Goal: Task Accomplishment & Management: Use online tool/utility

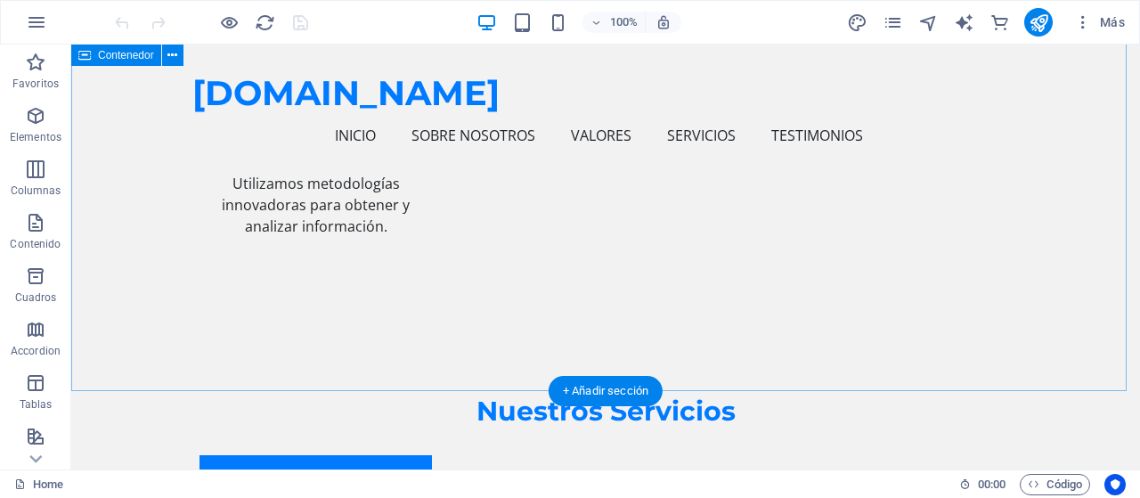
scroll to position [2315, 0]
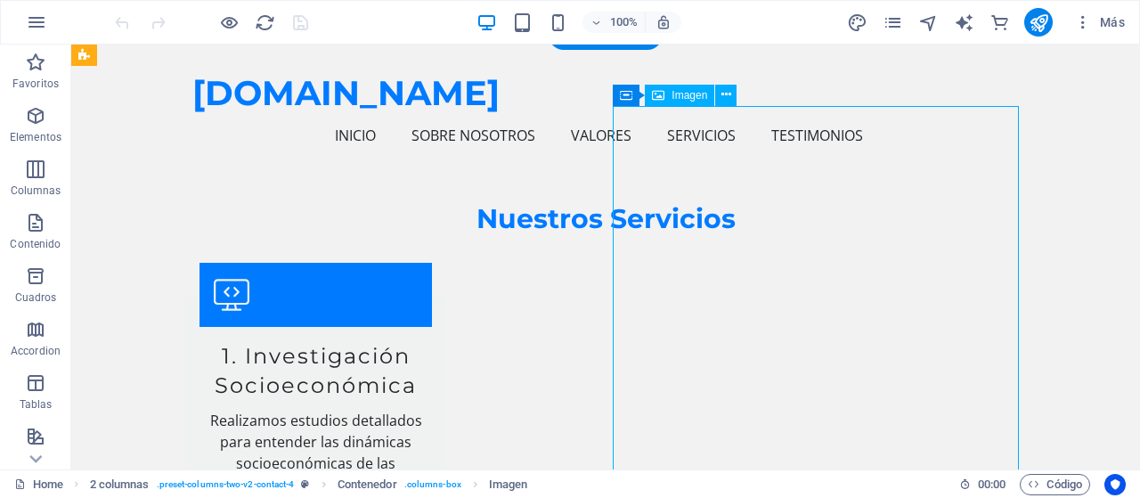
select select "px"
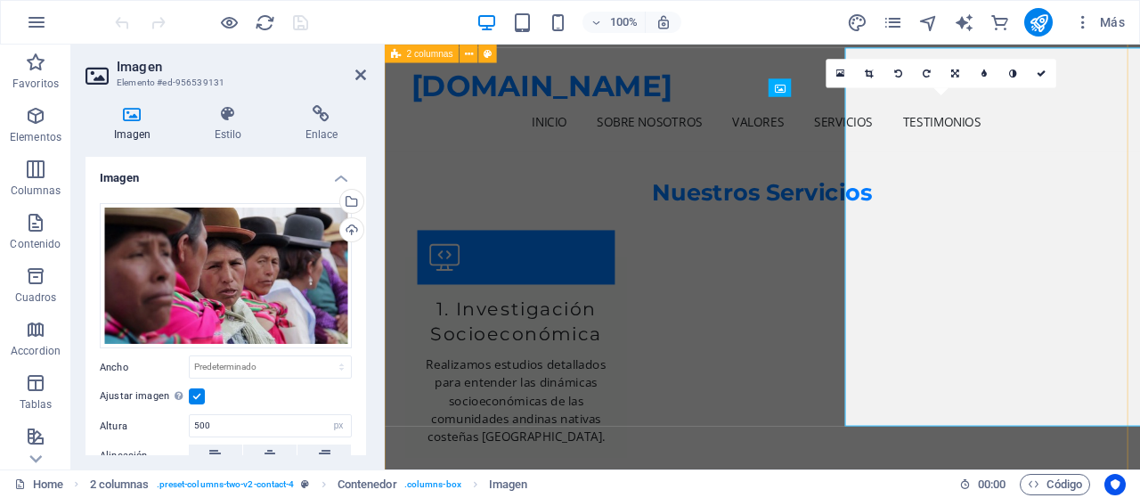
scroll to position [2372, 0]
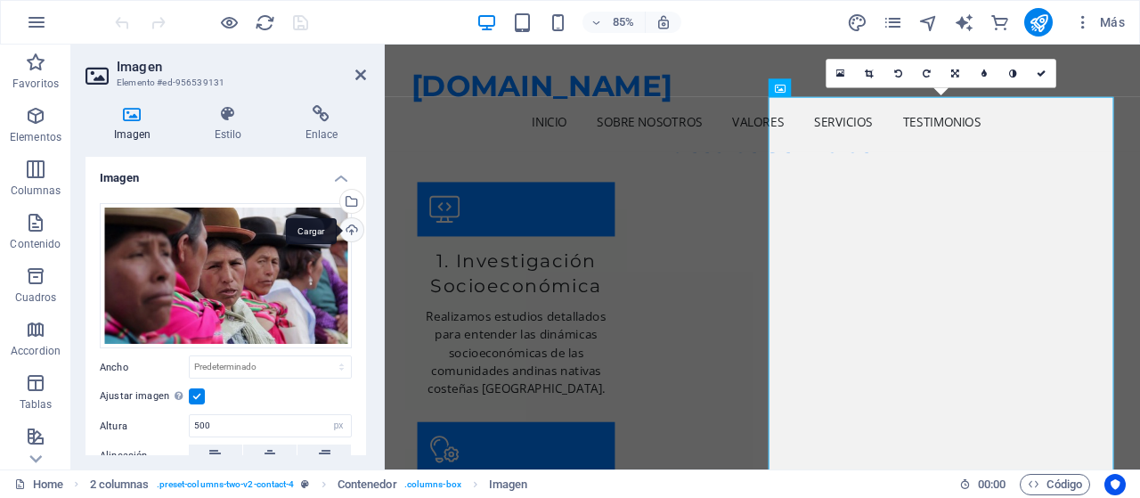
click at [353, 226] on div "Cargar" at bounding box center [350, 231] width 27 height 27
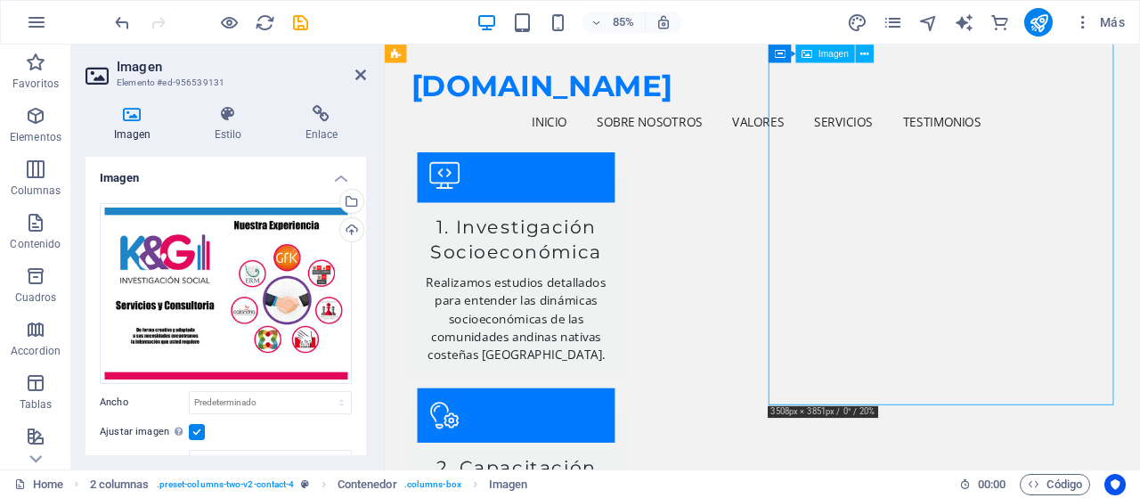
scroll to position [2372, 0]
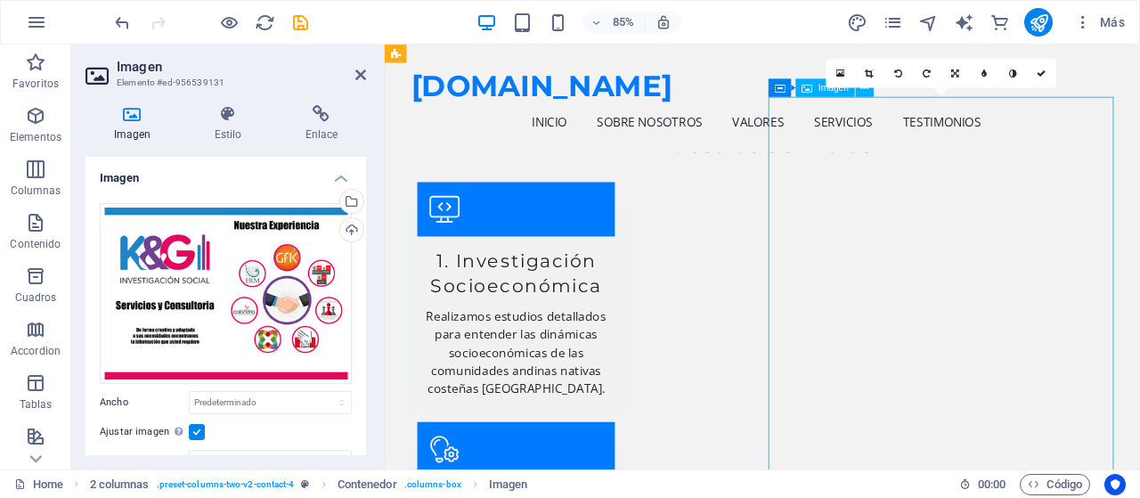
click at [956, 74] on icon at bounding box center [956, 73] width 8 height 9
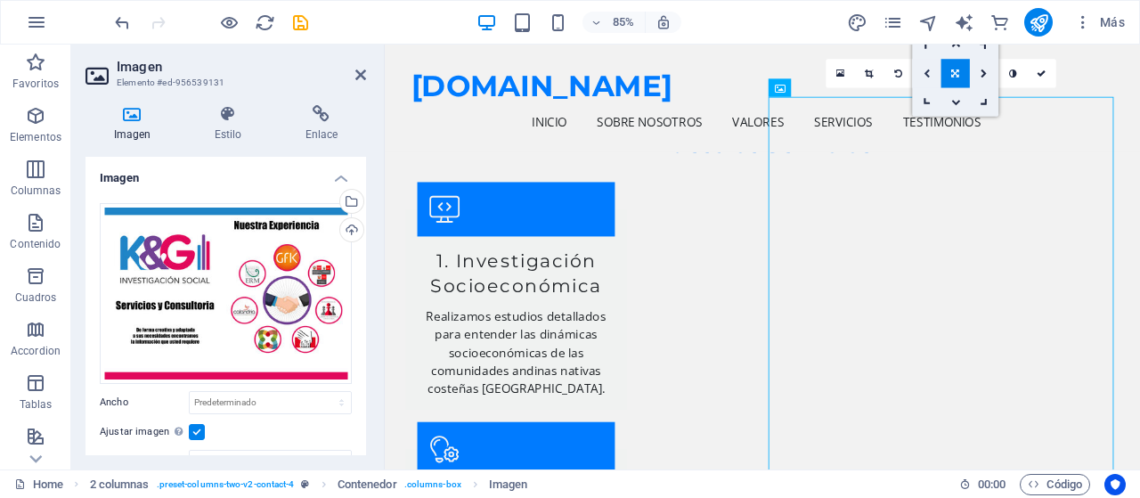
click at [926, 73] on icon at bounding box center [926, 73] width 7 height 9
click at [954, 72] on icon at bounding box center [955, 73] width 7 height 9
click at [1139, 114] on div "kygperu.com Inicio Sobre Nosotros Valores Servicios Testimonios Menu" at bounding box center [829, 108] width 889 height 126
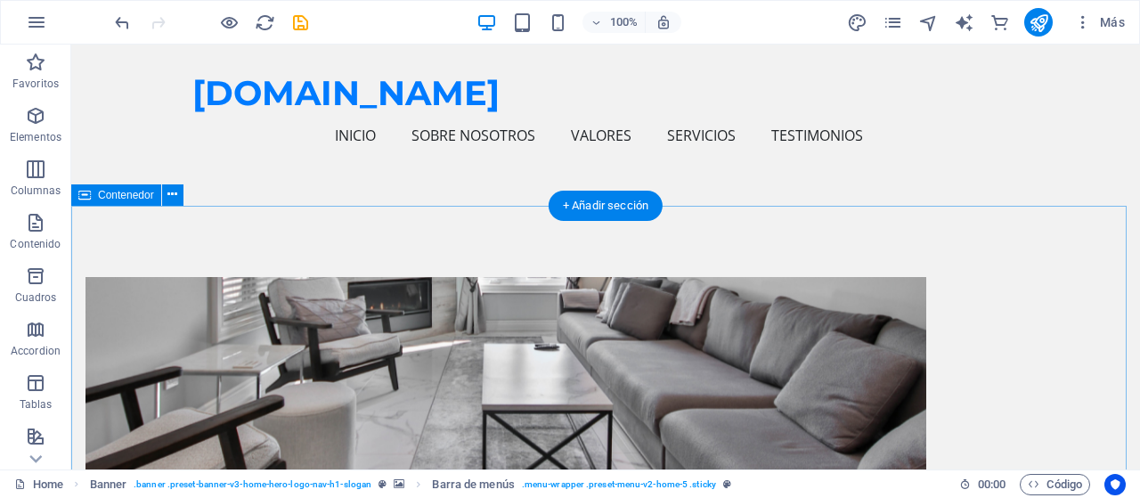
scroll to position [534, 0]
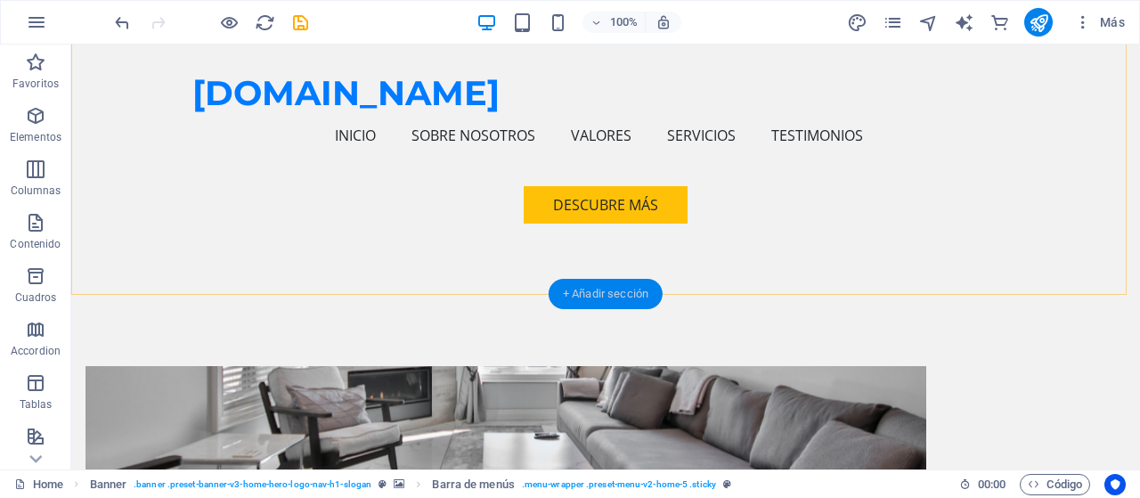
click at [595, 293] on div "+ Añadir sección" at bounding box center [605, 294] width 114 height 30
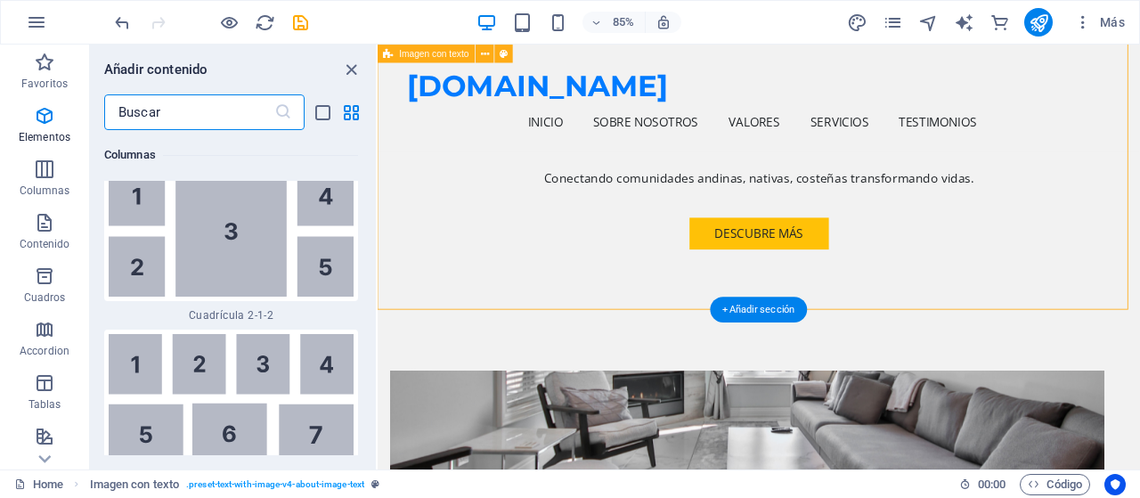
scroll to position [5748, 0]
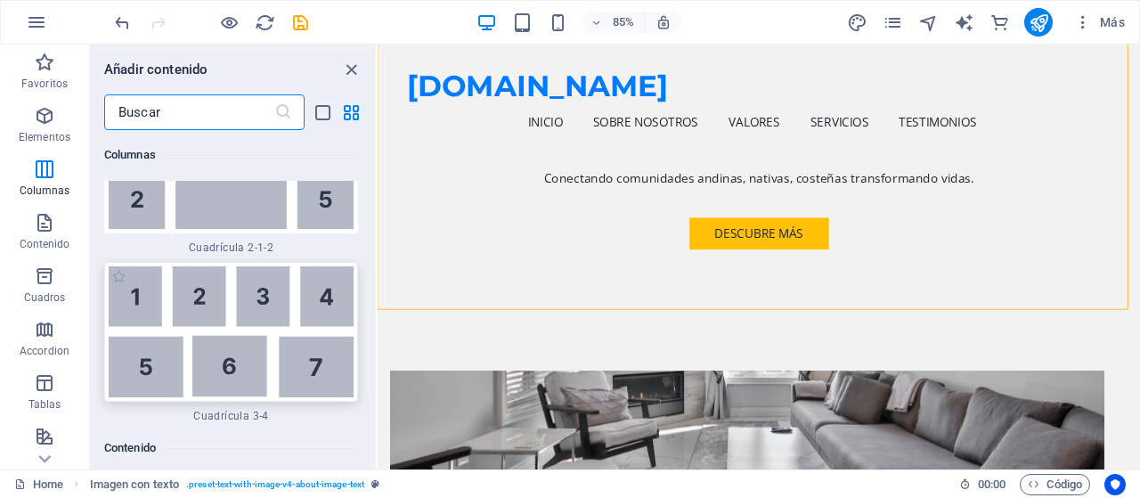
click at [214, 286] on div at bounding box center [231, 332] width 254 height 140
click at [378, 286] on div "Arrastra aquí para reemplazar el contenido existente. Si quieres crear un eleme…" at bounding box center [759, 257] width 762 height 425
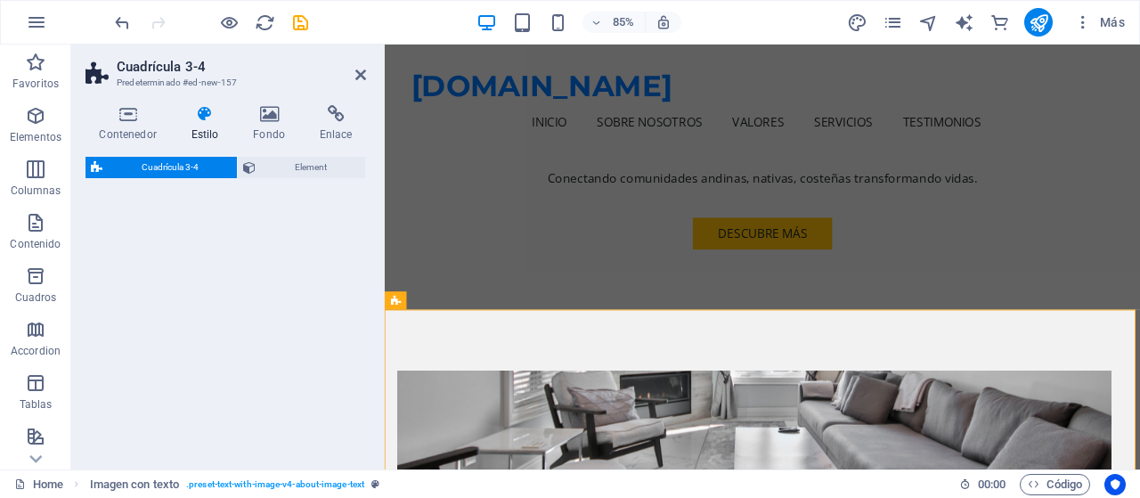
select select "rem"
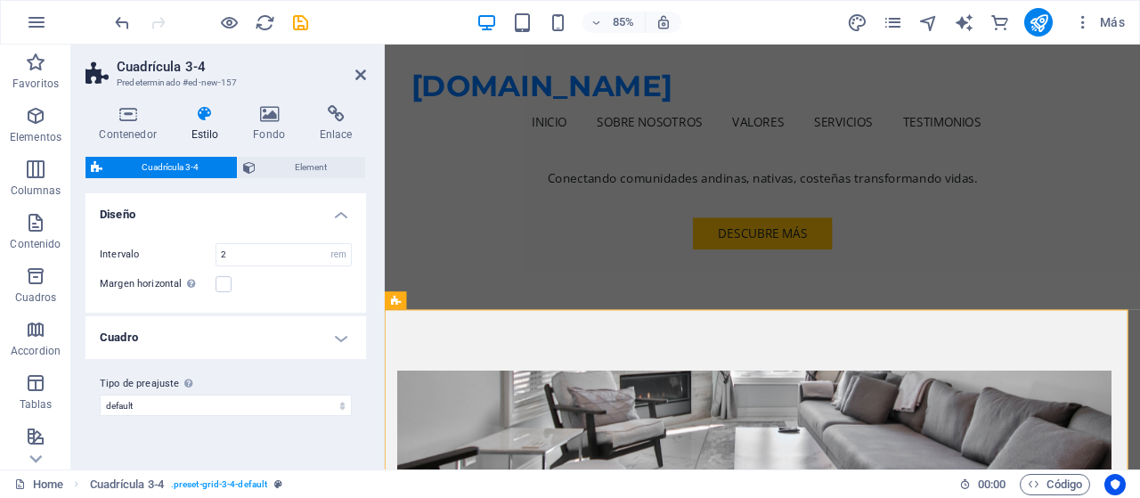
drag, startPoint x: 214, startPoint y: 286, endPoint x: 426, endPoint y: 24, distance: 336.8
click at [426, 24] on div "85% Más" at bounding box center [621, 22] width 1020 height 28
click at [276, 123] on h4 "Fondo" at bounding box center [273, 123] width 67 height 37
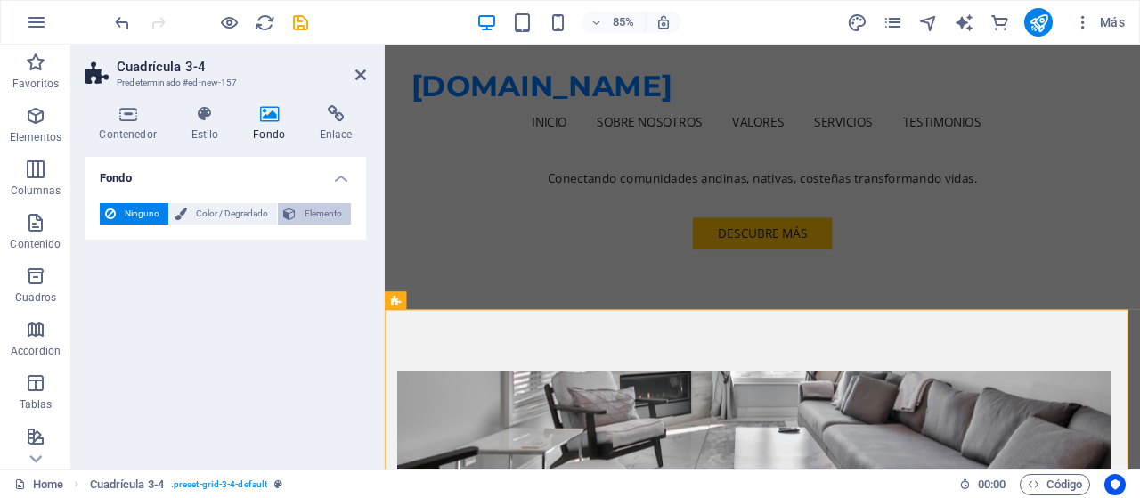
click at [326, 215] on span "Elemento" at bounding box center [323, 213] width 45 height 21
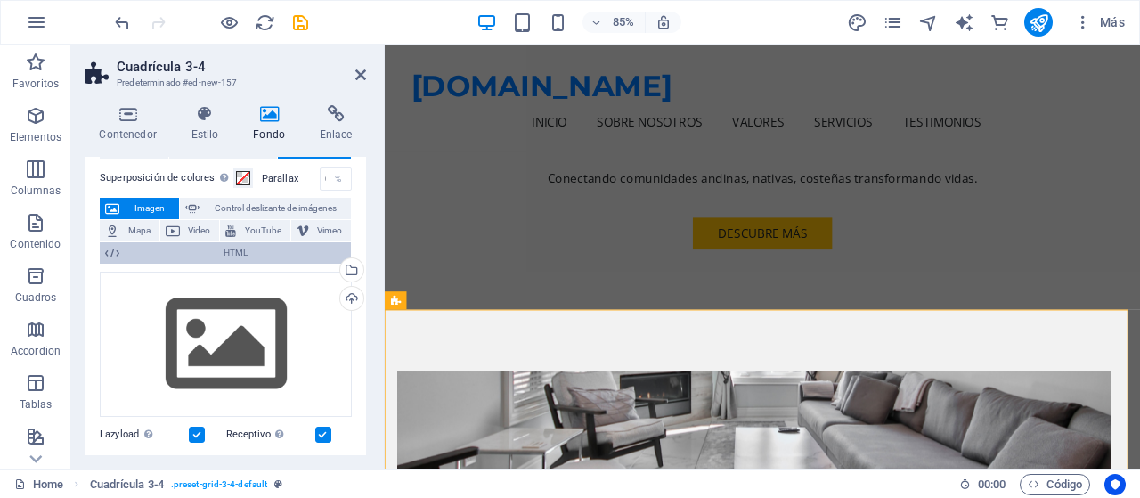
scroll to position [89, 0]
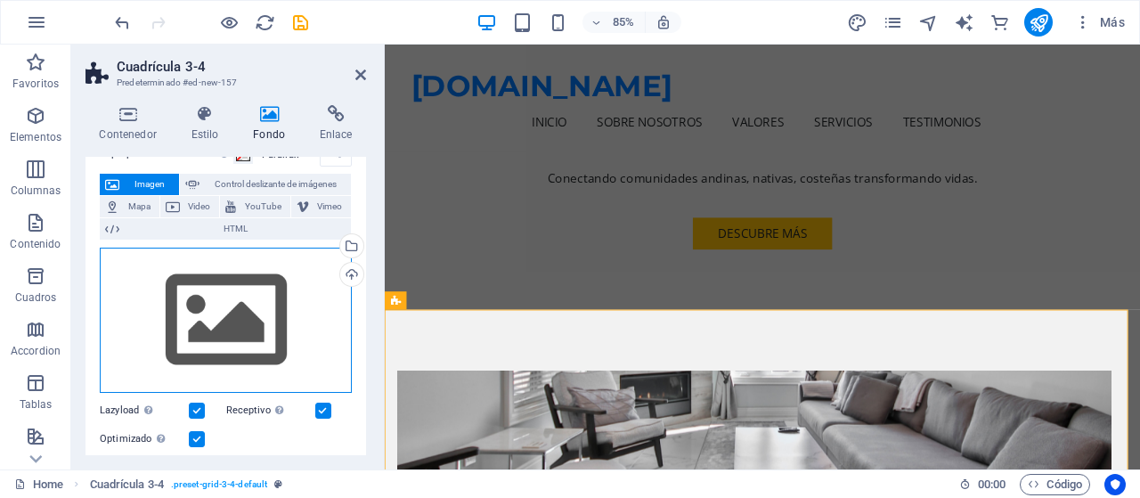
click at [242, 330] on div "Arrastra archivos aquí, haz clic para escoger archivos o selecciona archivos de…" at bounding box center [226, 321] width 252 height 146
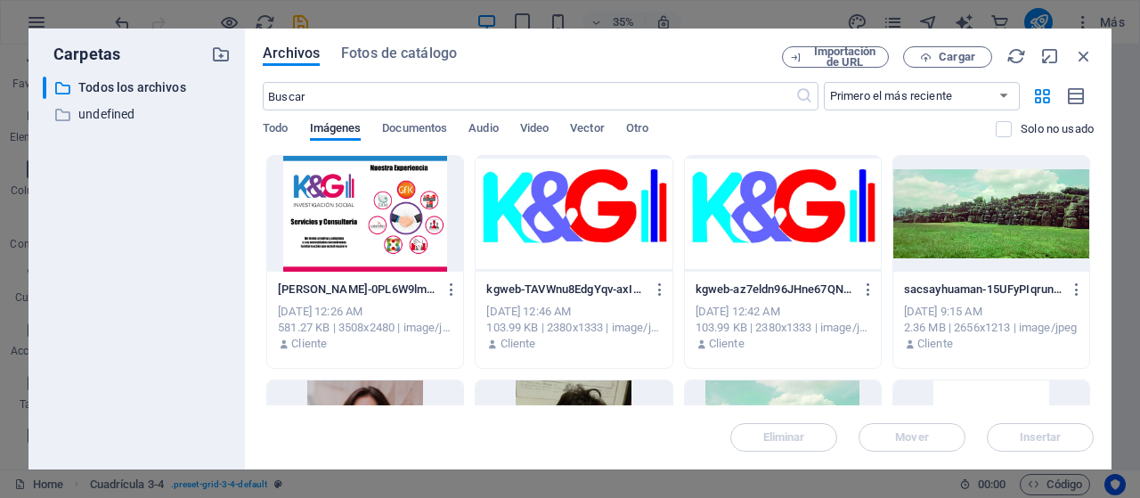
click at [417, 227] on div at bounding box center [365, 214] width 196 height 116
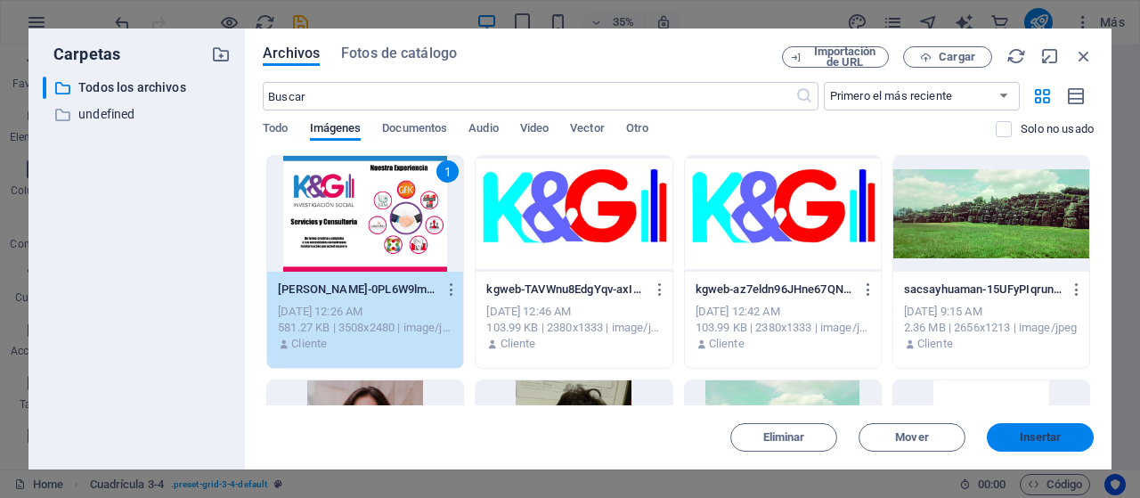
click at [1033, 433] on span "Insertar" at bounding box center [1040, 437] width 42 height 11
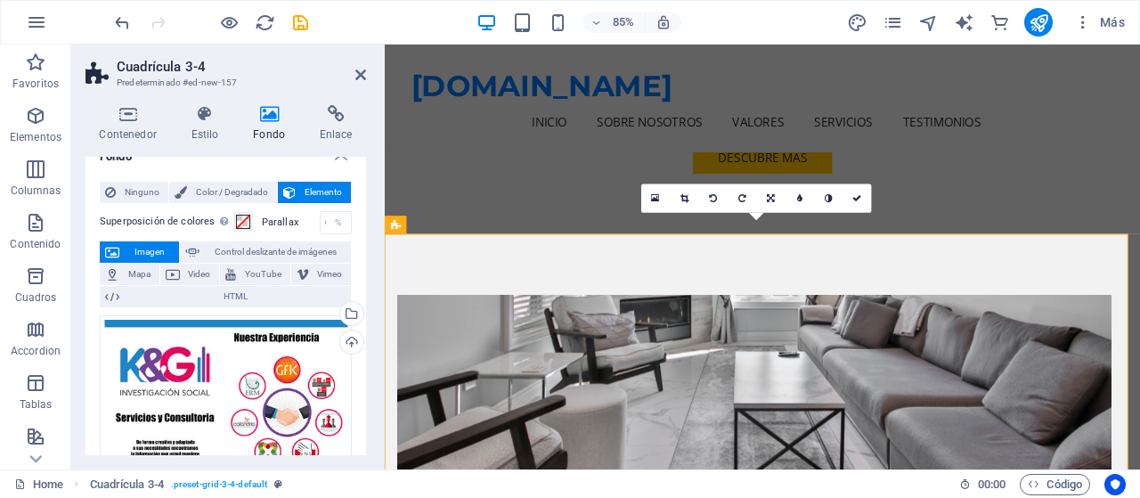
scroll to position [0, 0]
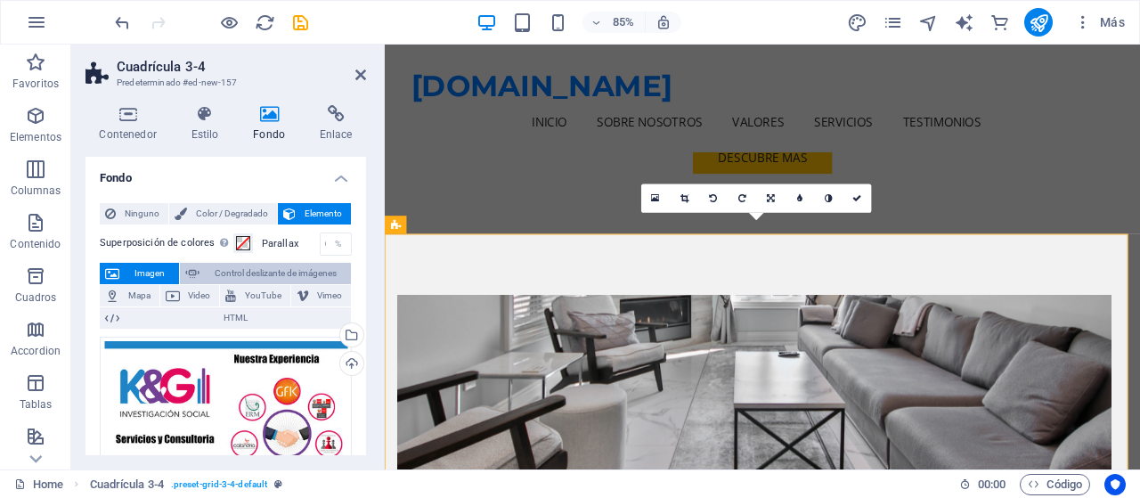
click at [263, 270] on span "Control deslizante de imágenes" at bounding box center [275, 273] width 141 height 21
select select "ms"
select select "s"
select select "progressive"
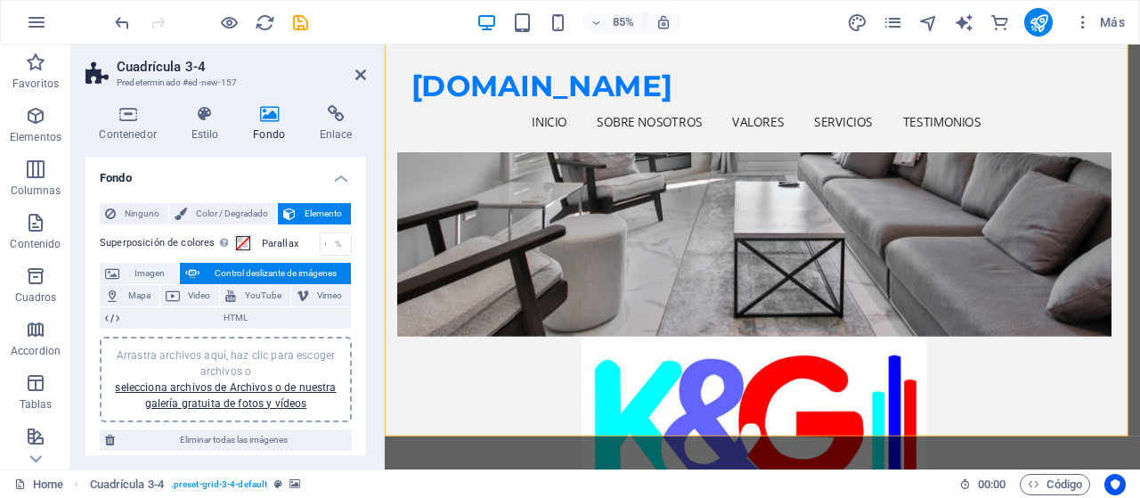
scroll to position [797, 0]
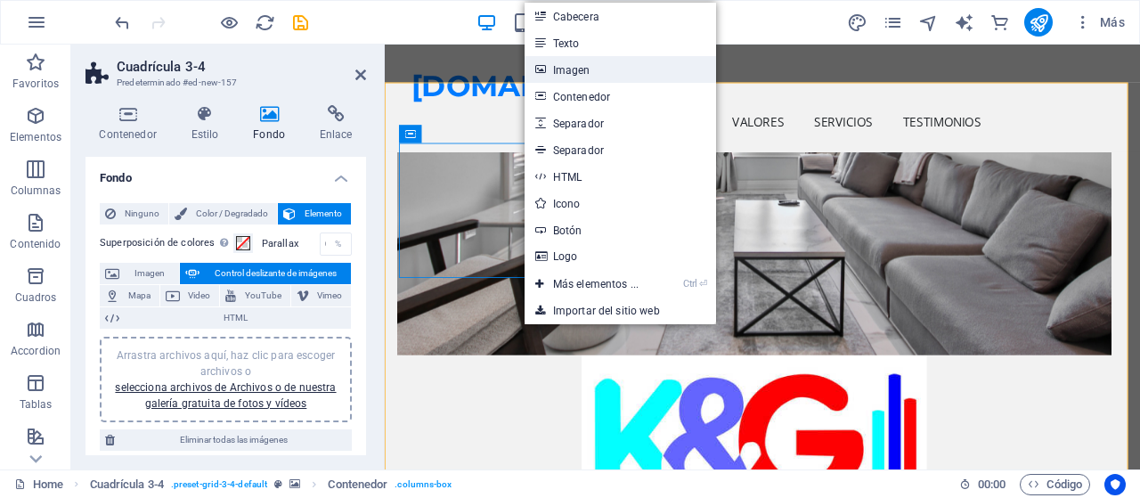
click at [582, 76] on link "Imagen" at bounding box center [619, 69] width 191 height 27
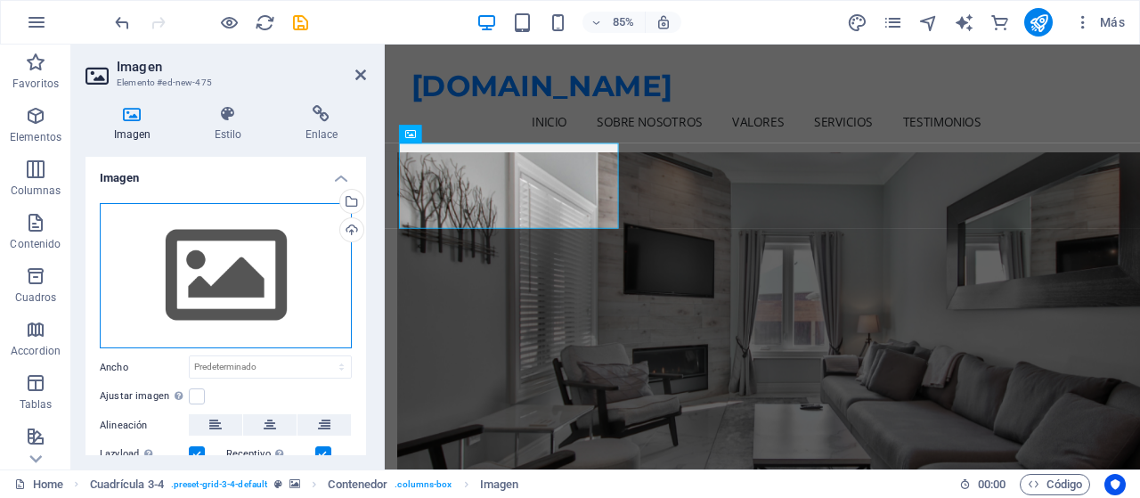
click at [263, 273] on div "Arrastra archivos aquí, haz clic para escoger archivos o selecciona archivos de…" at bounding box center [226, 276] width 252 height 146
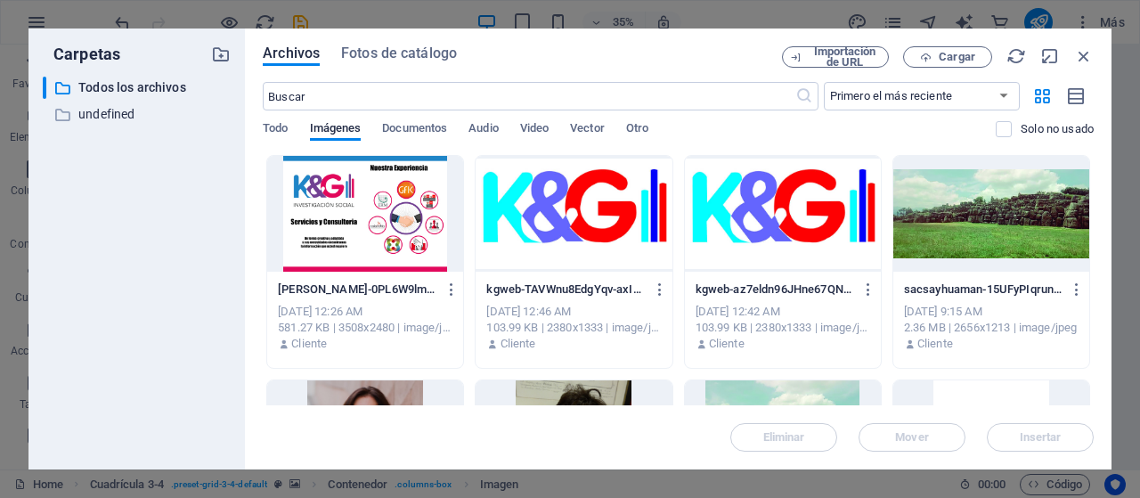
scroll to position [1440, 0]
click at [568, 227] on div at bounding box center [573, 214] width 196 height 116
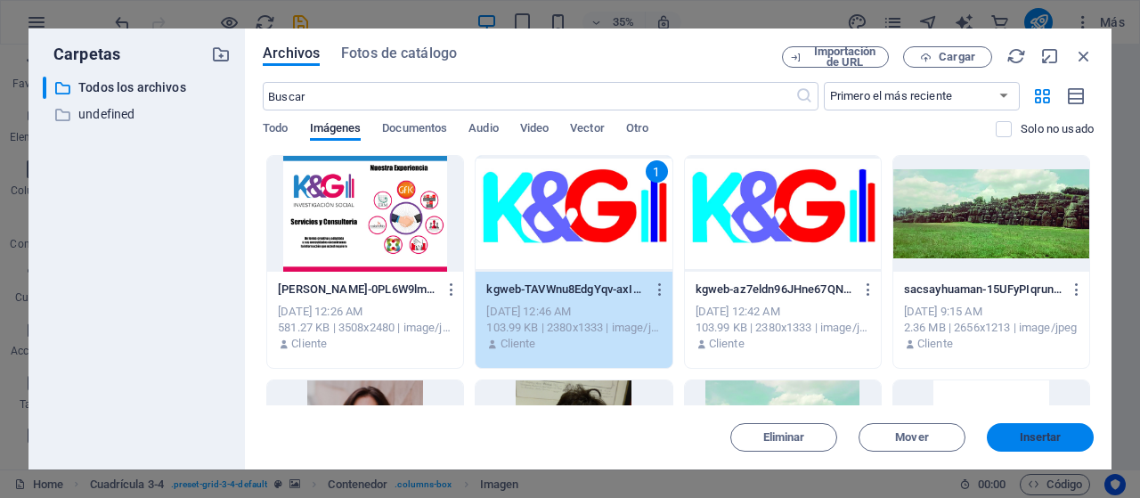
click at [1018, 439] on span "Insertar" at bounding box center [1040, 437] width 93 height 11
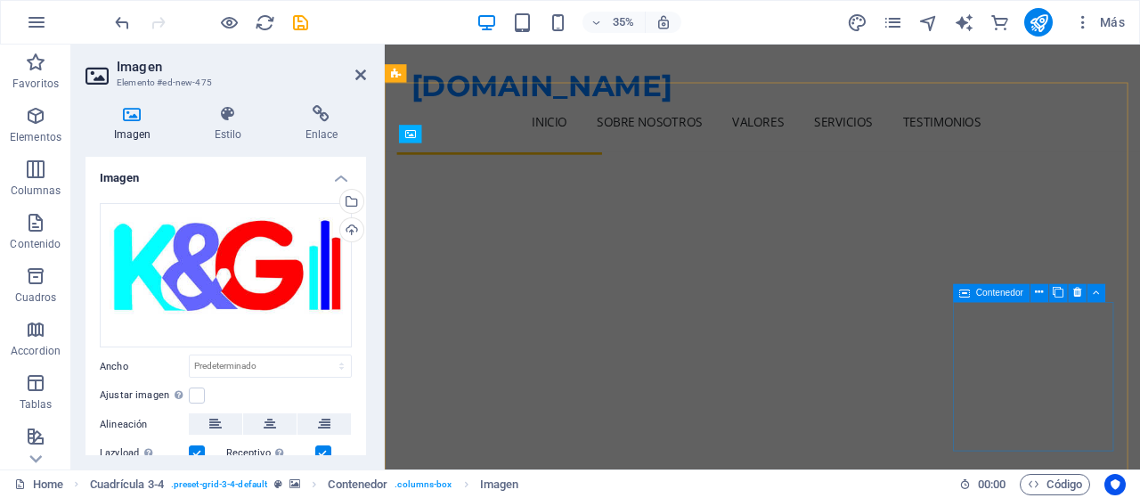
scroll to position [797, 0]
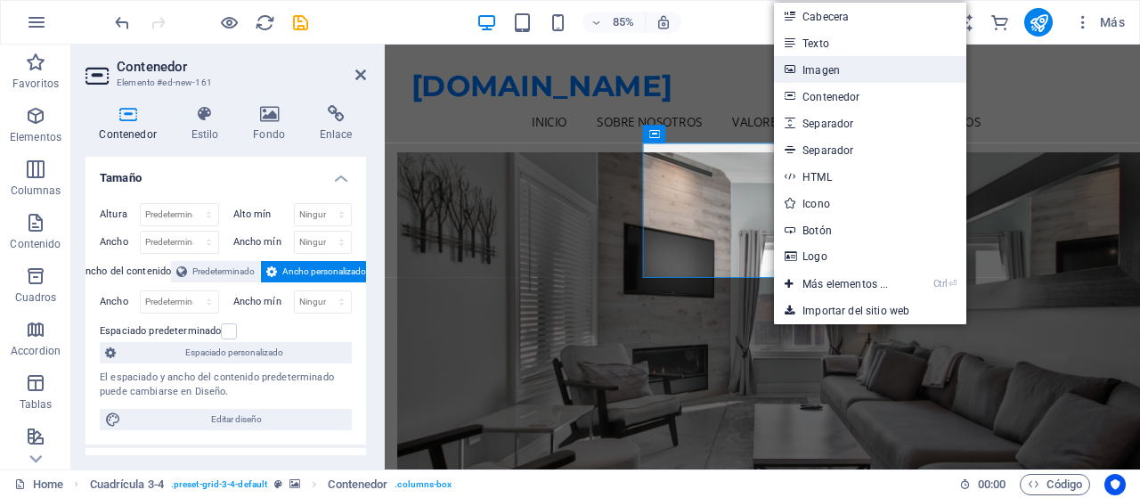
click at [851, 69] on link "Imagen" at bounding box center [869, 69] width 191 height 27
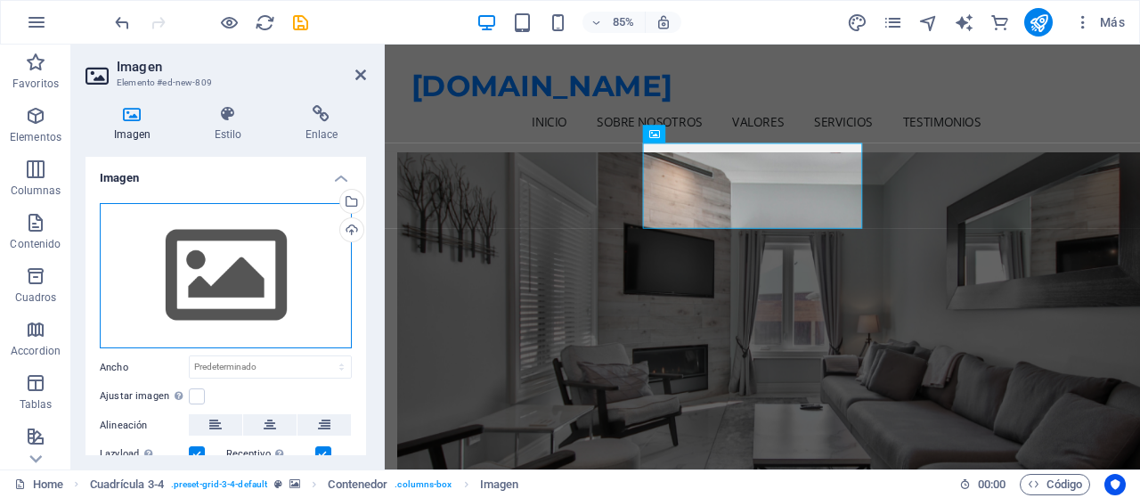
click at [214, 288] on div "Arrastra archivos aquí, haz clic para escoger archivos o selecciona archivos de…" at bounding box center [226, 276] width 252 height 146
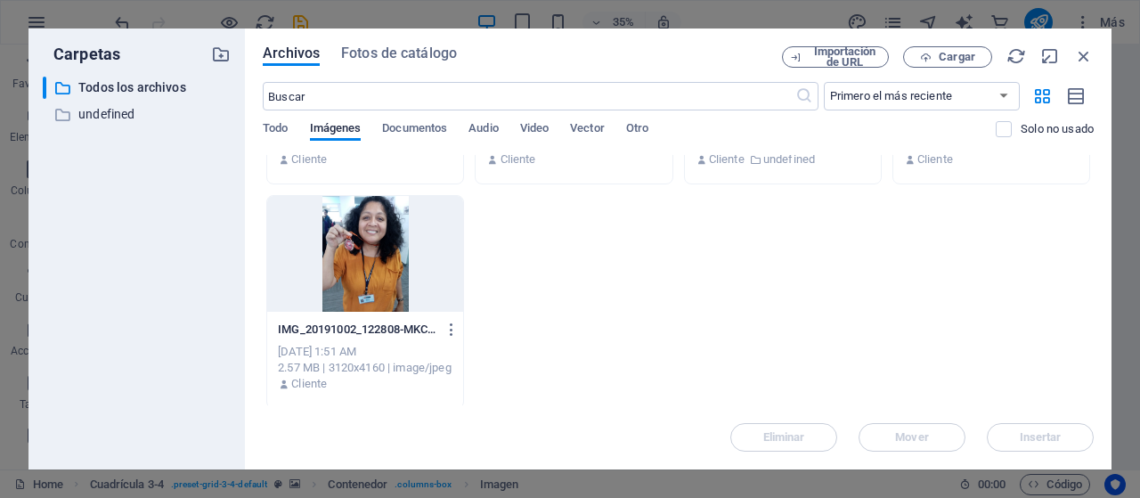
scroll to position [636, 0]
click at [362, 237] on div at bounding box center [365, 251] width 196 height 116
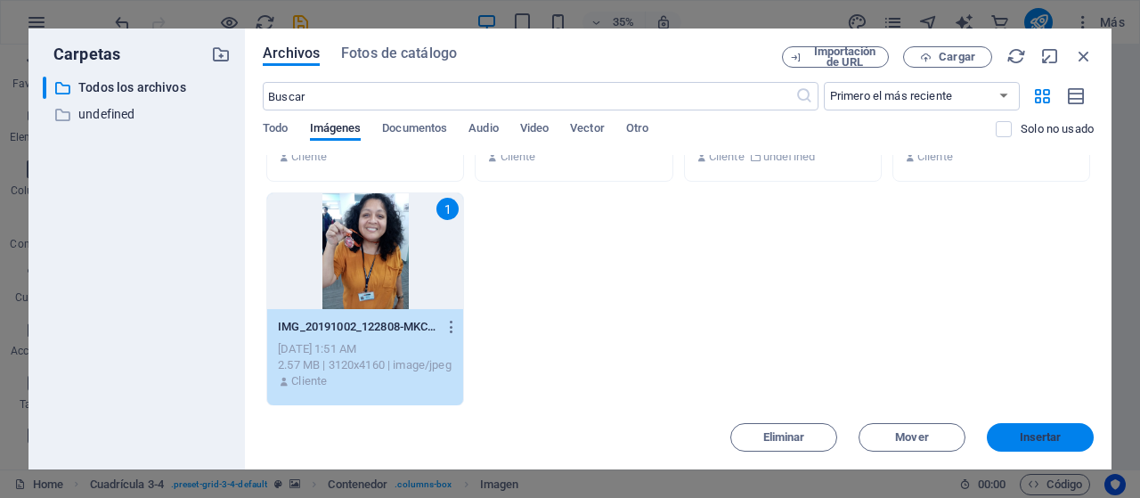
click at [1044, 432] on span "Insertar" at bounding box center [1040, 437] width 42 height 11
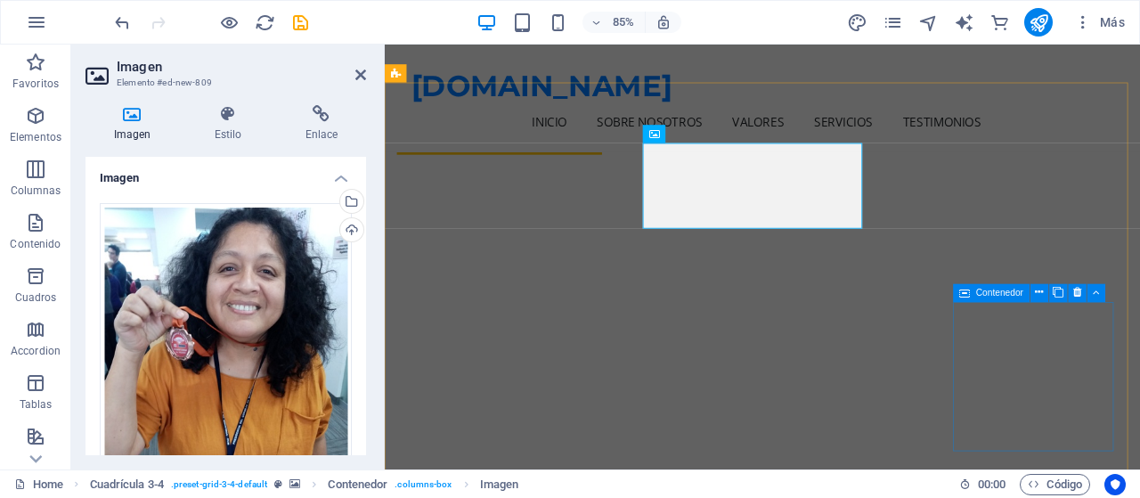
scroll to position [797, 0]
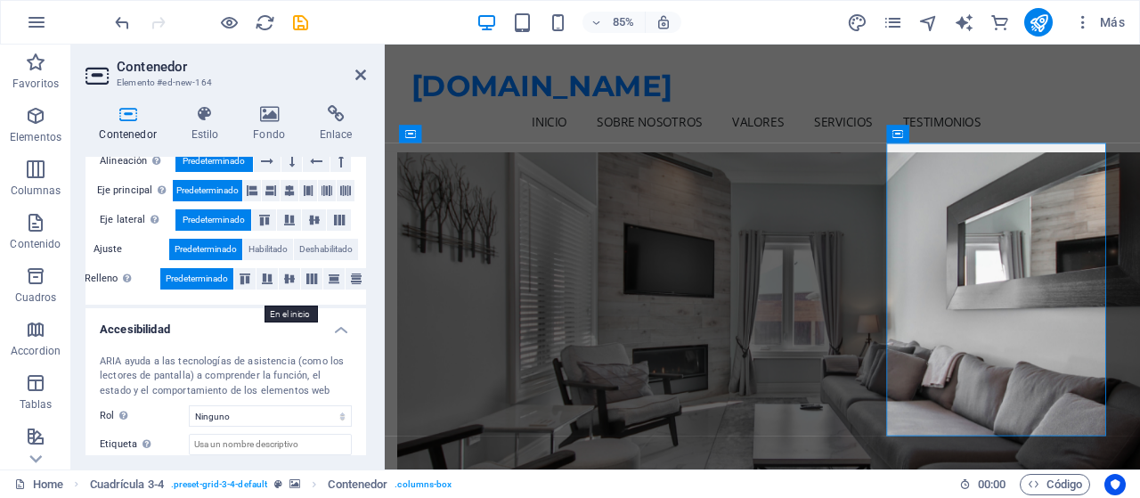
scroll to position [441, 0]
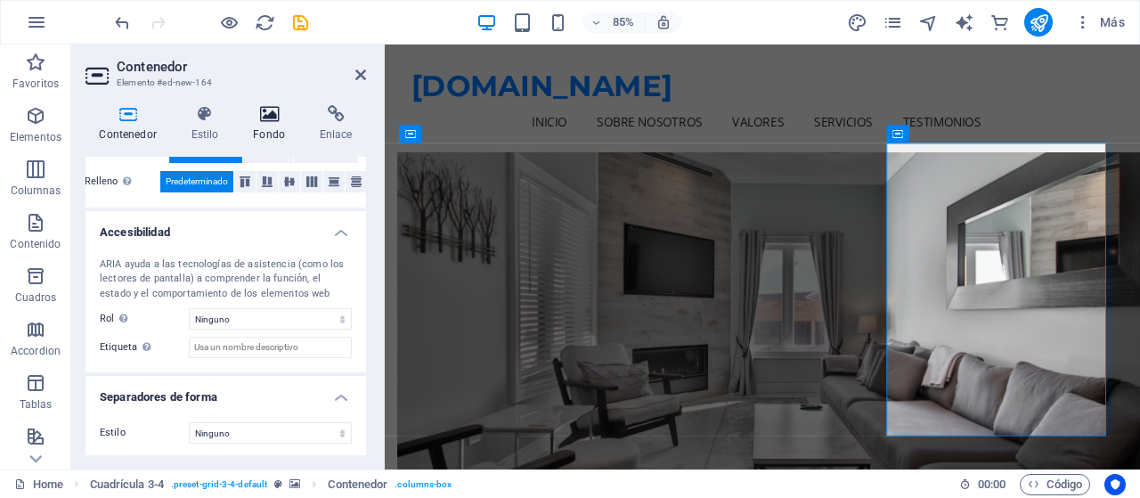
click at [265, 117] on icon at bounding box center [270, 114] width 60 height 18
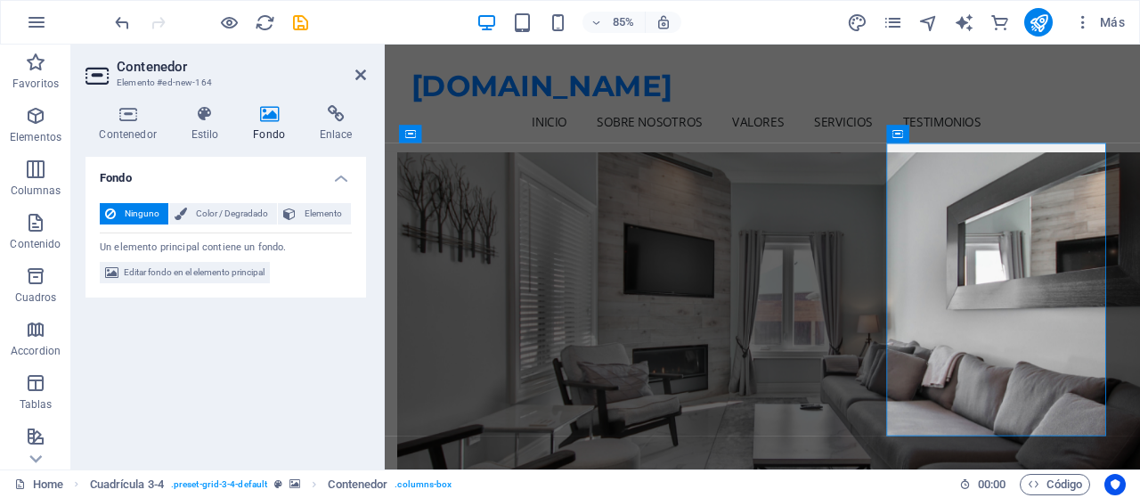
click at [265, 117] on icon at bounding box center [270, 114] width 60 height 18
click at [178, 273] on span "Editar fondo en el elemento principal" at bounding box center [194, 272] width 141 height 21
select select "ms"
select select "s"
select select "progressive"
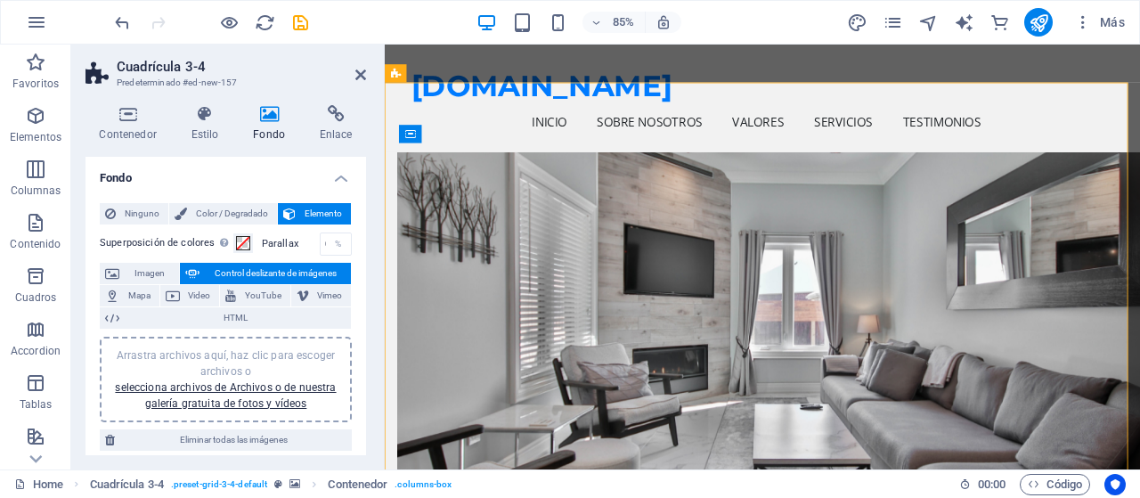
click at [180, 273] on button "Control deslizante de imágenes" at bounding box center [265, 273] width 171 height 21
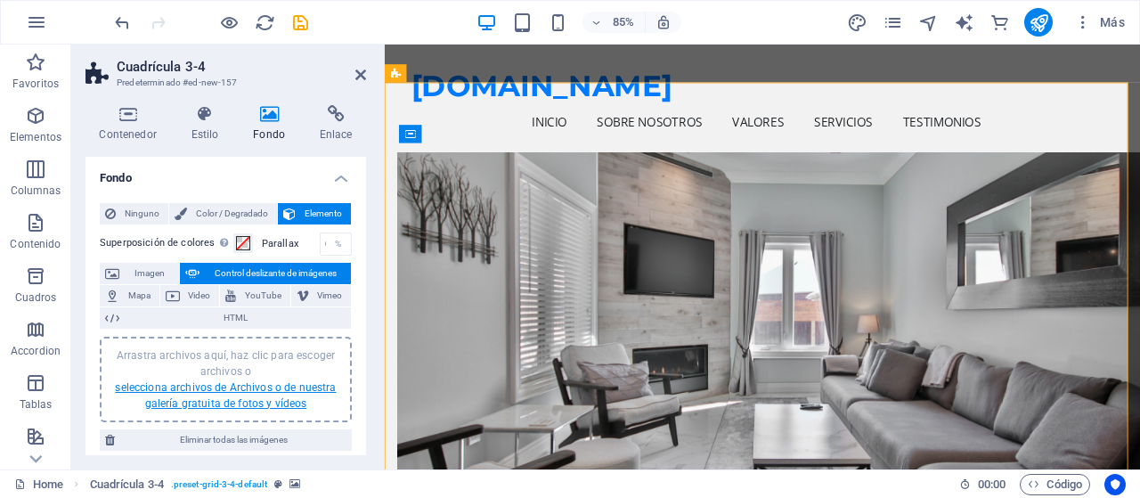
click at [280, 387] on link "selecciona archivos de Archivos o de nuestra galería gratuita de fotos y vídeos" at bounding box center [225, 395] width 221 height 28
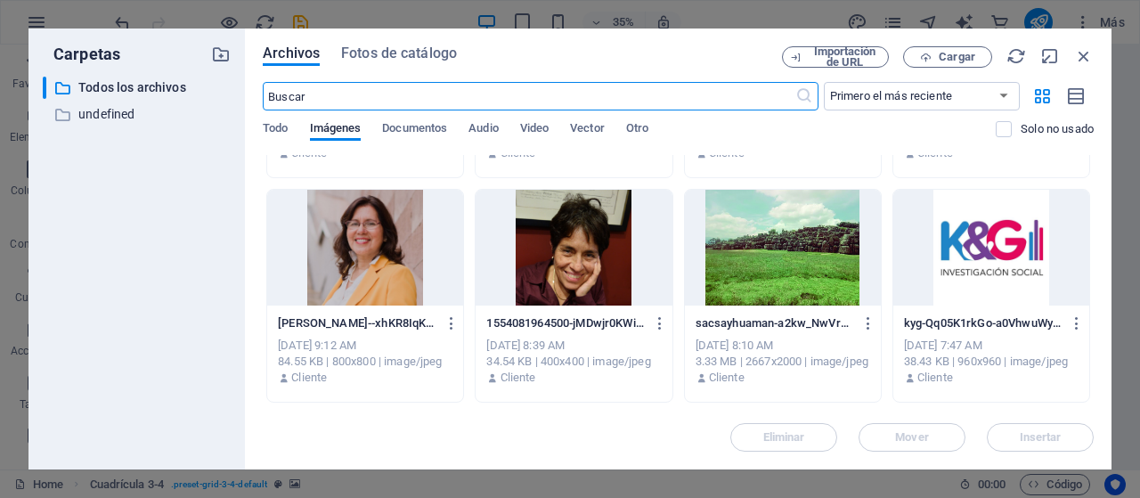
scroll to position [0, 0]
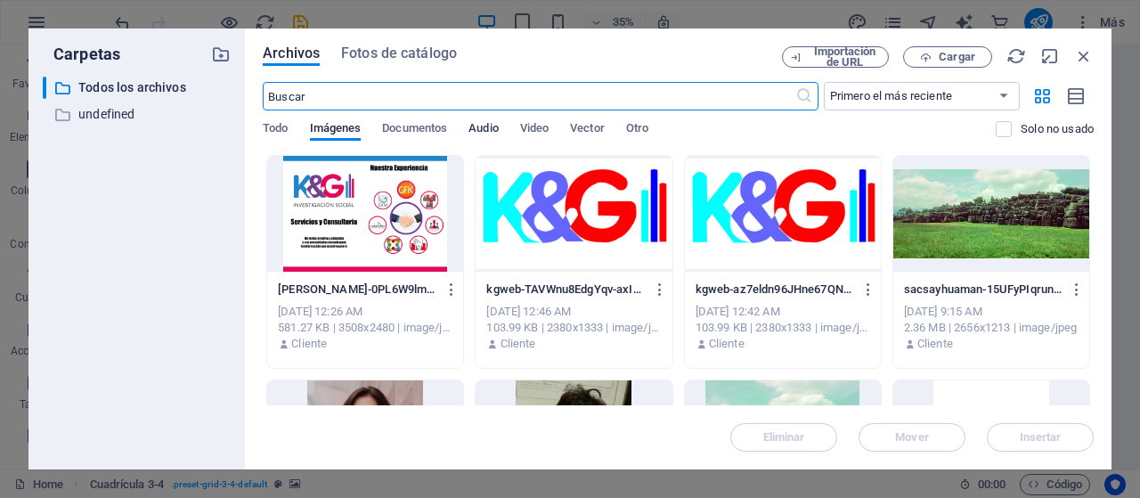
click at [490, 131] on span "Audio" at bounding box center [482, 130] width 29 height 25
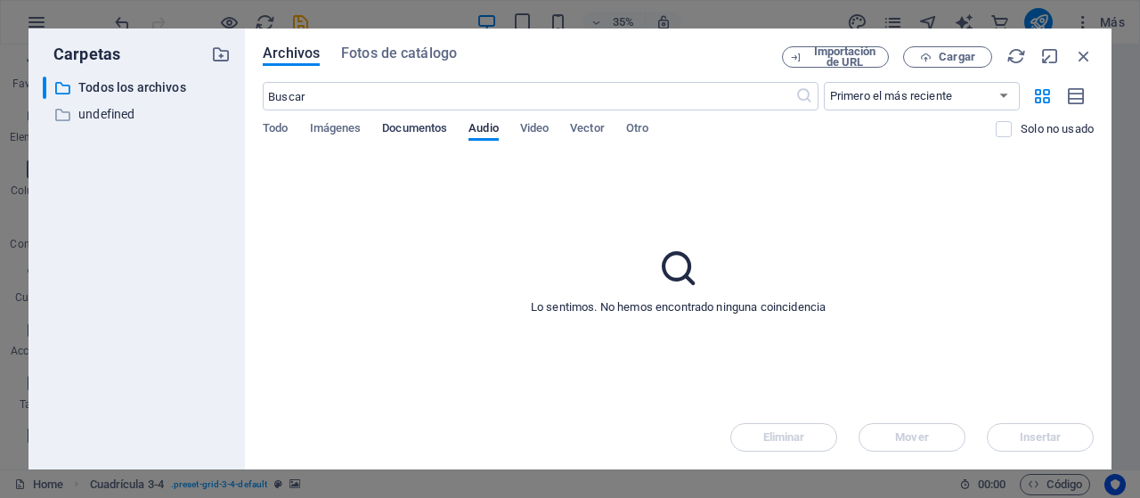
click at [410, 129] on span "Documentos" at bounding box center [414, 130] width 65 height 25
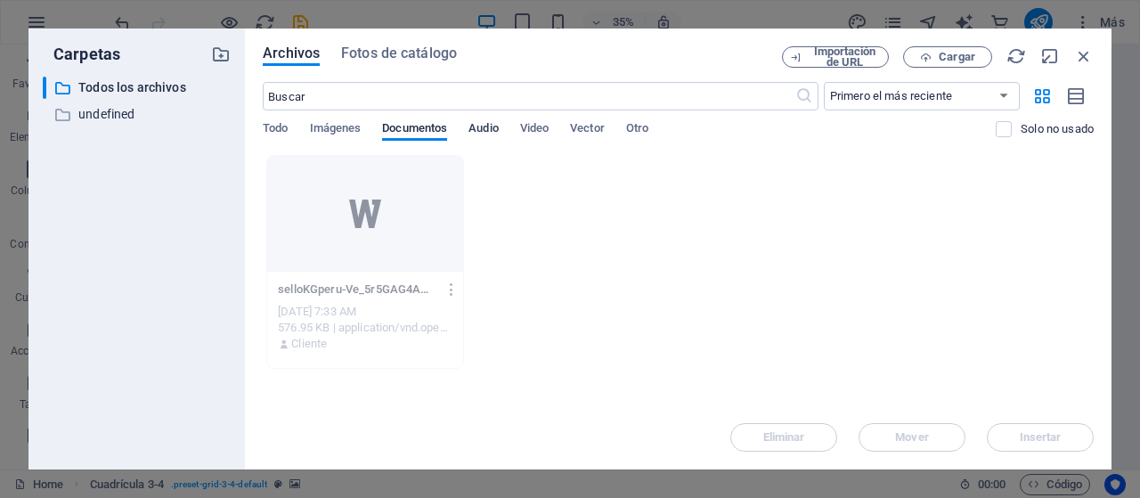
click at [483, 130] on span "Audio" at bounding box center [482, 130] width 29 height 25
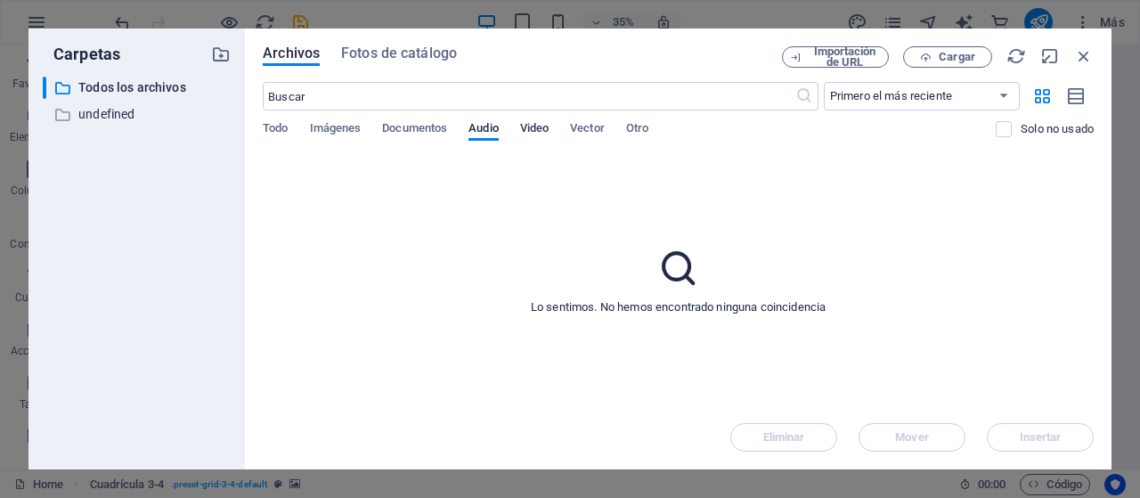
click at [542, 129] on span "Video" at bounding box center [534, 130] width 28 height 25
click at [595, 134] on span "Vector" at bounding box center [587, 130] width 35 height 25
click at [638, 134] on span "Otro" at bounding box center [637, 130] width 22 height 25
click at [285, 126] on span "Todo" at bounding box center [275, 130] width 25 height 25
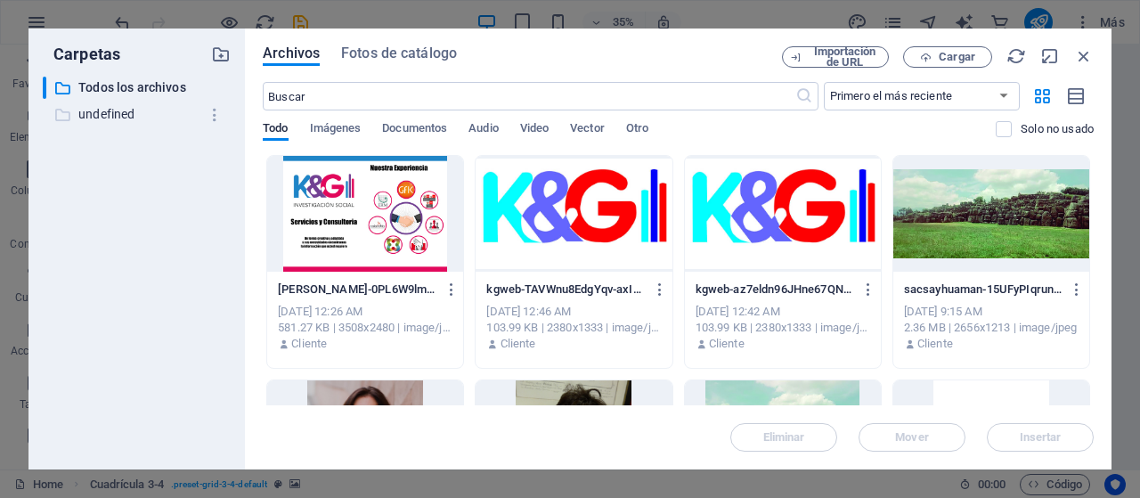
click at [109, 113] on p "undefined" at bounding box center [137, 114] width 119 height 20
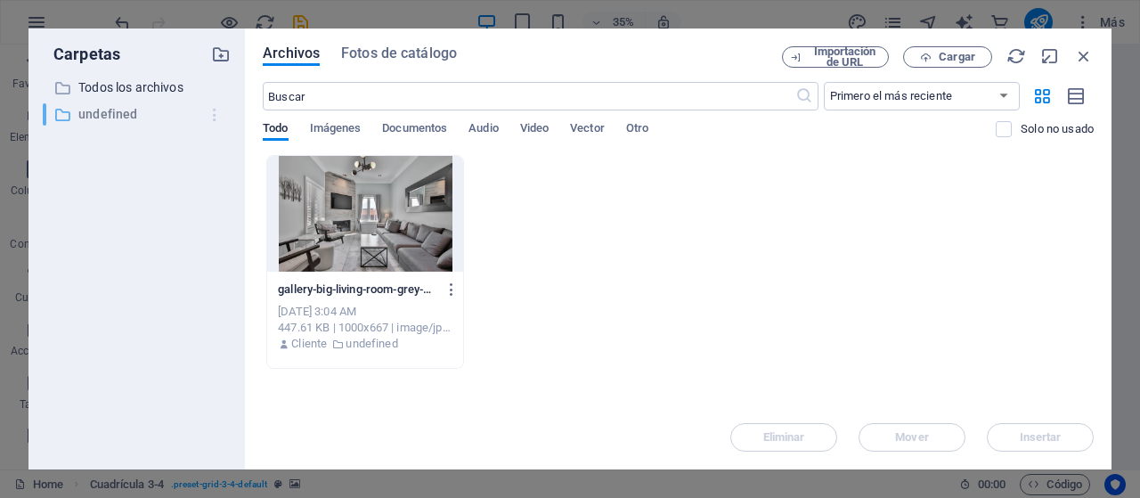
click at [218, 116] on icon "button" at bounding box center [215, 115] width 19 height 18
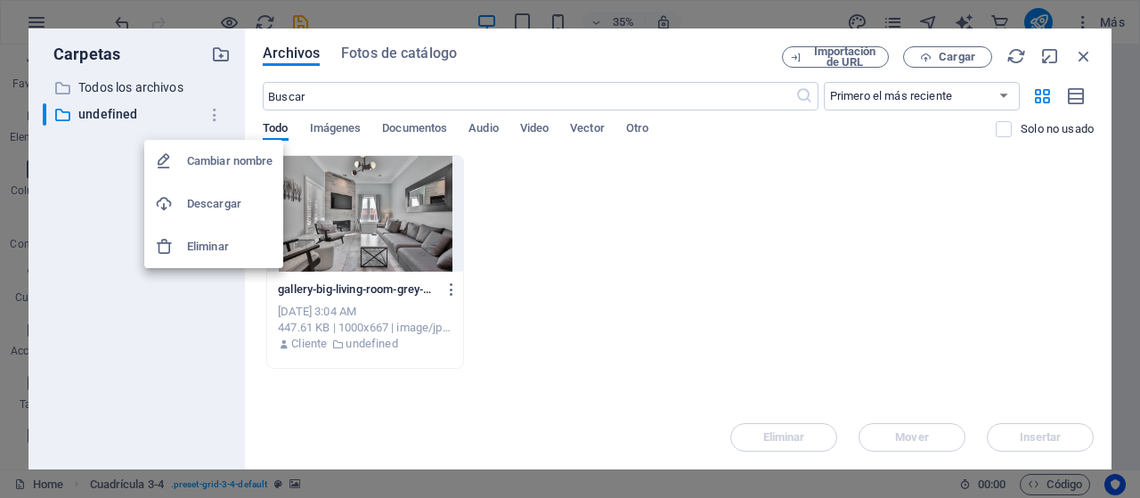
click at [133, 83] on div at bounding box center [570, 249] width 1140 height 498
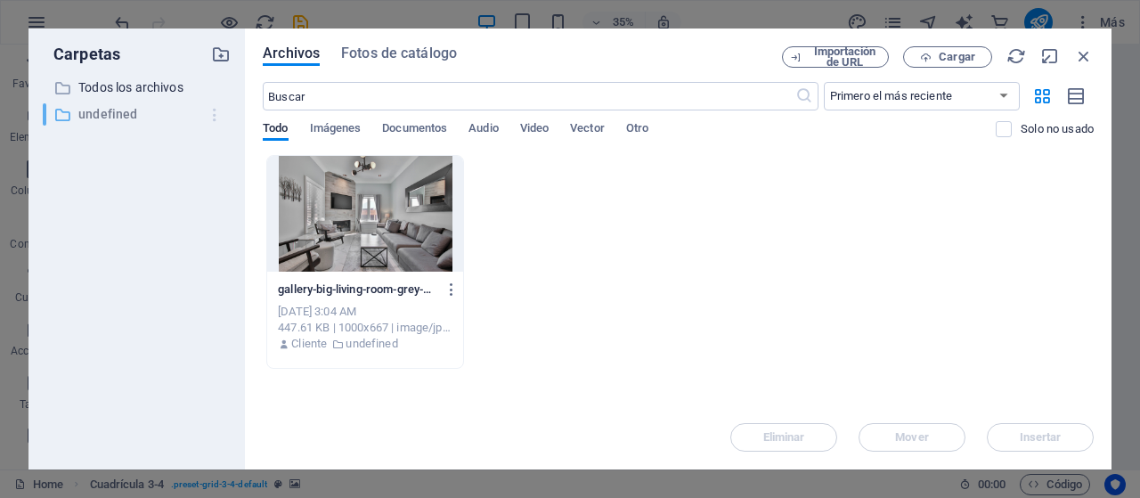
click at [215, 119] on icon "button" at bounding box center [215, 115] width 19 height 18
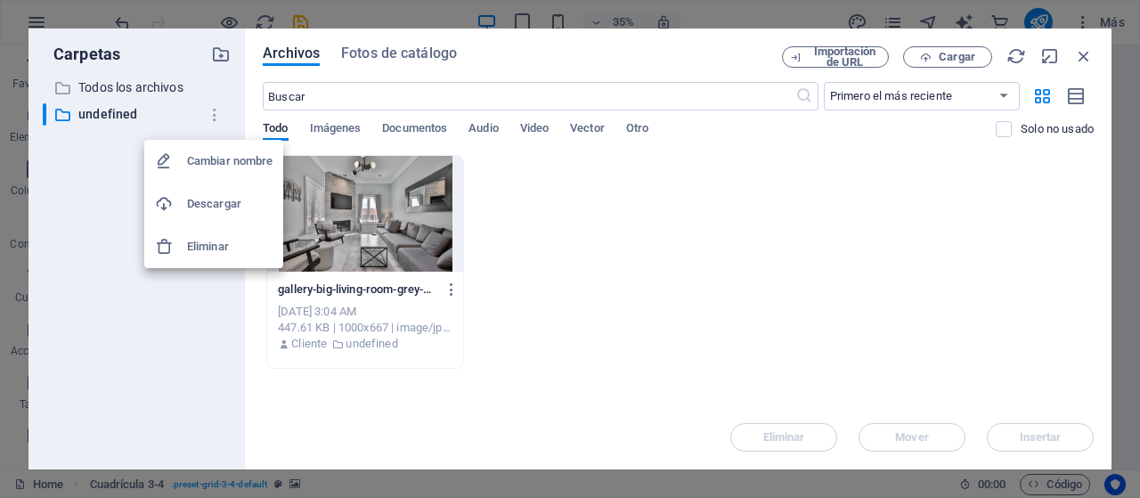
click at [234, 161] on h6 "Cambiar nombre" at bounding box center [229, 160] width 85 height 21
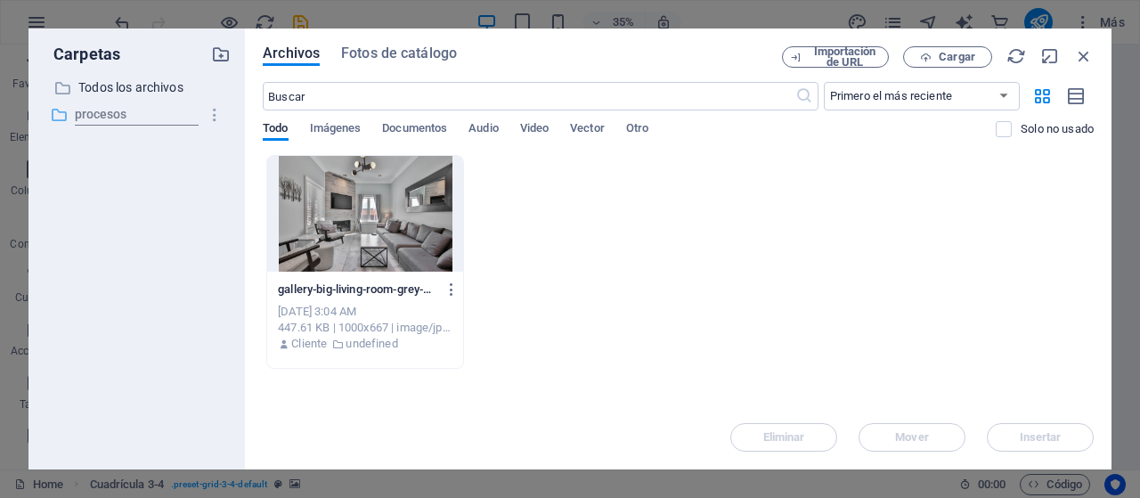
type input "procesos"
click at [55, 117] on icon at bounding box center [59, 115] width 18 height 18
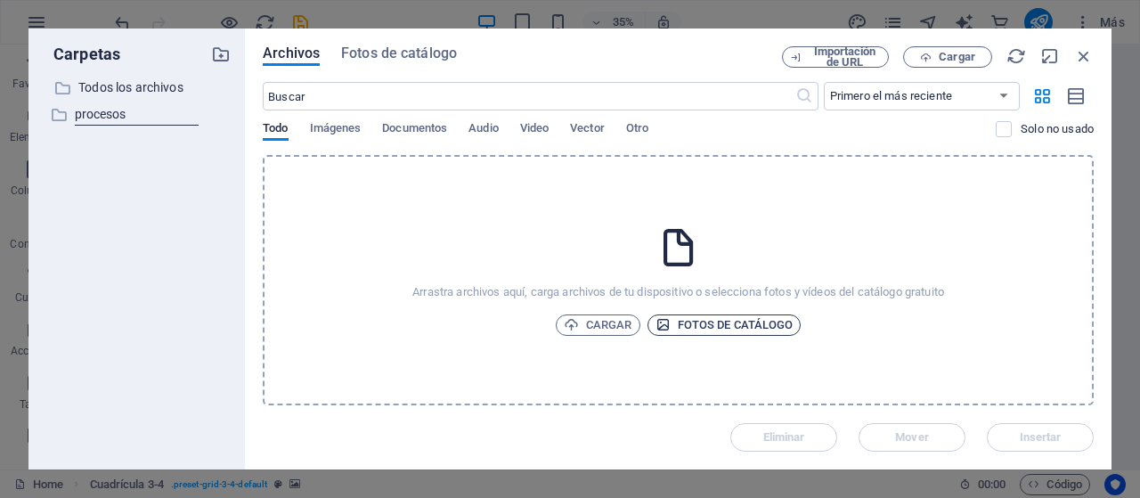
click at [703, 323] on span "Fotos de catálogo" at bounding box center [724, 324] width 138 height 21
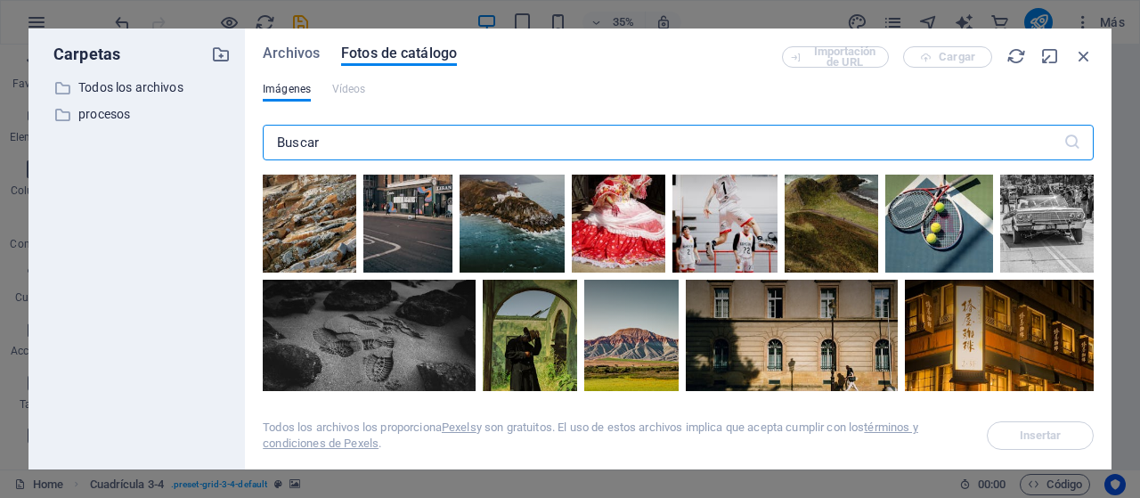
scroll to position [623, 0]
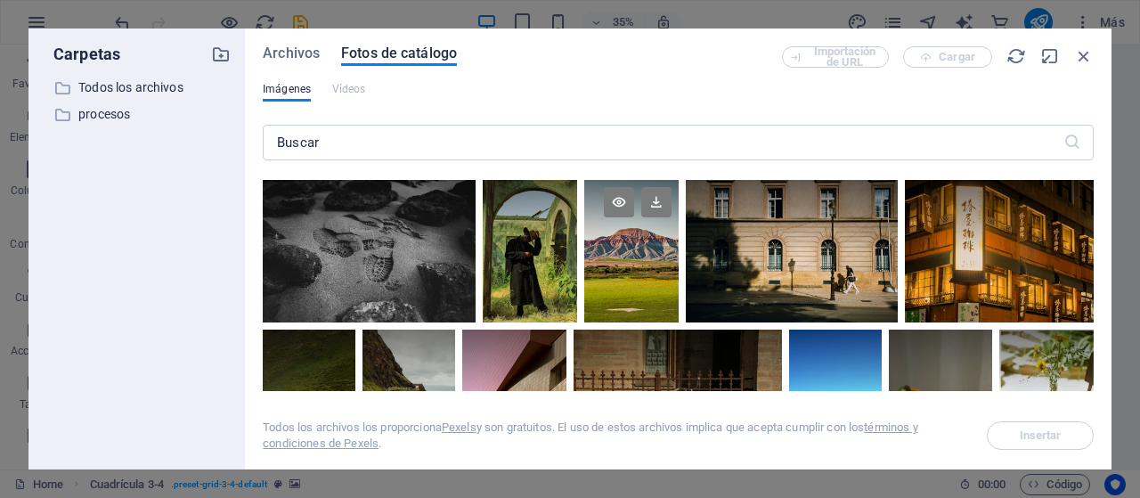
click at [650, 280] on div at bounding box center [631, 251] width 94 height 142
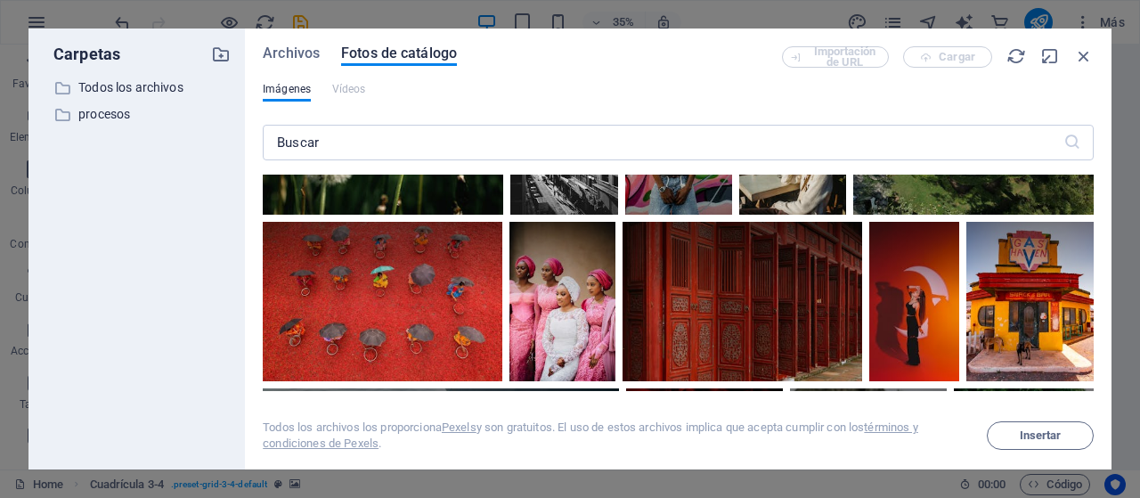
scroll to position [11263, 0]
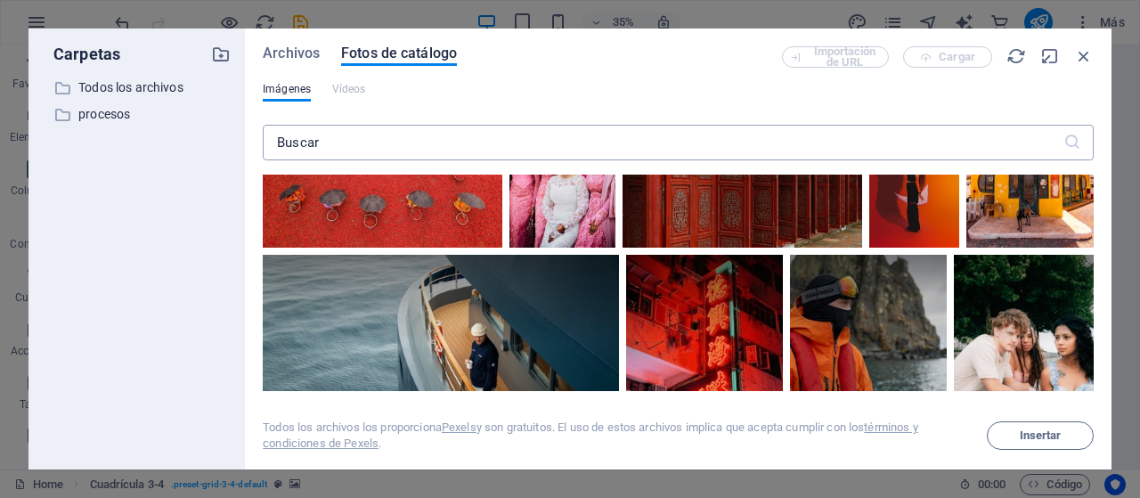
click at [325, 142] on input "text" at bounding box center [663, 143] width 800 height 36
click at [96, 86] on p "Todos los archivos" at bounding box center [137, 87] width 119 height 20
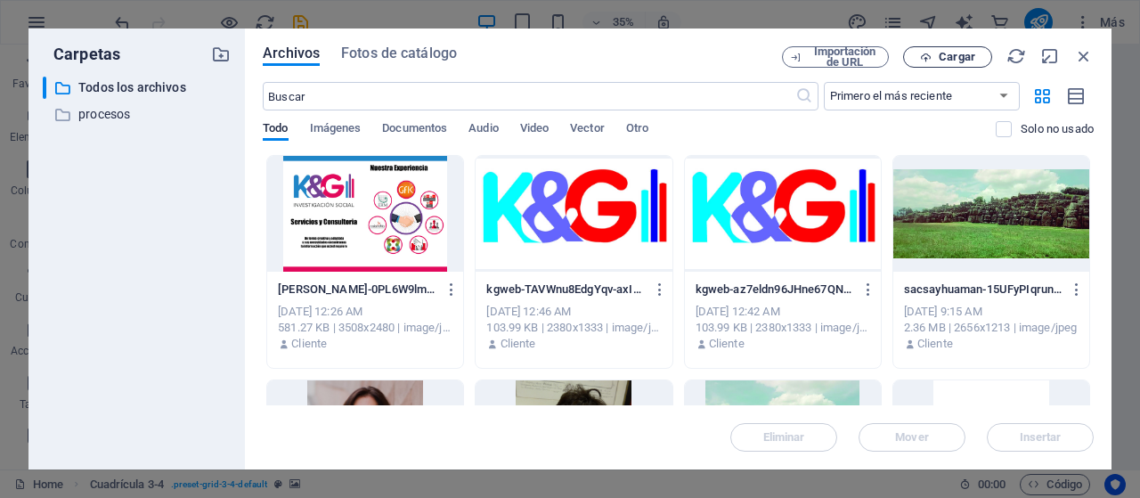
click at [950, 58] on span "Cargar" at bounding box center [956, 57] width 37 height 11
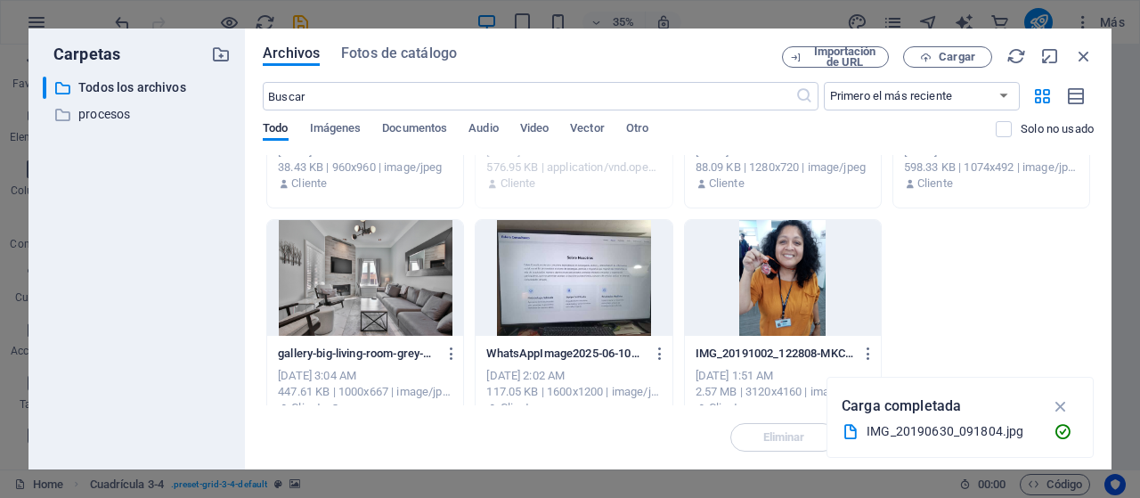
scroll to position [623, 0]
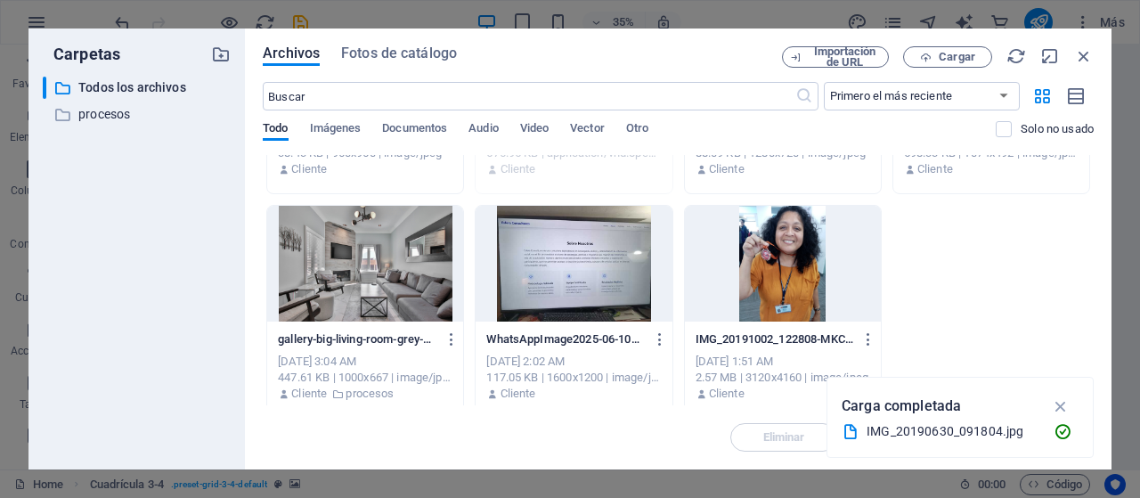
click at [579, 264] on div at bounding box center [573, 264] width 196 height 116
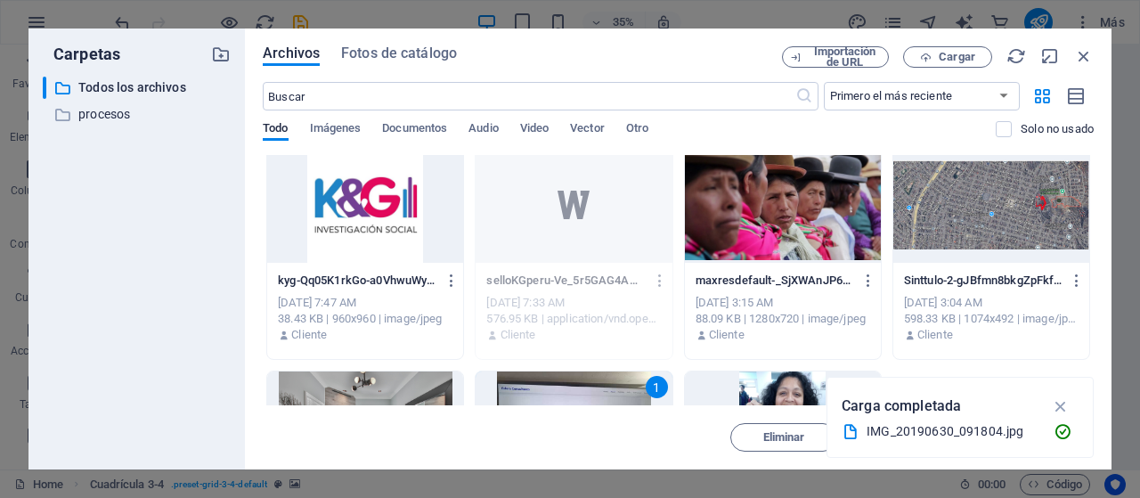
scroll to position [636, 0]
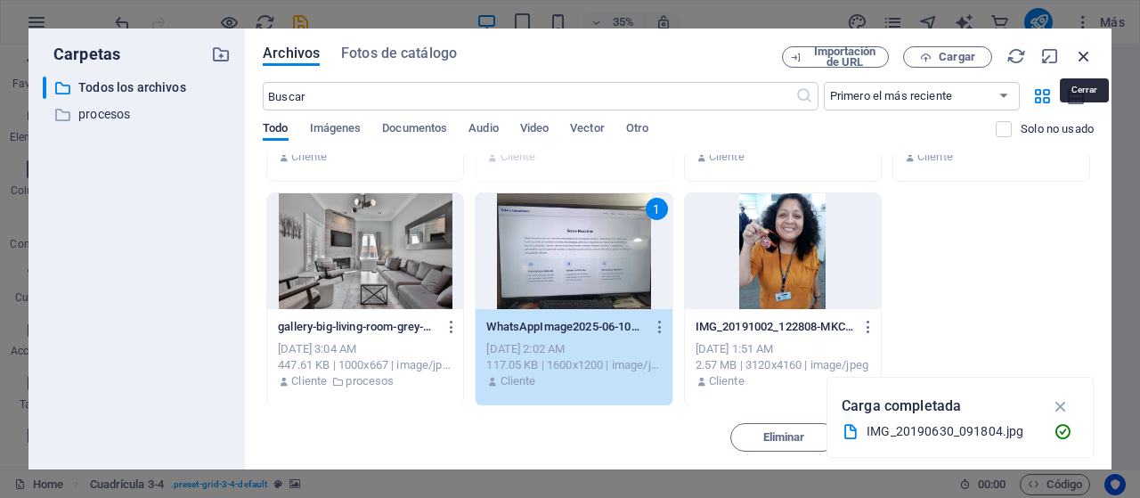
click at [1086, 58] on icon "button" at bounding box center [1084, 56] width 20 height 20
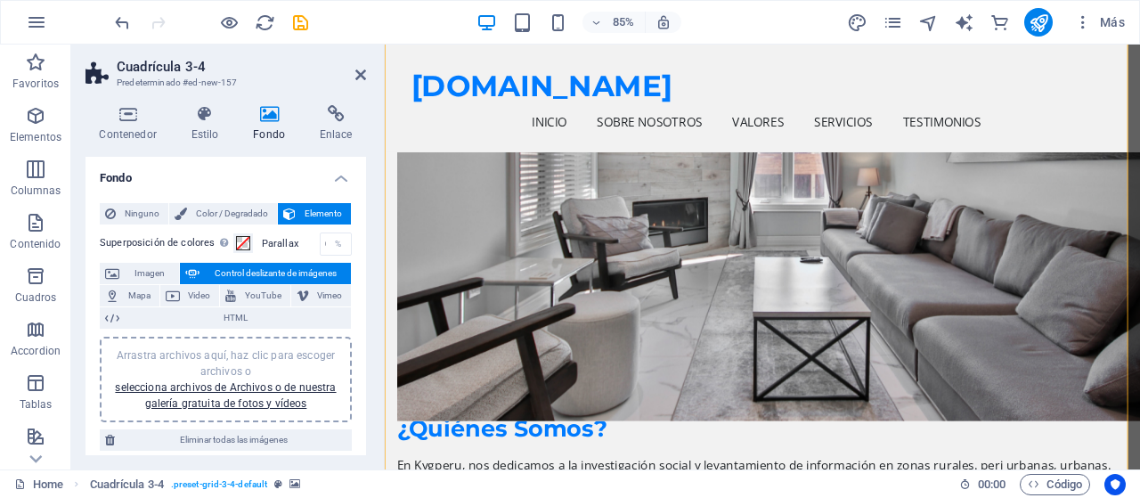
scroll to position [975, 0]
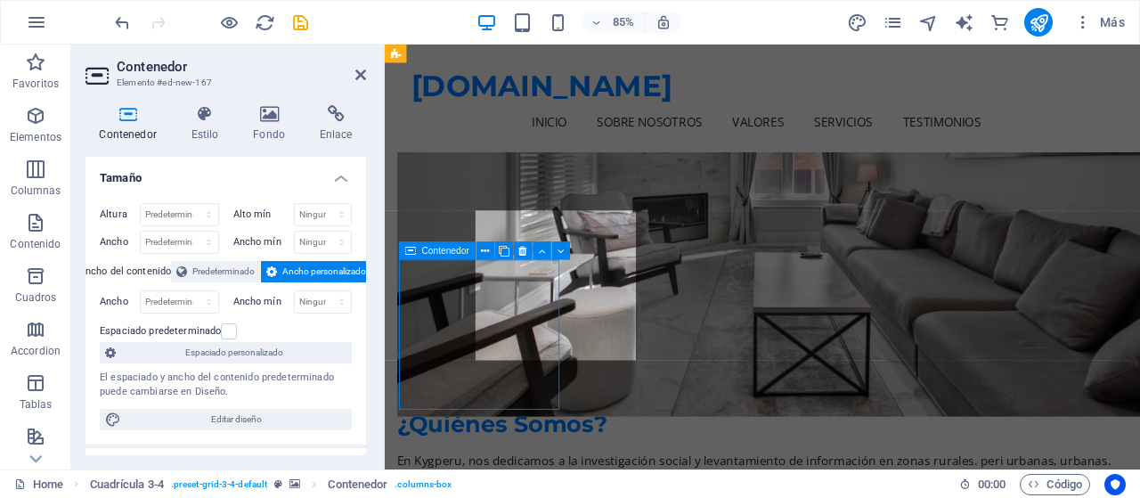
scroll to position [1033, 0]
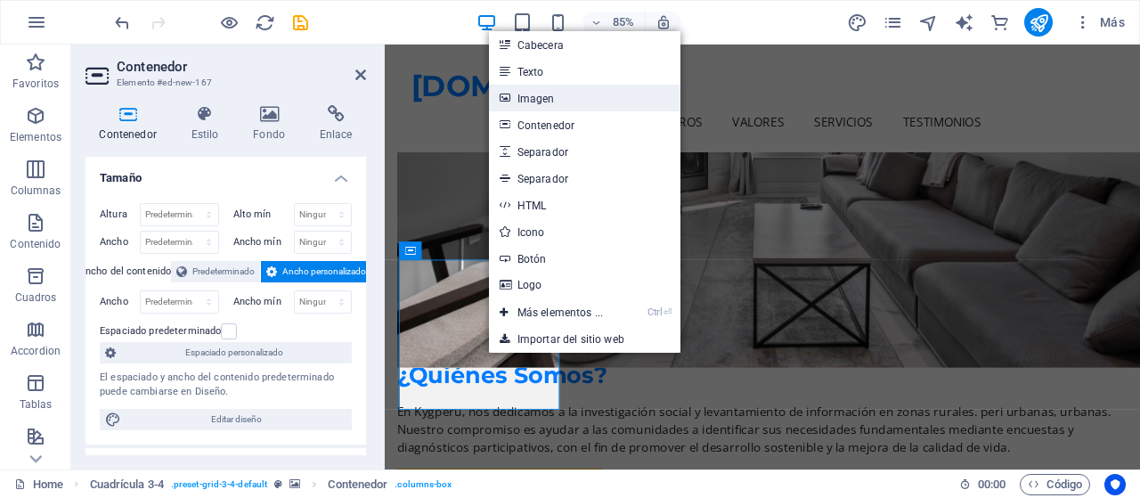
click at [545, 102] on link "Imagen" at bounding box center [584, 98] width 191 height 27
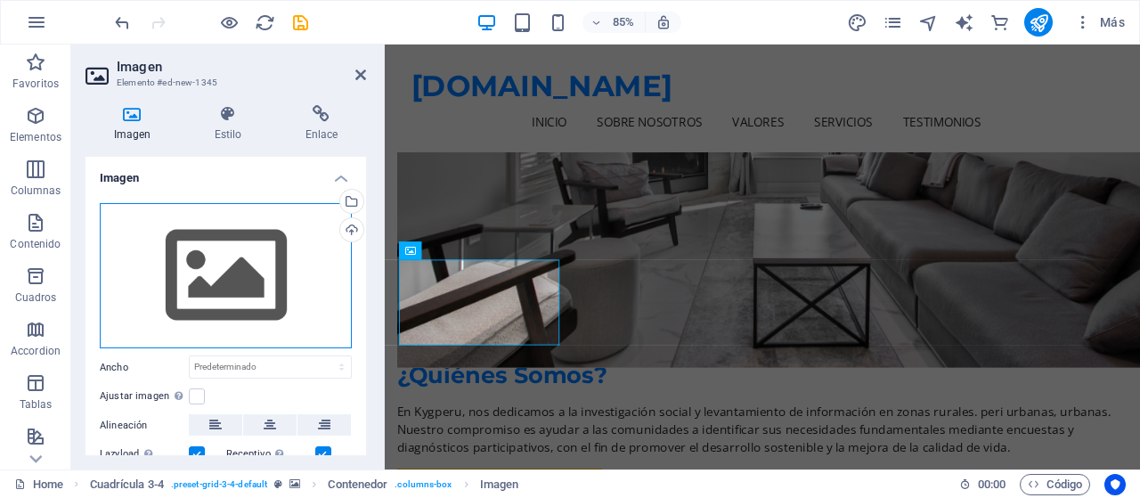
click at [178, 259] on div "Arrastra archivos aquí, haz clic para escoger archivos o selecciona archivos de…" at bounding box center [226, 276] width 252 height 146
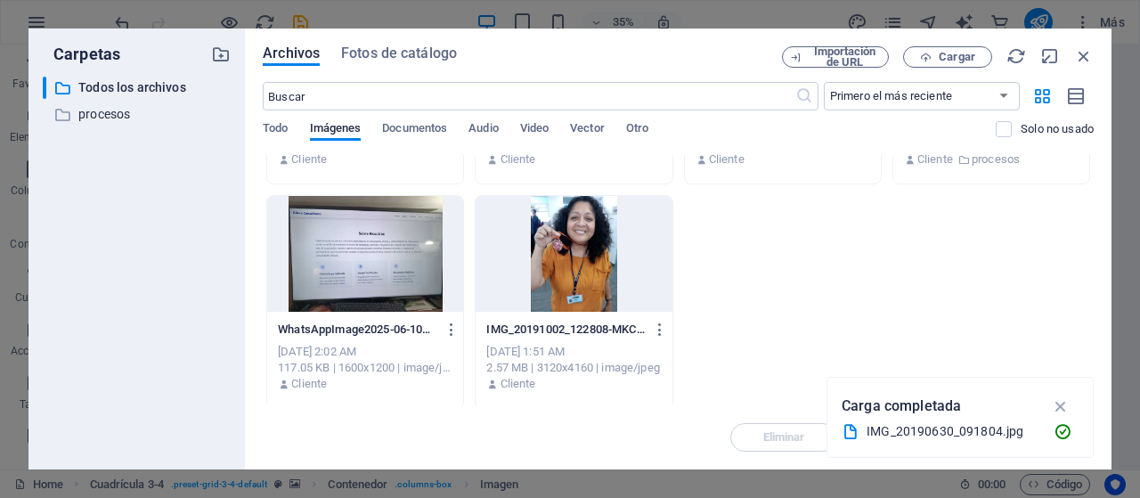
scroll to position [636, 0]
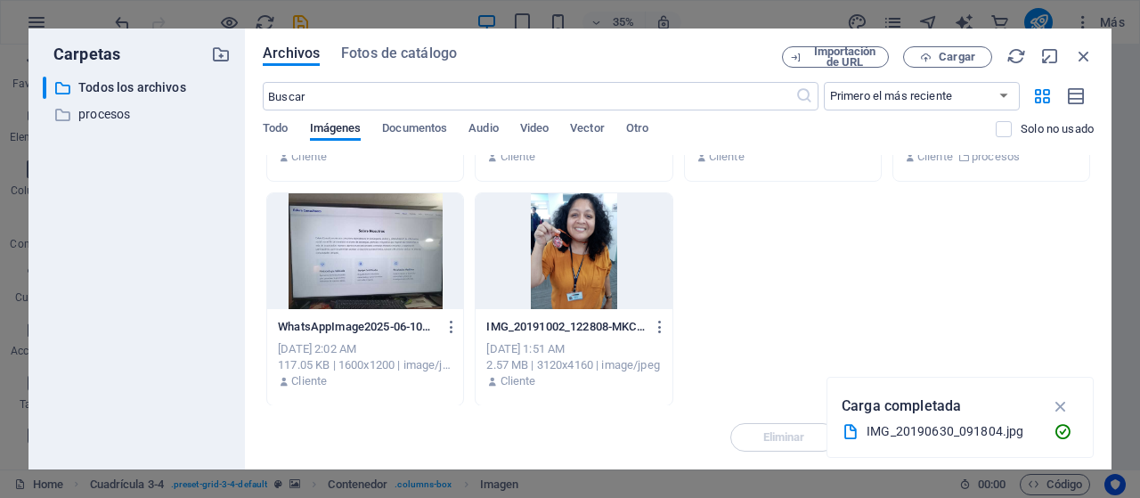
click at [342, 268] on div at bounding box center [365, 251] width 196 height 116
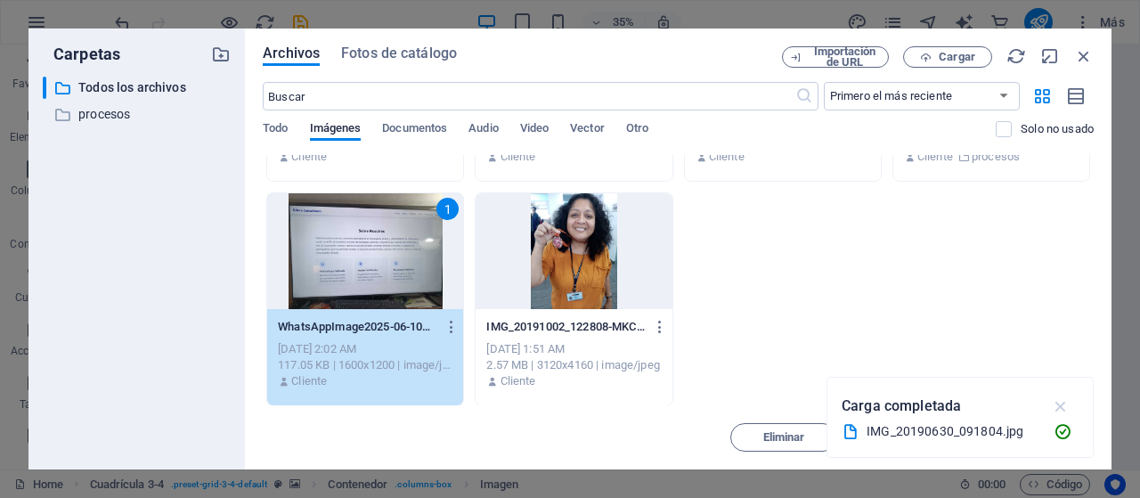
click at [1062, 409] on icon "button" at bounding box center [1061, 406] width 20 height 20
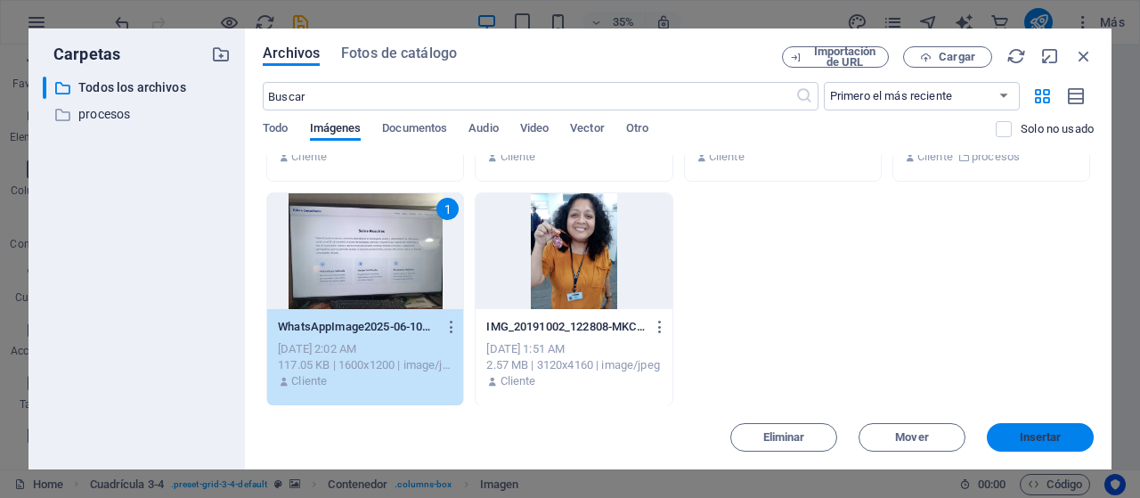
drag, startPoint x: 758, startPoint y: 457, endPoint x: 1029, endPoint y: 433, distance: 272.6
click at [1029, 433] on span "Insertar" at bounding box center [1040, 437] width 42 height 11
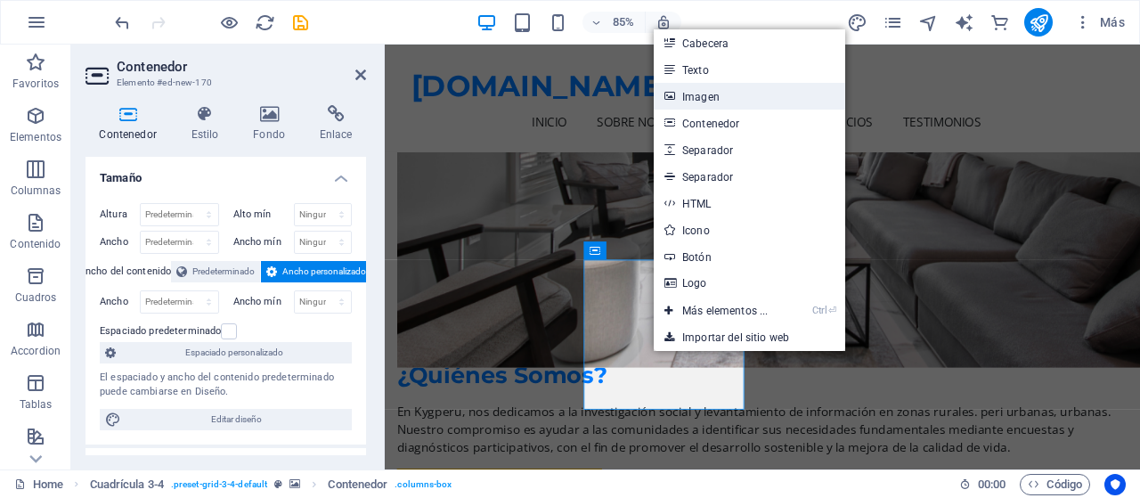
click at [715, 93] on link "Imagen" at bounding box center [749, 96] width 191 height 27
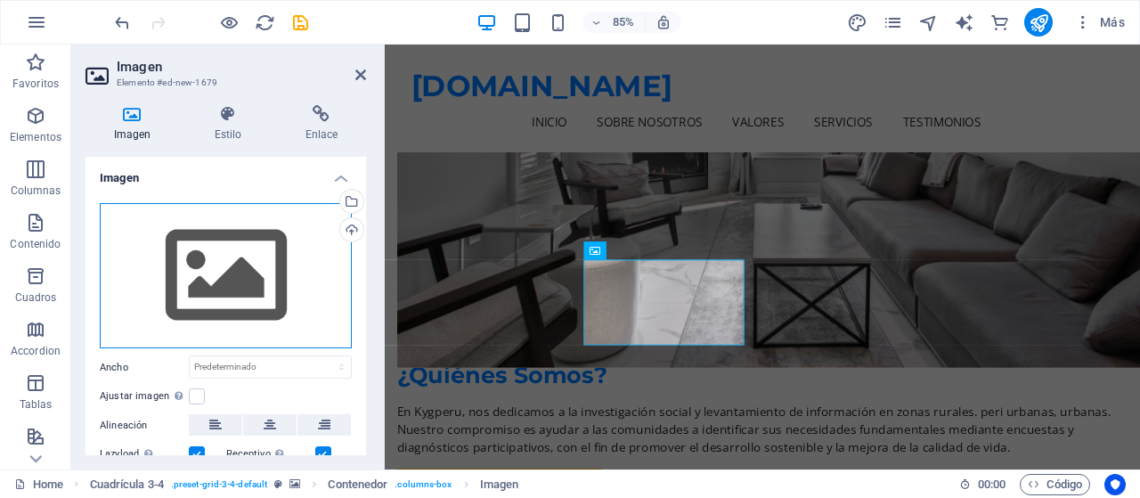
click at [240, 276] on div "Arrastra archivos aquí, haz clic para escoger archivos o selecciona archivos de…" at bounding box center [226, 276] width 252 height 146
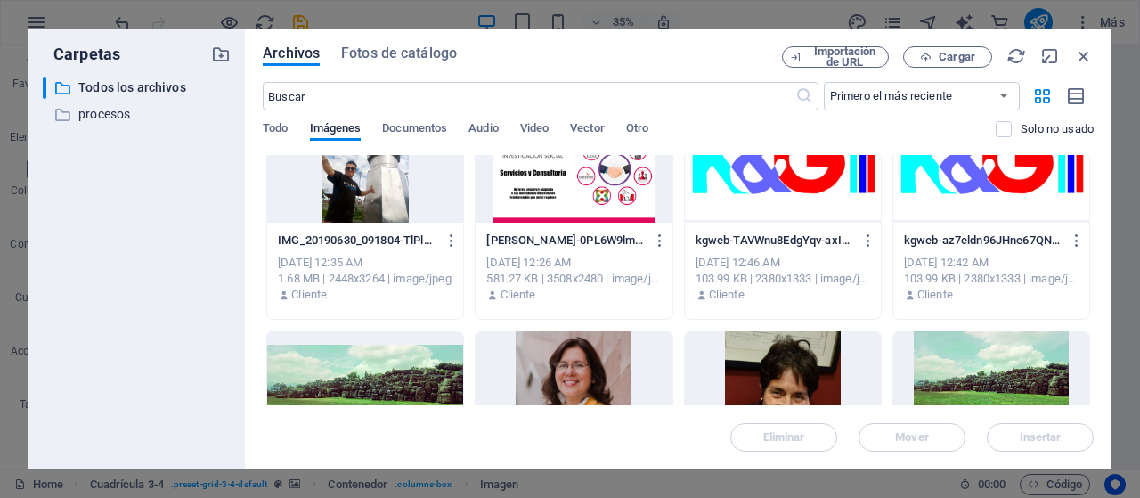
scroll to position [0, 0]
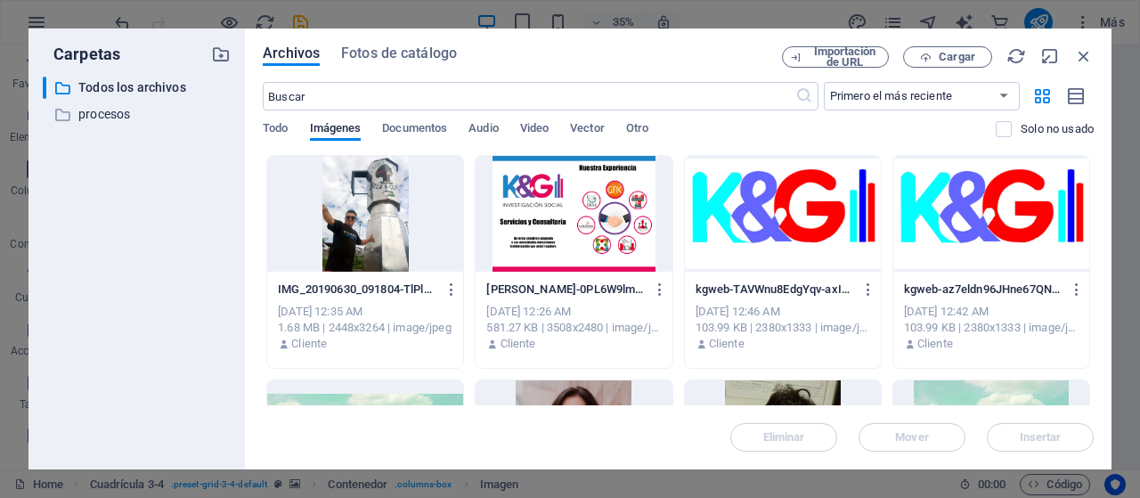
click at [745, 226] on div at bounding box center [783, 214] width 196 height 116
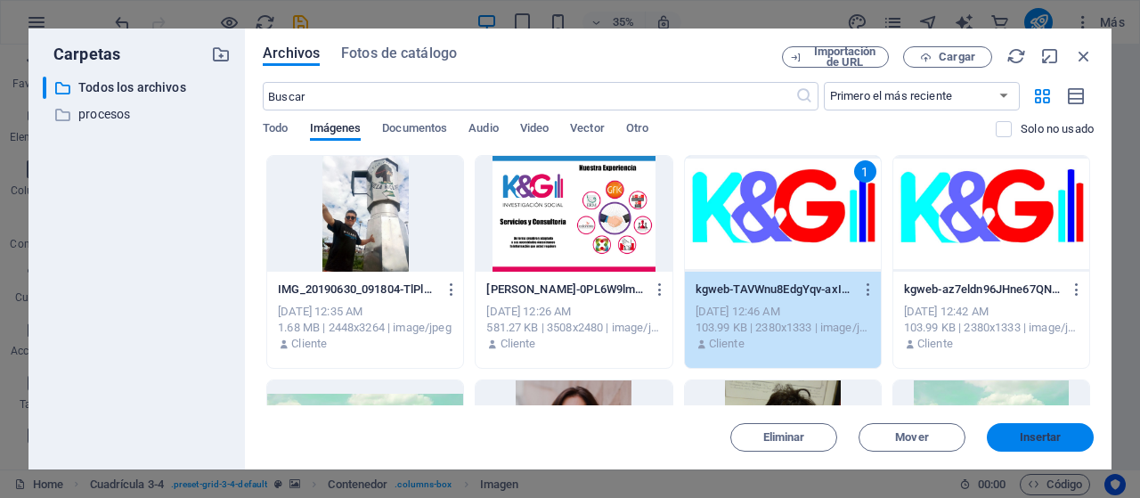
drag, startPoint x: 1043, startPoint y: 449, endPoint x: 774, endPoint y: 475, distance: 270.1
click at [1043, 448] on button "Insertar" at bounding box center [1040, 437] width 107 height 28
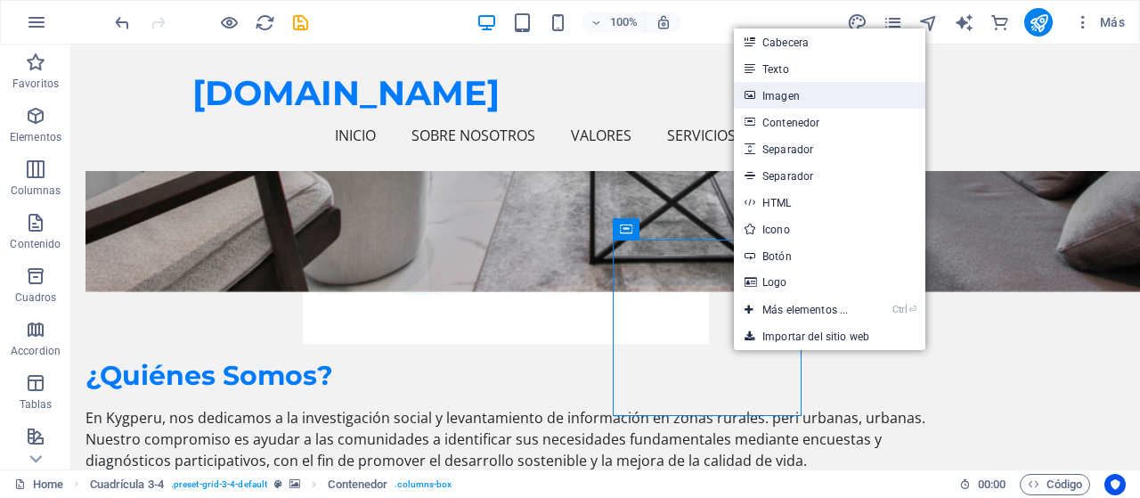
click at [785, 92] on link "Imagen" at bounding box center [829, 95] width 191 height 27
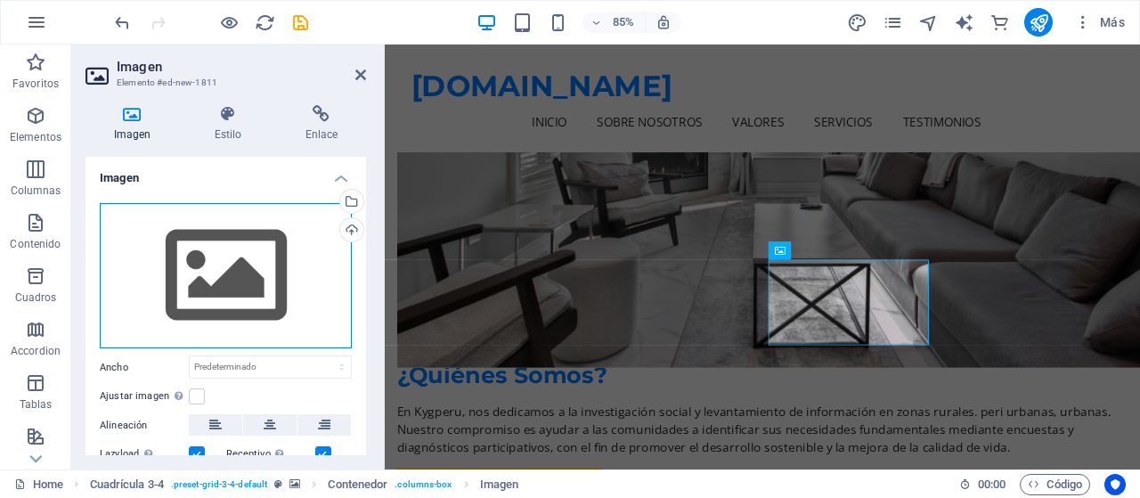
click at [180, 294] on div "Arrastra archivos aquí, haz clic para escoger archivos o selecciona archivos de…" at bounding box center [226, 276] width 252 height 146
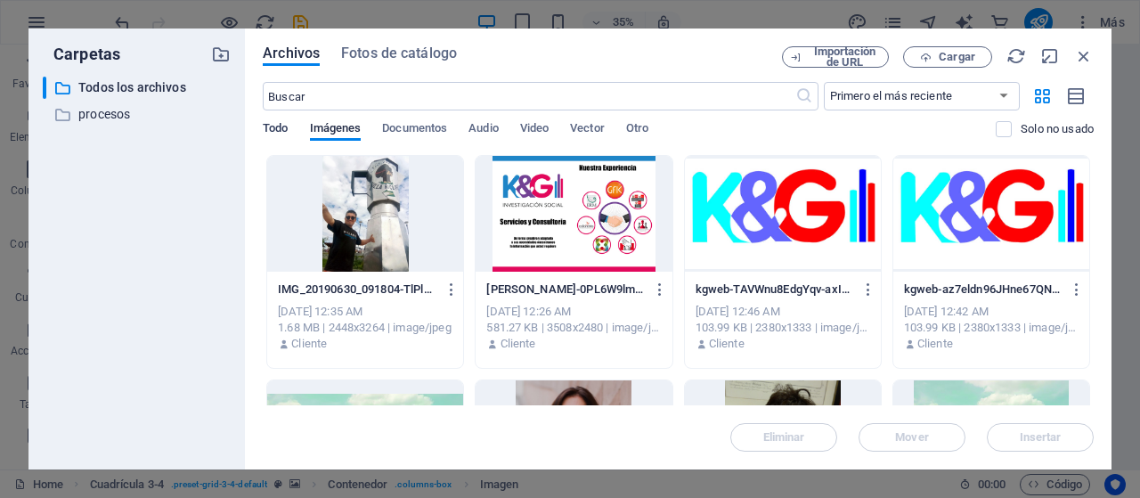
click at [288, 132] on span "Todo" at bounding box center [275, 130] width 25 height 25
click at [345, 235] on div at bounding box center [365, 214] width 196 height 116
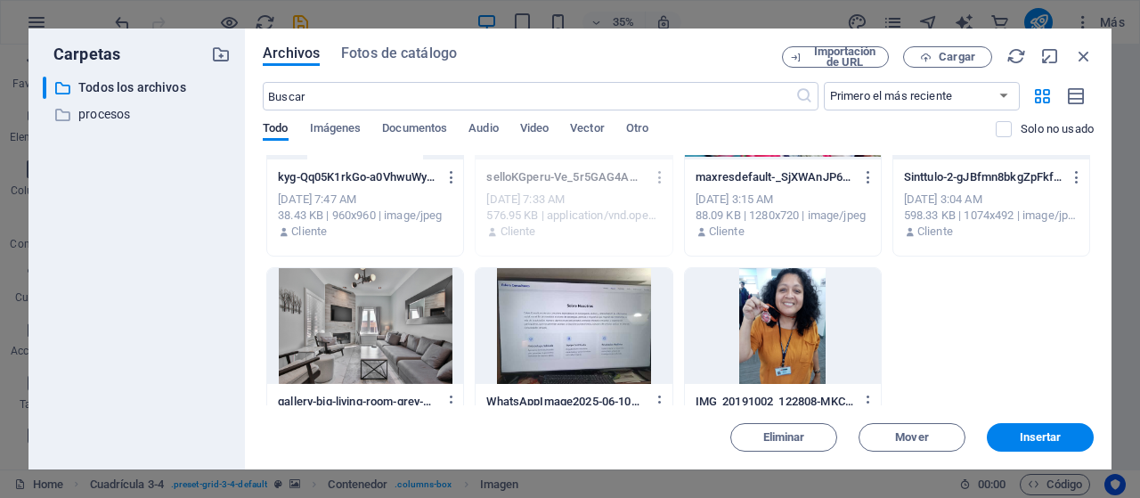
scroll to position [458, 0]
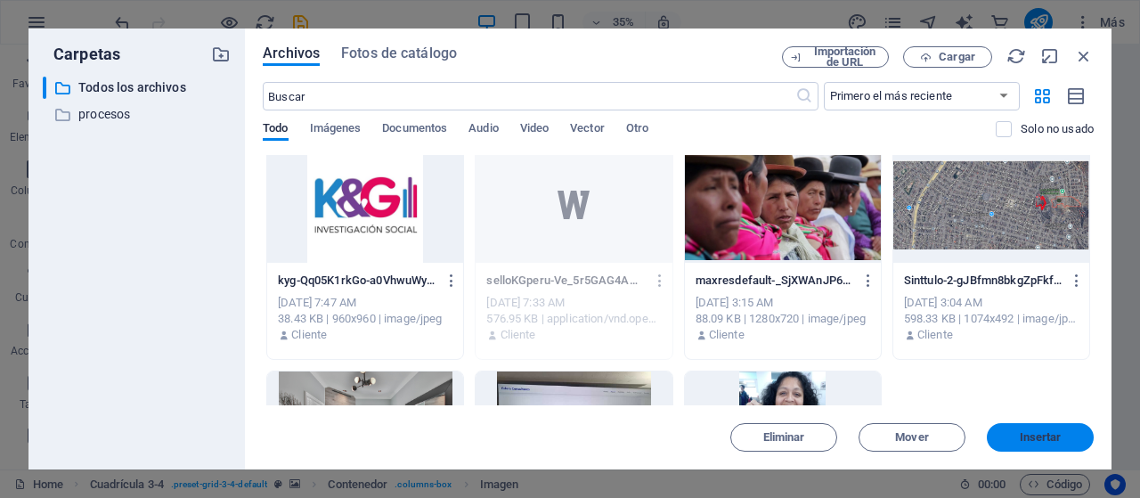
click at [1045, 442] on span "Insertar" at bounding box center [1040, 437] width 42 height 11
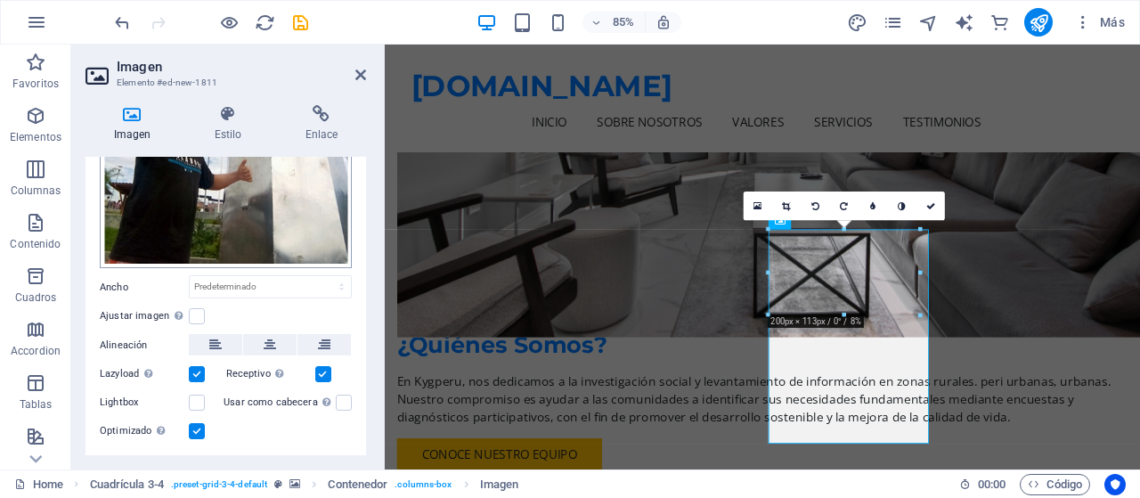
scroll to position [0, 0]
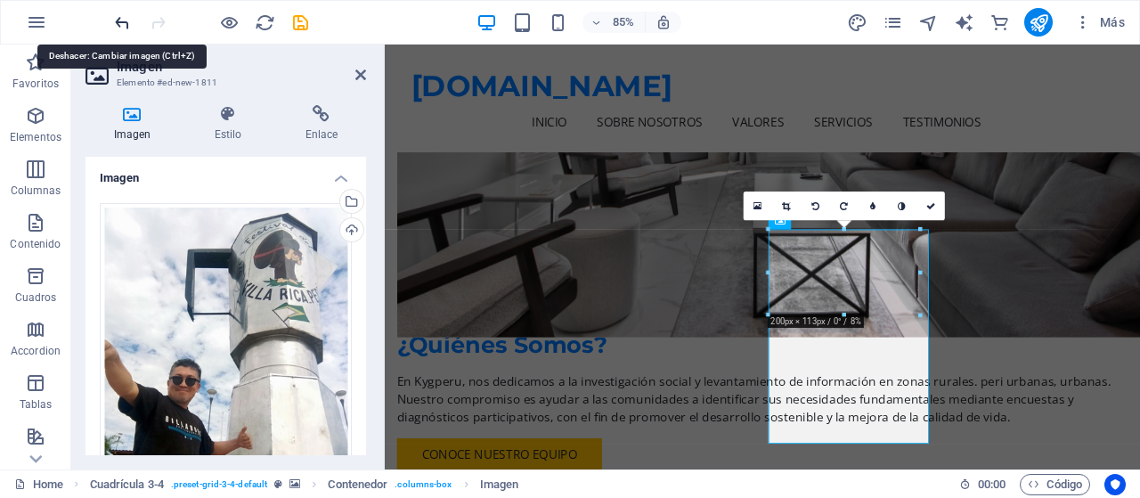
click at [123, 22] on icon "undo" at bounding box center [122, 22] width 20 height 20
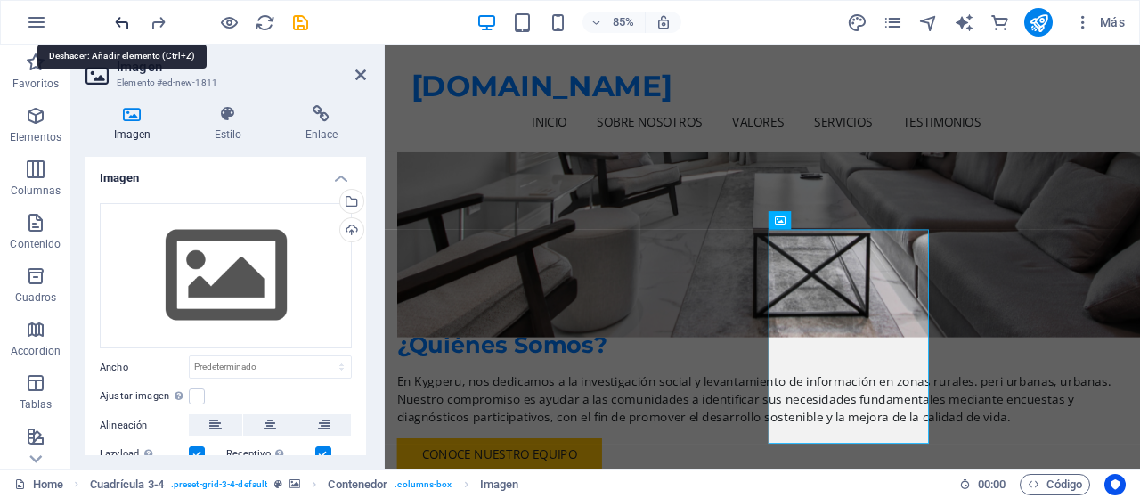
click at [120, 20] on icon "undo" at bounding box center [122, 22] width 20 height 20
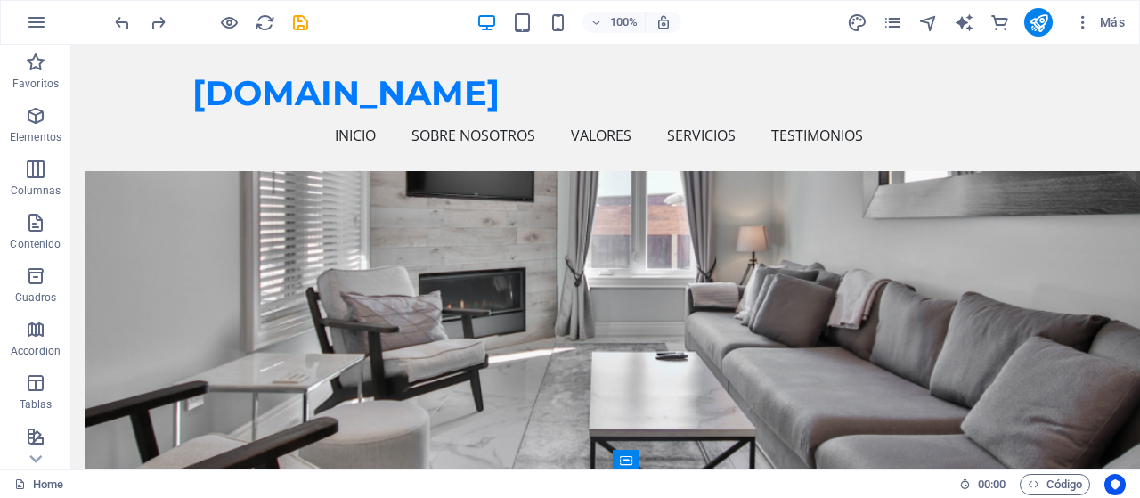
scroll to position [712, 0]
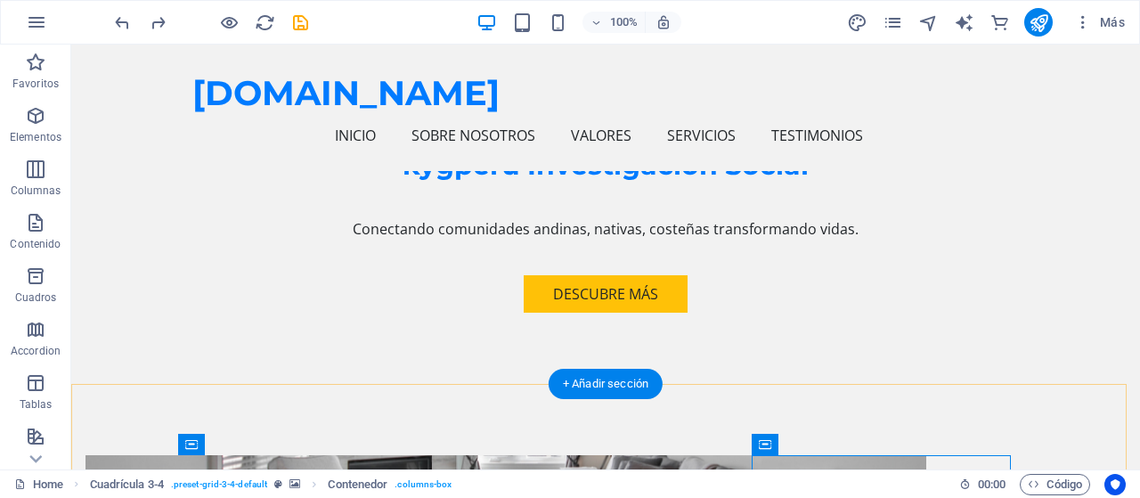
scroll to position [534, 0]
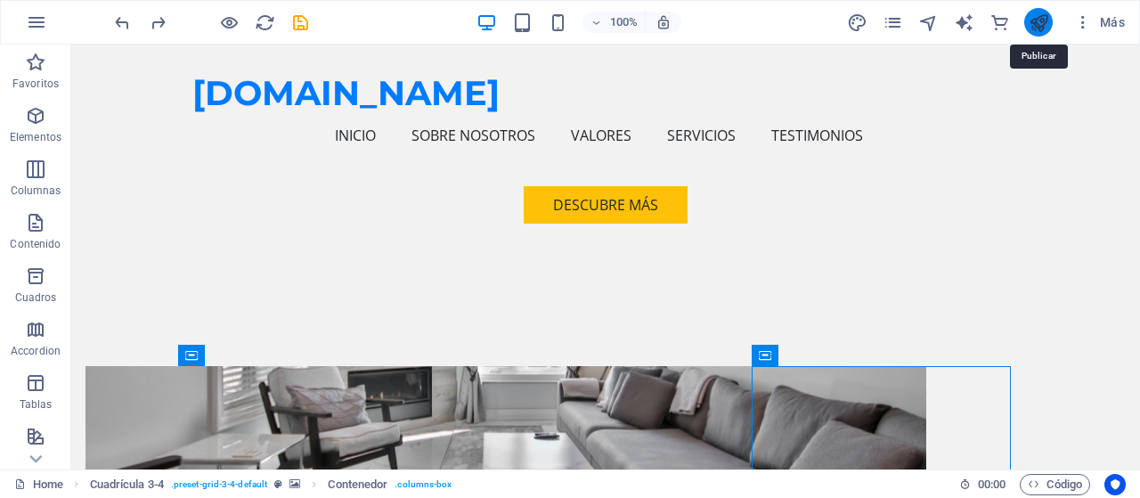
click at [1036, 22] on icon "publish" at bounding box center [1038, 22] width 20 height 20
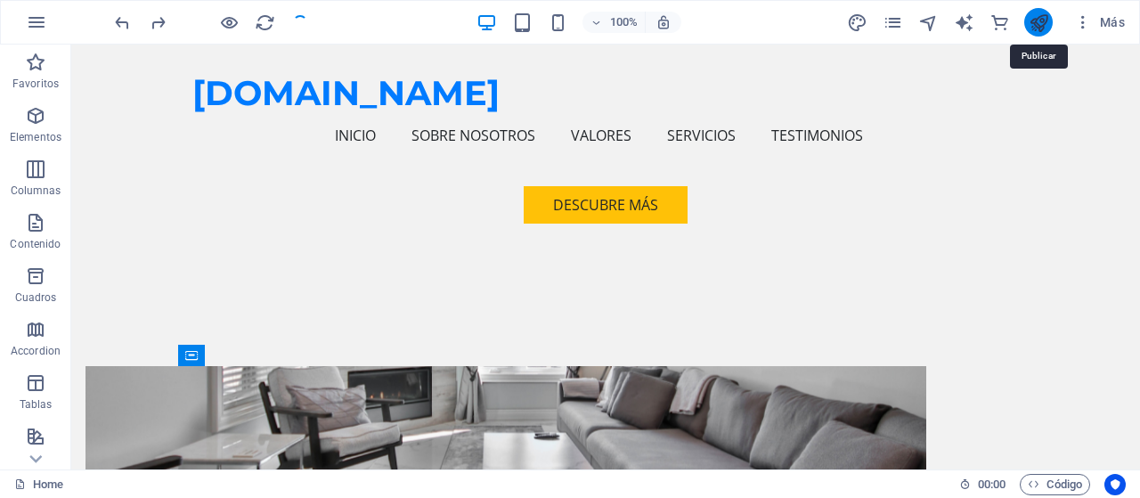
click at [1043, 28] on icon "publish" at bounding box center [1038, 22] width 20 height 20
checkbox input "false"
click at [1043, 27] on icon "publish" at bounding box center [1038, 22] width 20 height 20
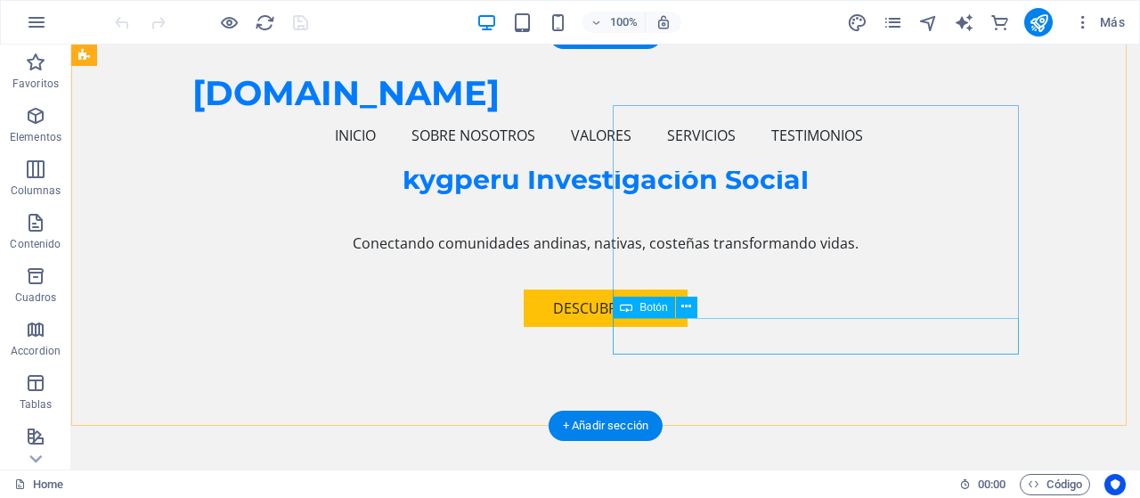
scroll to position [356, 0]
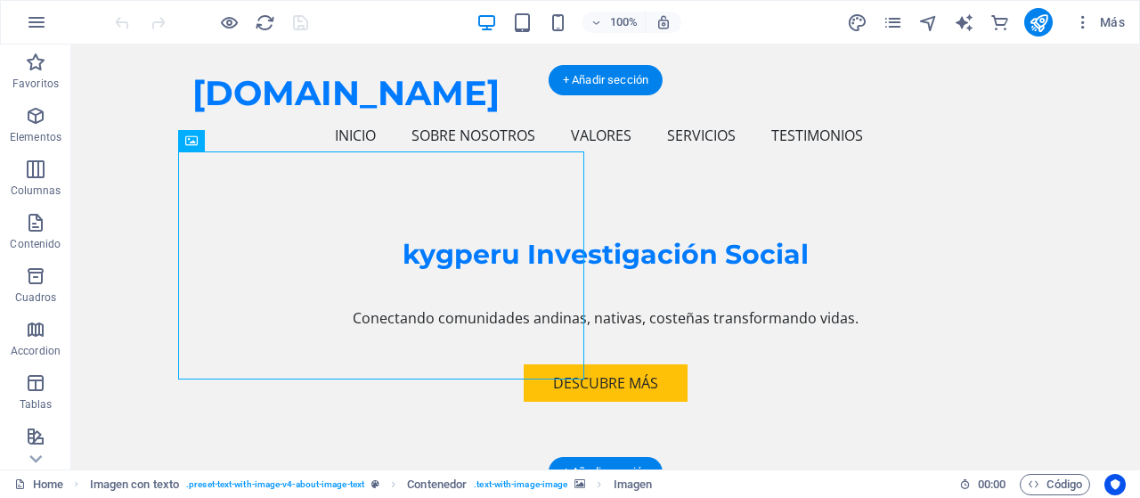
drag, startPoint x: 429, startPoint y: 377, endPoint x: 426, endPoint y: 396, distance: 19.9
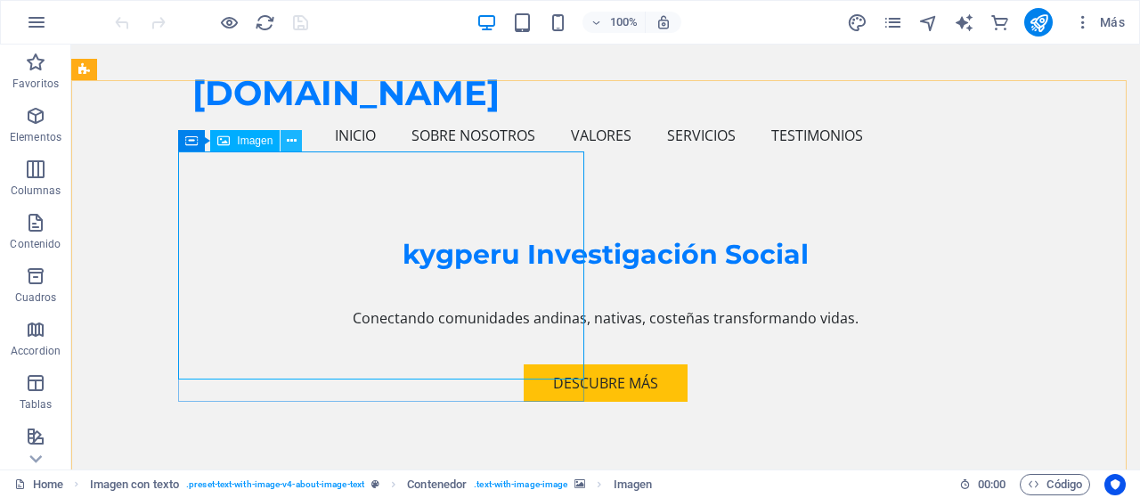
click at [292, 142] on icon at bounding box center [292, 141] width 10 height 19
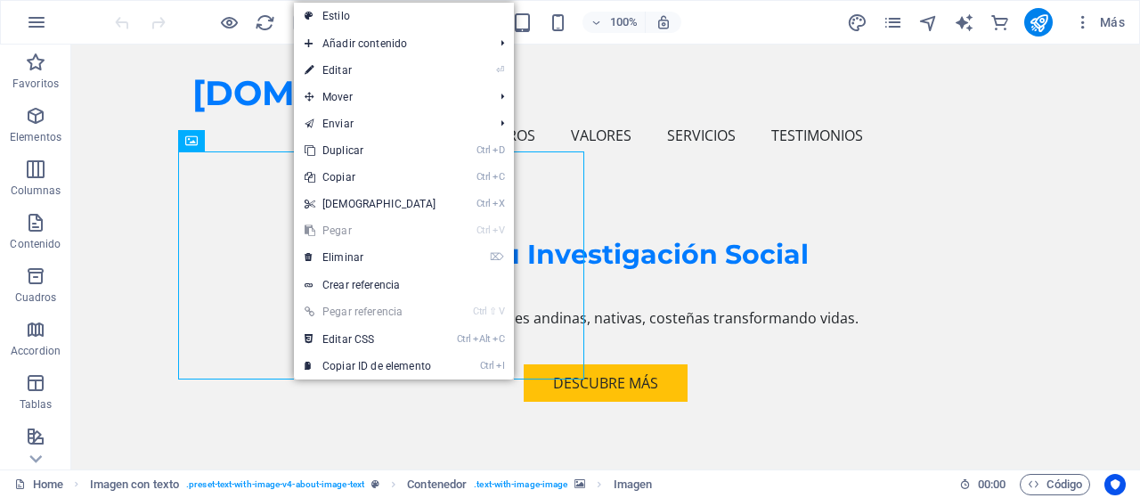
click at [351, 72] on link "⏎ Editar" at bounding box center [370, 70] width 153 height 27
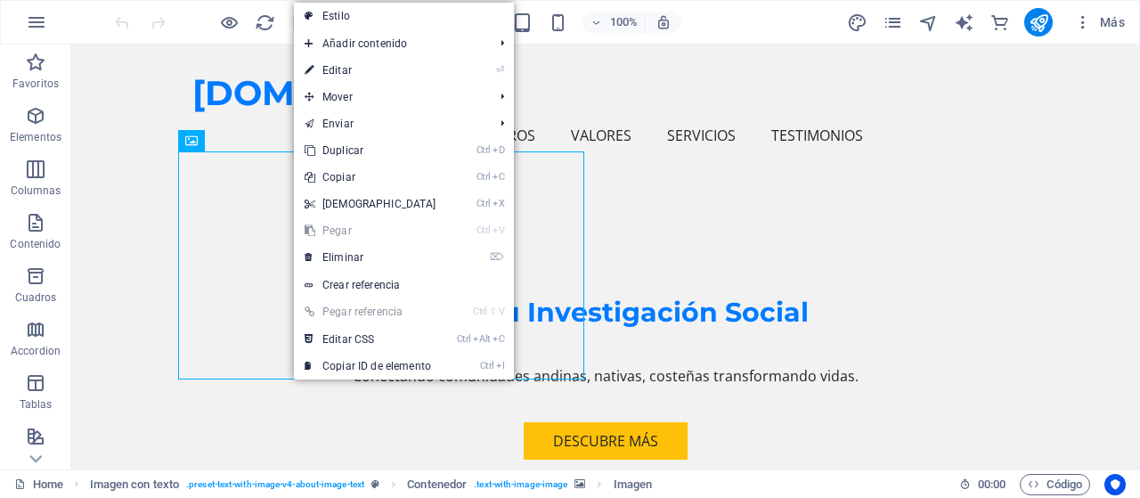
select select "px"
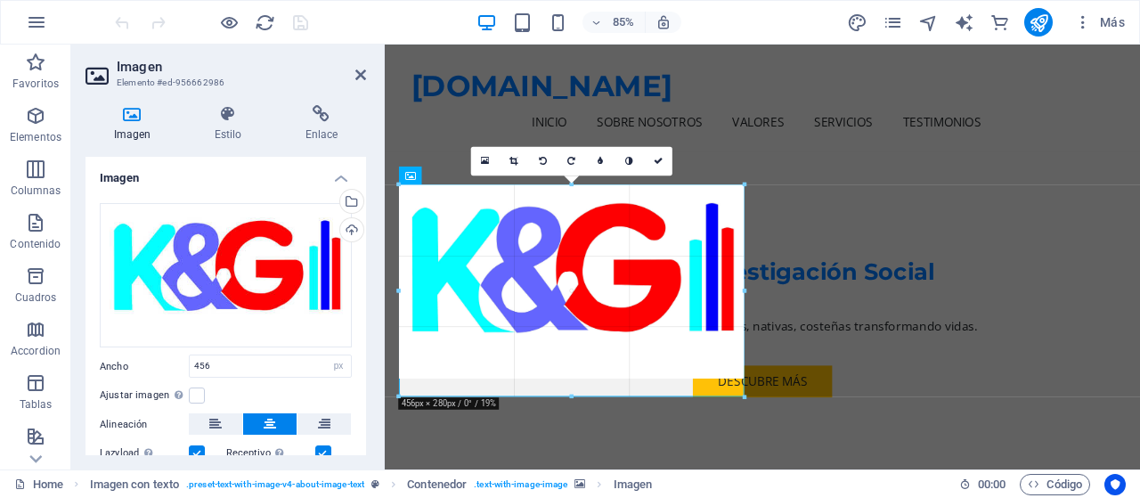
drag, startPoint x: 572, startPoint y: 377, endPoint x: 230, endPoint y: 421, distance: 344.8
drag, startPoint x: 573, startPoint y: 379, endPoint x: 231, endPoint y: 422, distance: 344.6
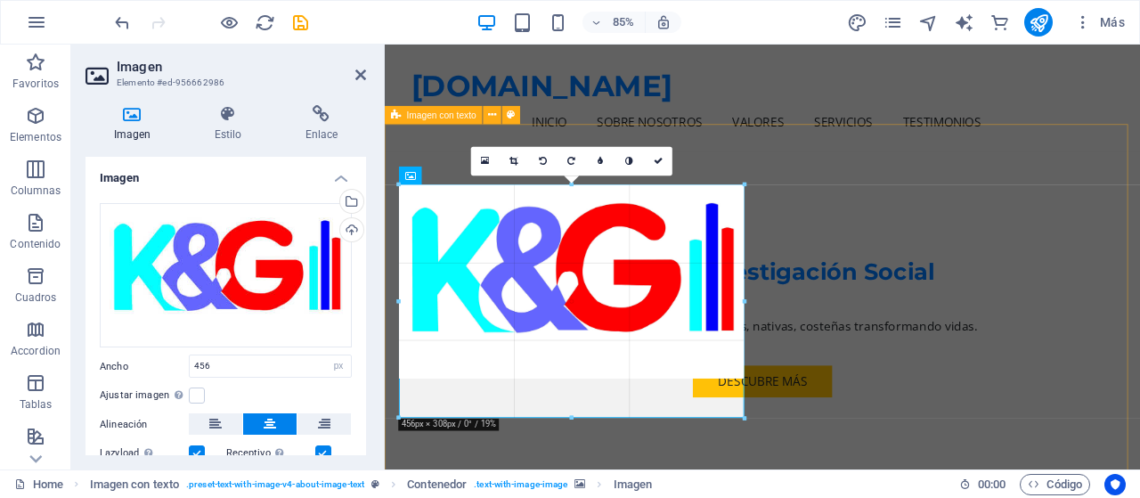
drag, startPoint x: 745, startPoint y: 380, endPoint x: 754, endPoint y: 403, distance: 24.8
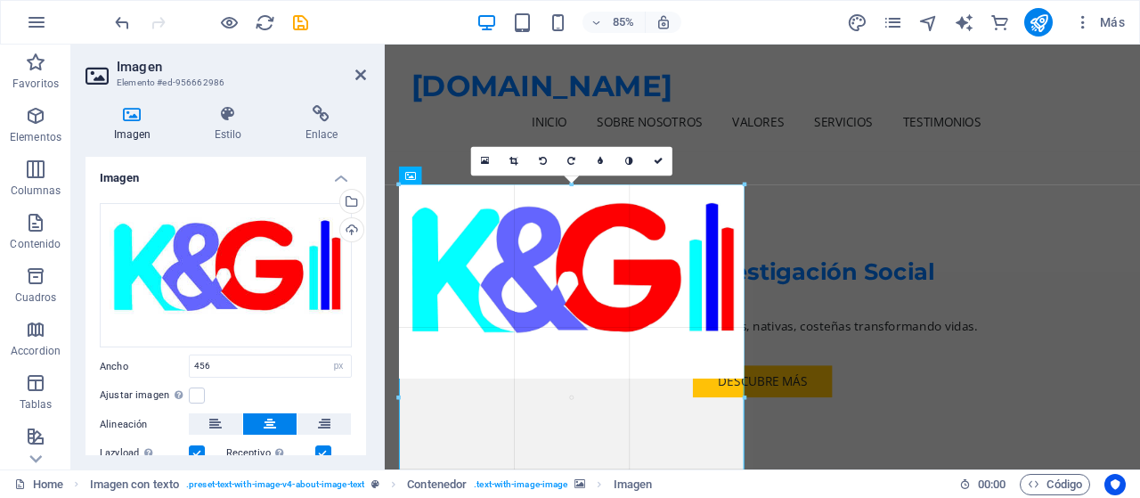
drag, startPoint x: 744, startPoint y: 380, endPoint x: 759, endPoint y: 431, distance: 53.0
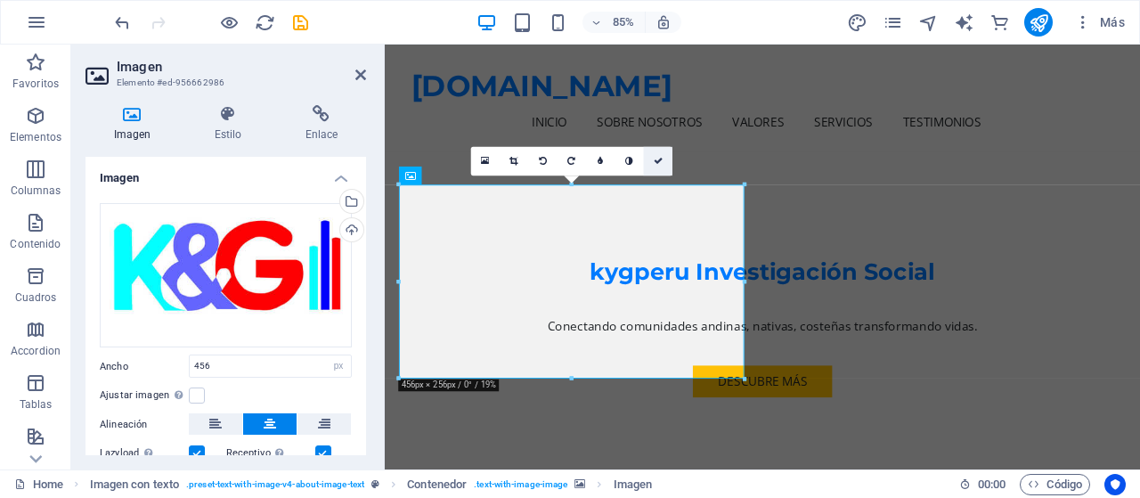
click at [659, 165] on icon at bounding box center [658, 161] width 9 height 9
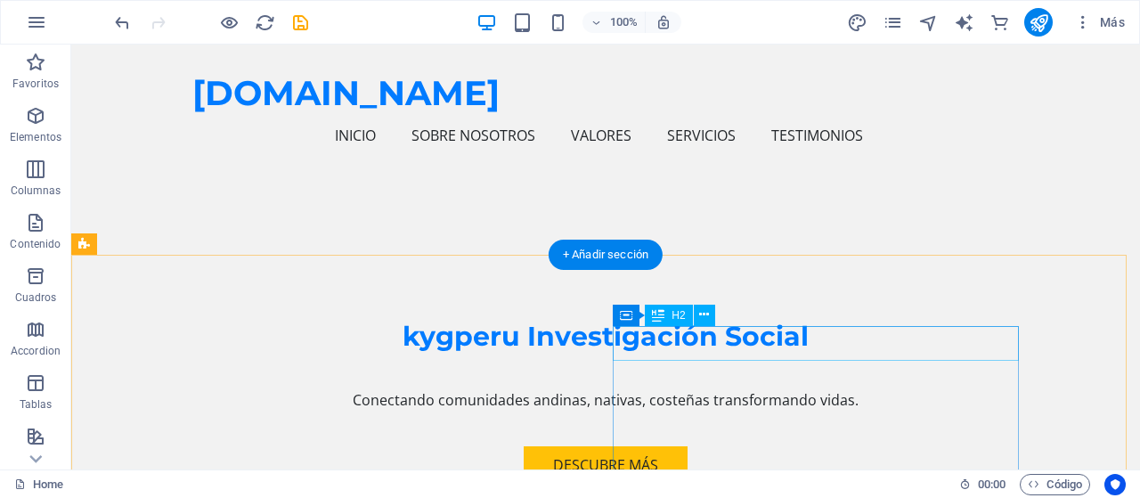
scroll to position [178, 0]
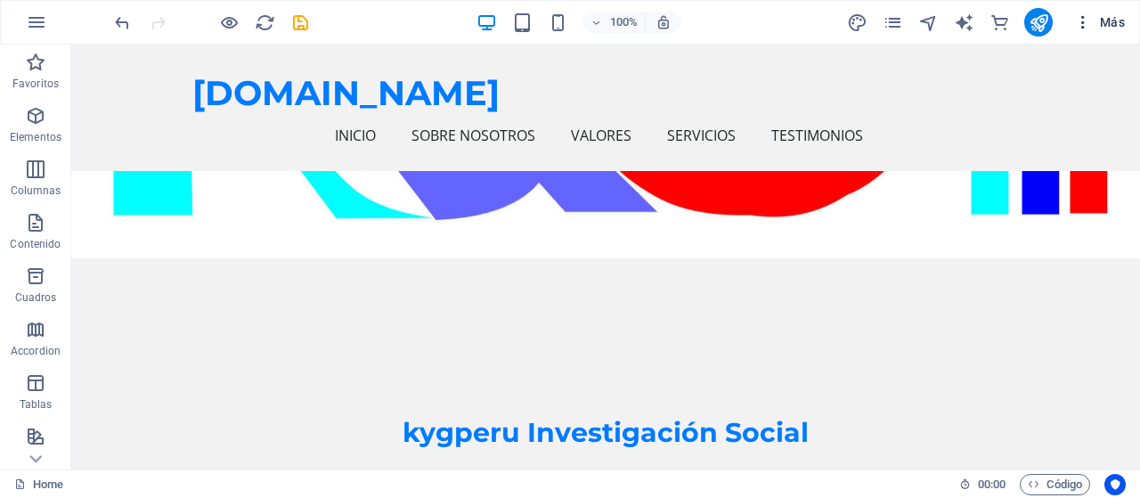
click at [1084, 24] on icon "button" at bounding box center [1083, 22] width 18 height 18
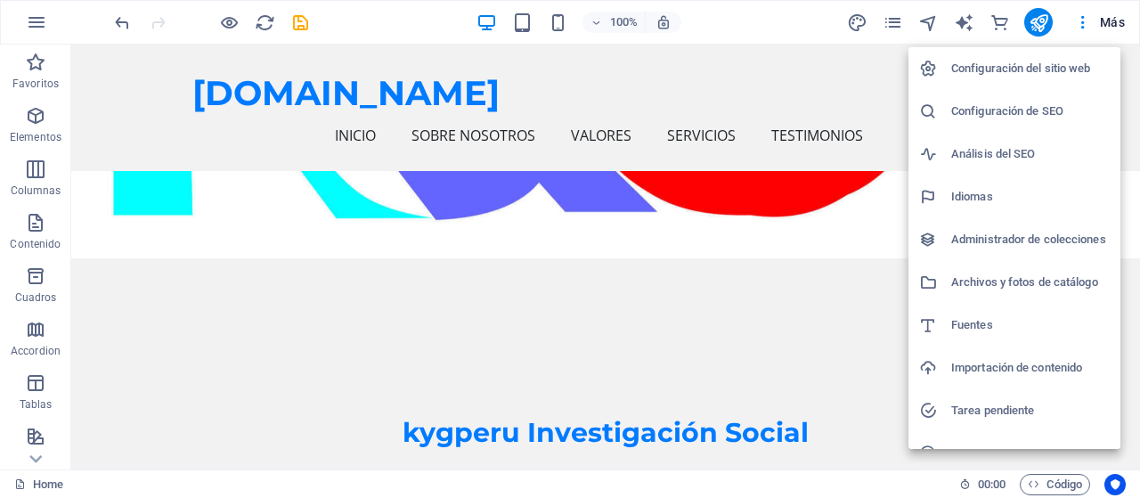
click at [1109, 21] on div at bounding box center [570, 249] width 1140 height 498
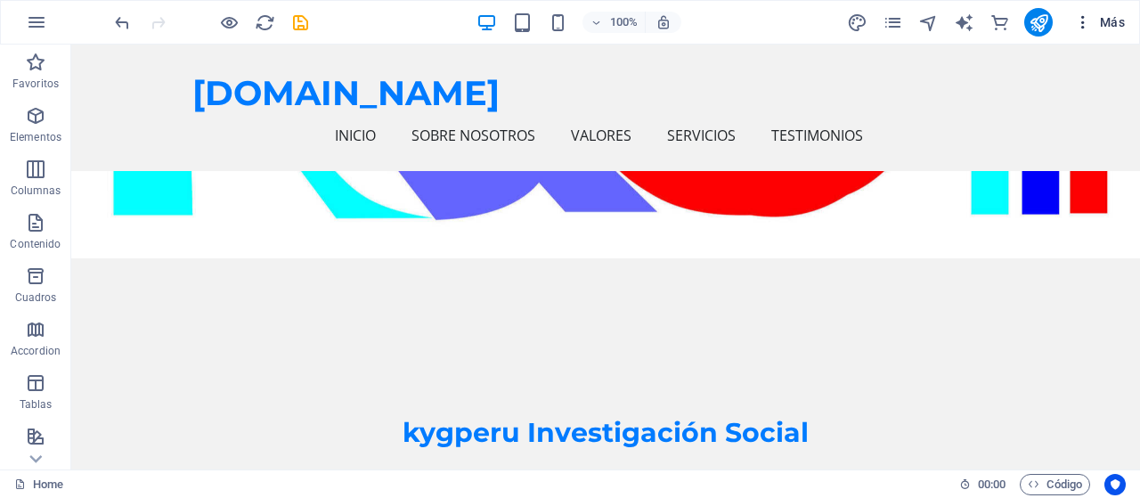
click at [1104, 20] on span "Más" at bounding box center [1099, 22] width 51 height 18
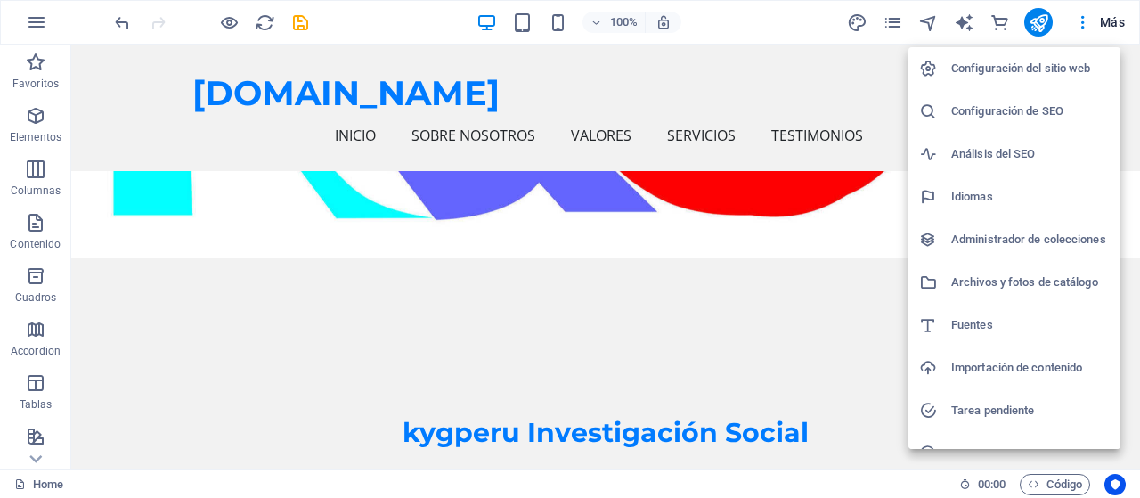
click at [1056, 69] on h6 "Configuración del sitio web" at bounding box center [1030, 68] width 158 height 21
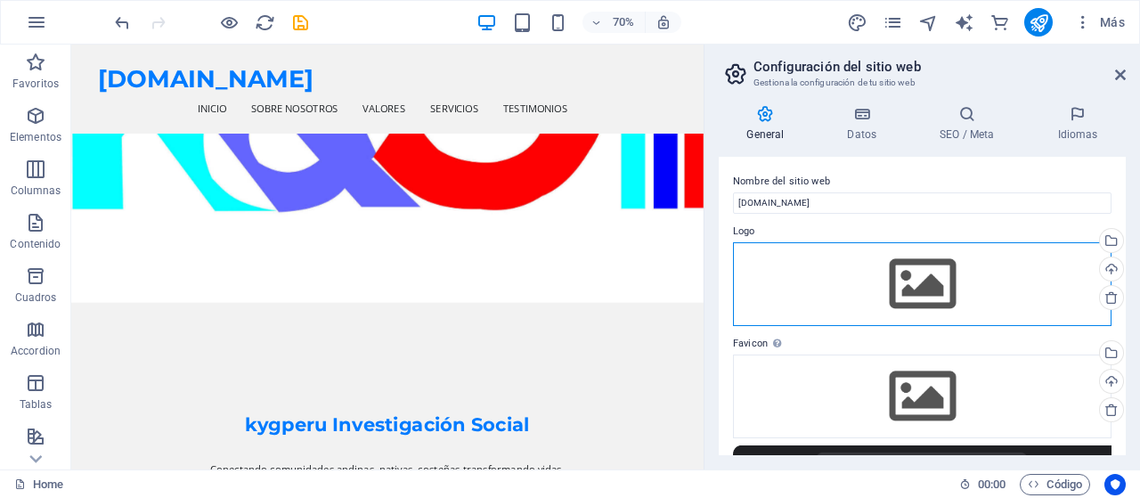
click at [911, 287] on div "Arrastra archivos aquí, haz clic para escoger archivos o selecciona archivos de…" at bounding box center [922, 284] width 378 height 84
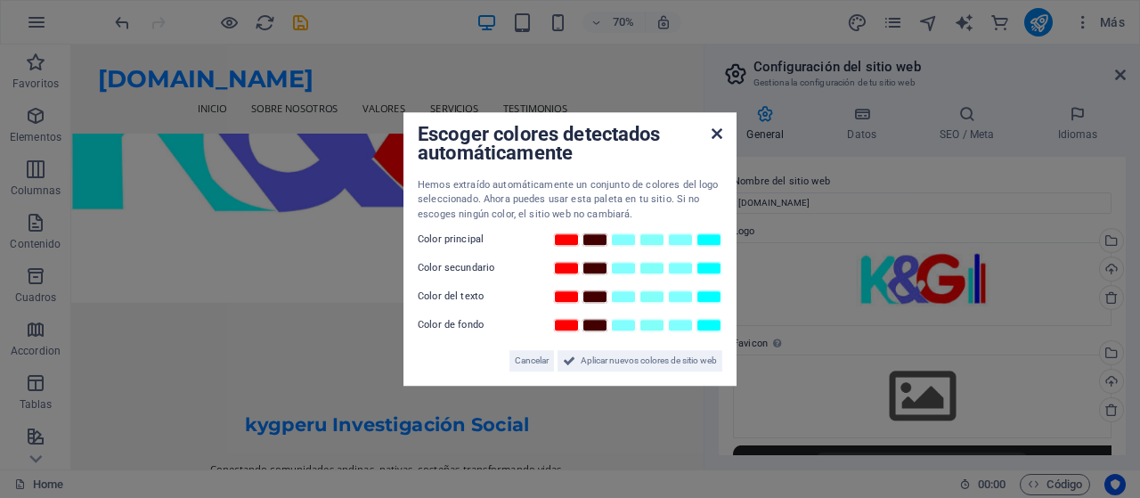
click at [716, 133] on icon at bounding box center [716, 133] width 11 height 14
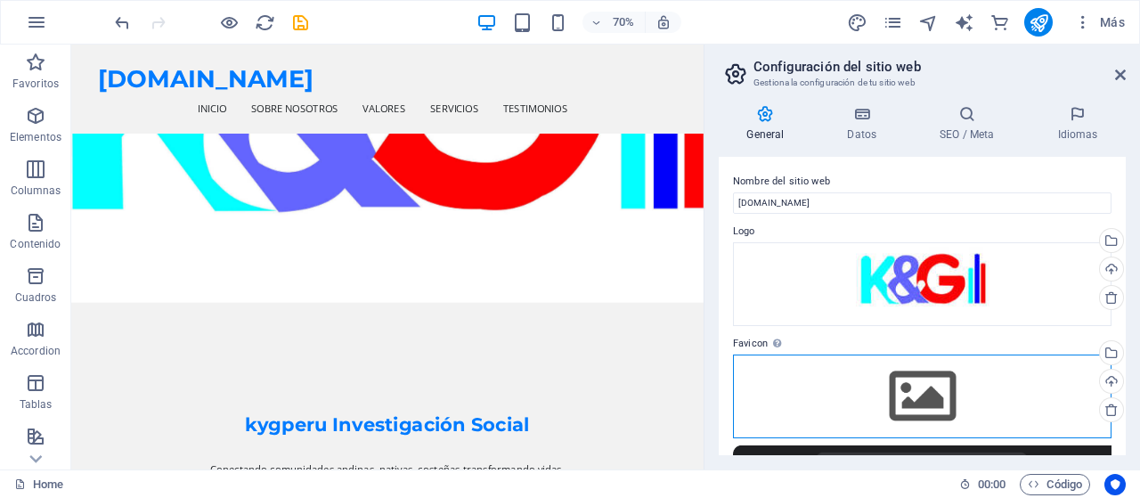
click at [922, 392] on div "Arrastra archivos aquí, haz clic para escoger archivos o selecciona archivos de…" at bounding box center [922, 396] width 378 height 84
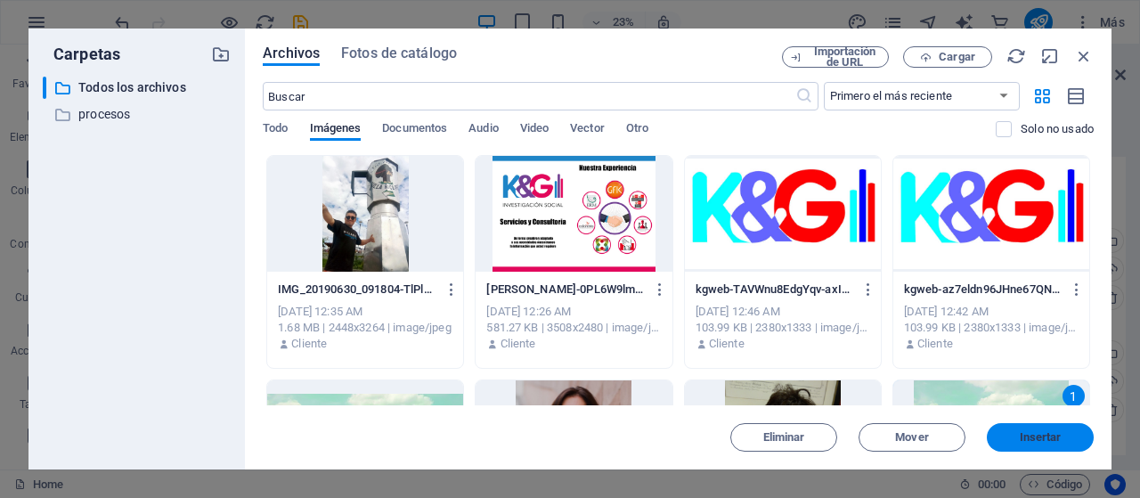
click at [1051, 442] on span "Insertar" at bounding box center [1040, 437] width 42 height 11
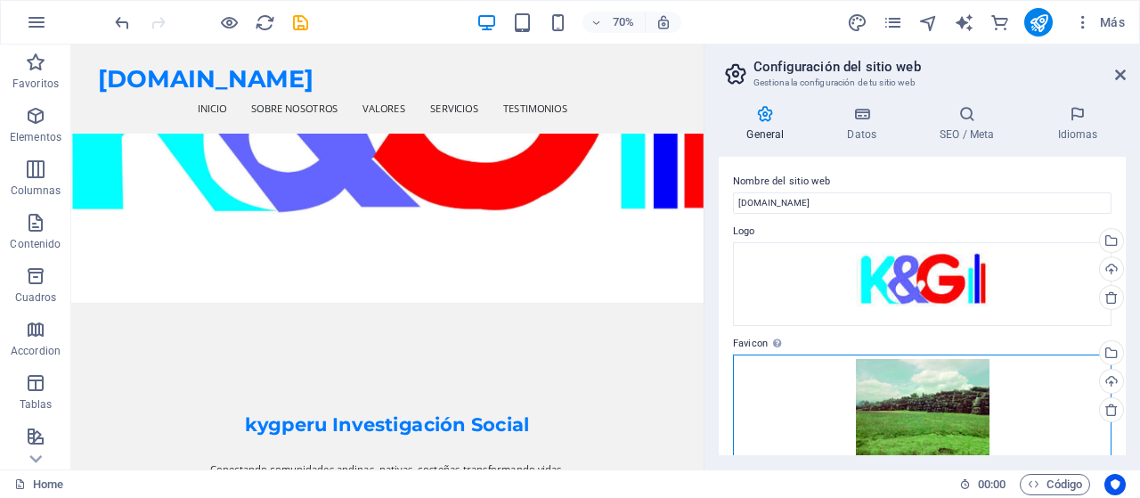
click at [1031, 398] on div "Arrastra archivos aquí, haz clic para escoger archivos o selecciona archivos de…" at bounding box center [922, 409] width 378 height 110
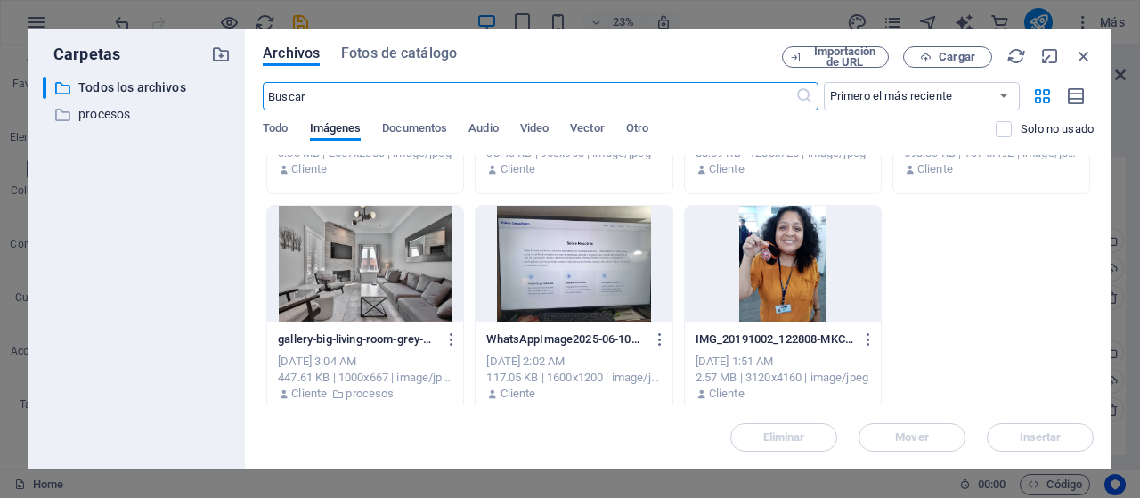
scroll to position [636, 0]
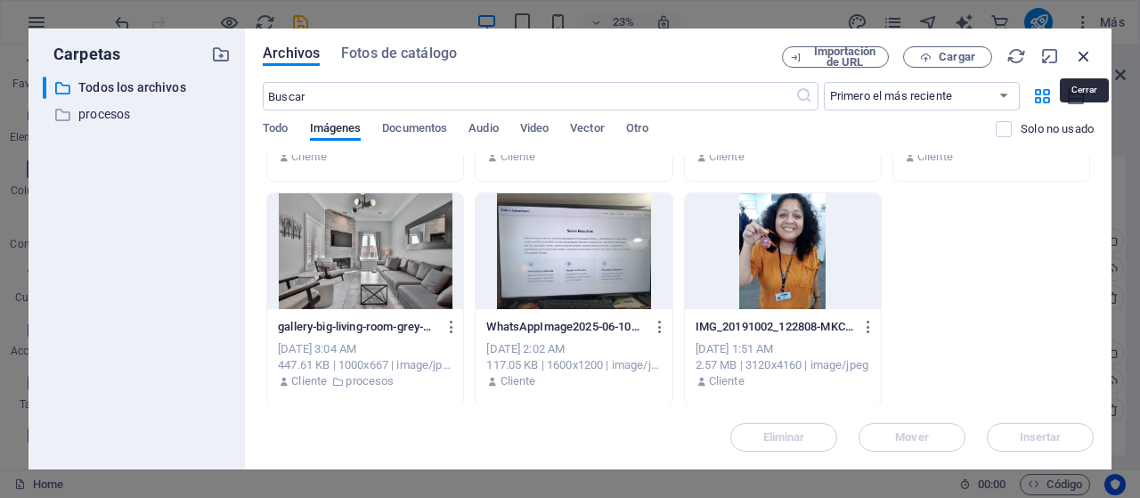
click at [1084, 57] on icon "button" at bounding box center [1084, 56] width 20 height 20
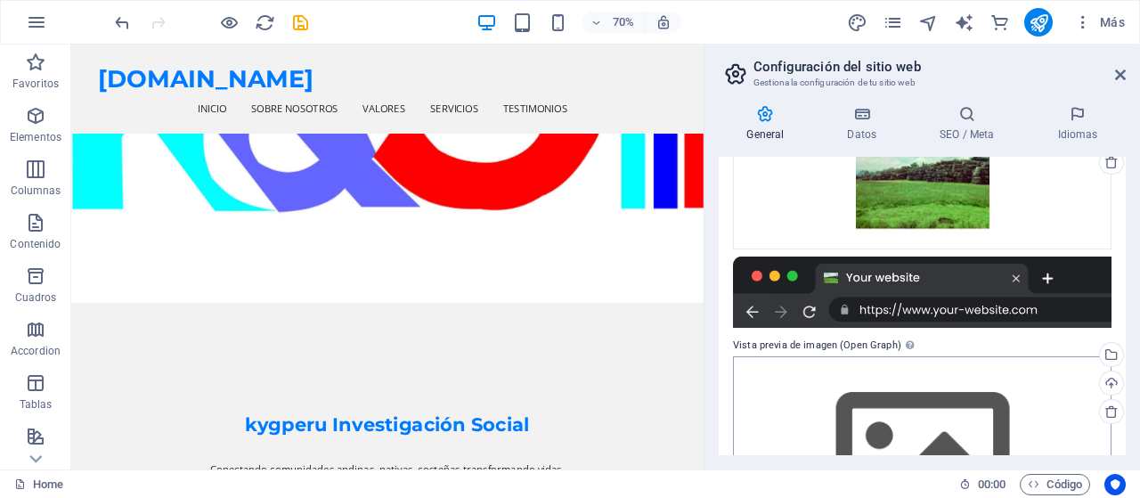
scroll to position [189, 0]
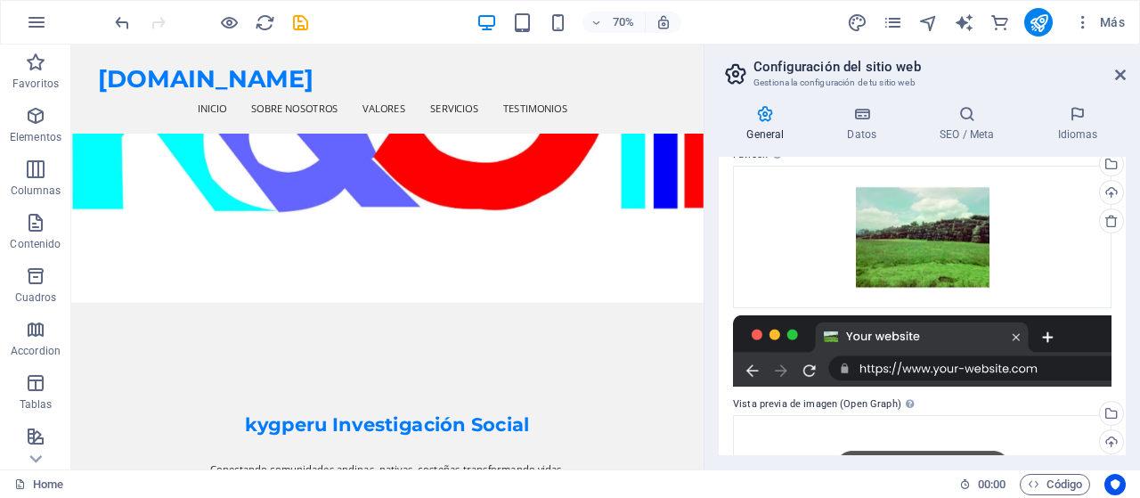
click at [906, 337] on div at bounding box center [922, 350] width 378 height 71
click at [985, 337] on div at bounding box center [922, 350] width 378 height 71
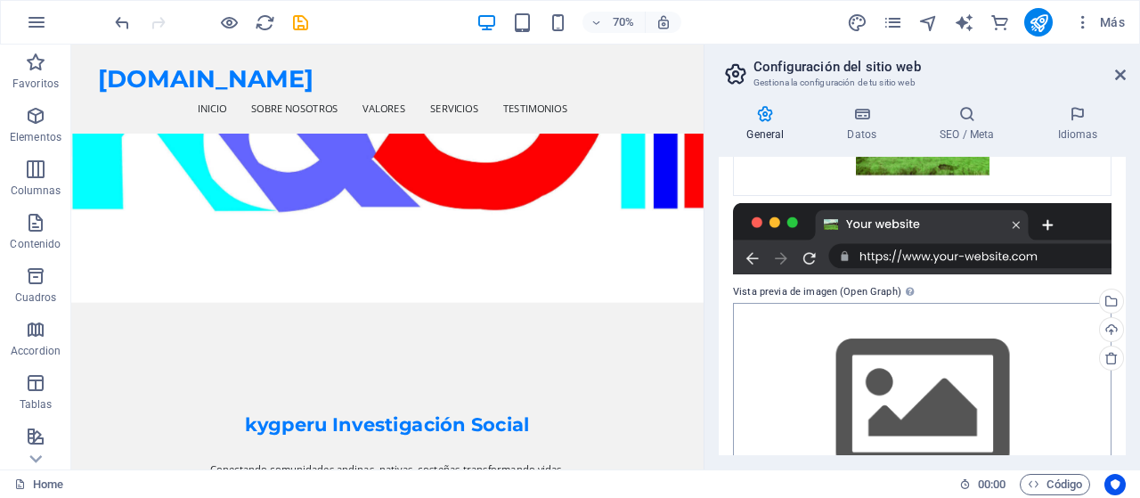
scroll to position [278, 0]
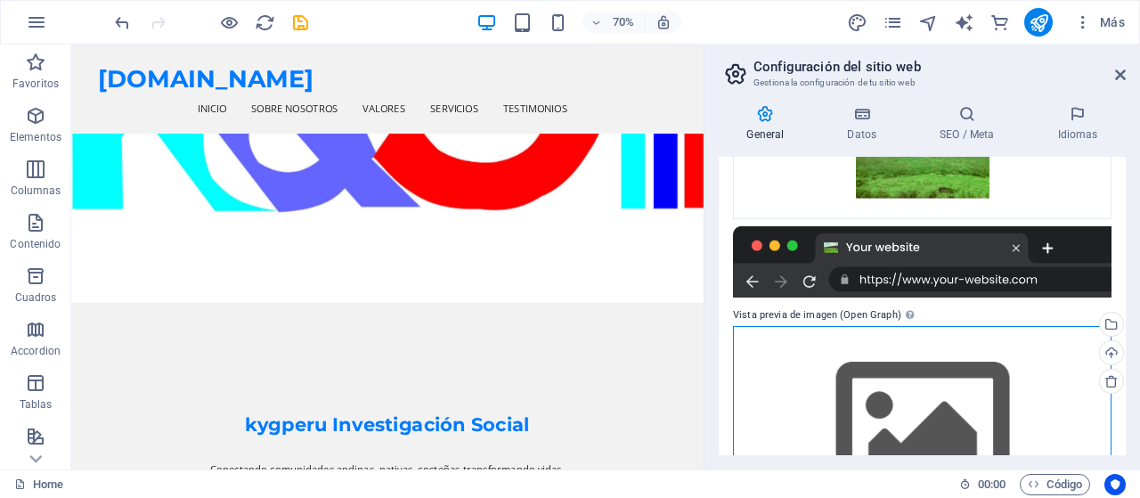
click at [921, 415] on div "Arrastra archivos aquí, haz clic para escoger archivos o selecciona archivos de…" at bounding box center [922, 428] width 378 height 204
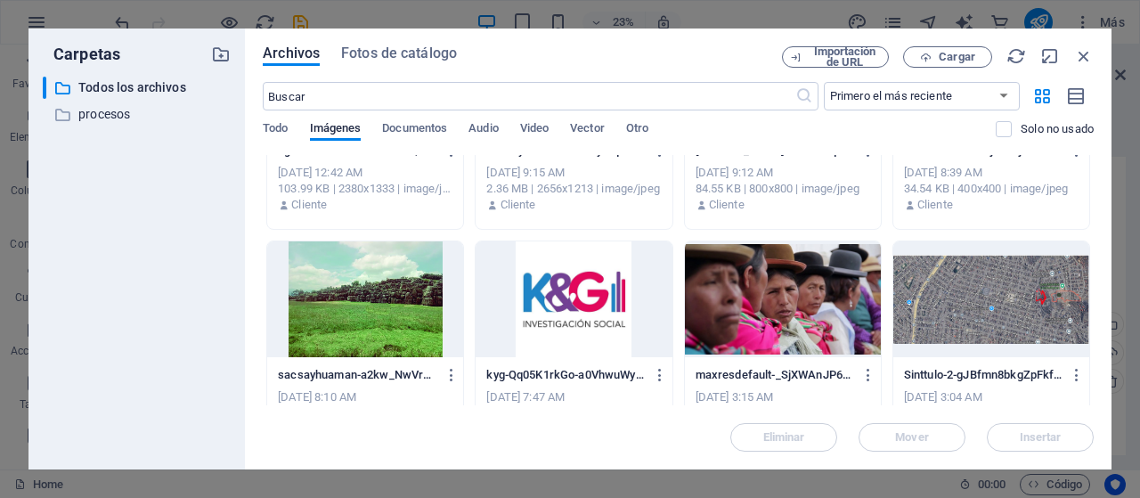
scroll to position [445, 0]
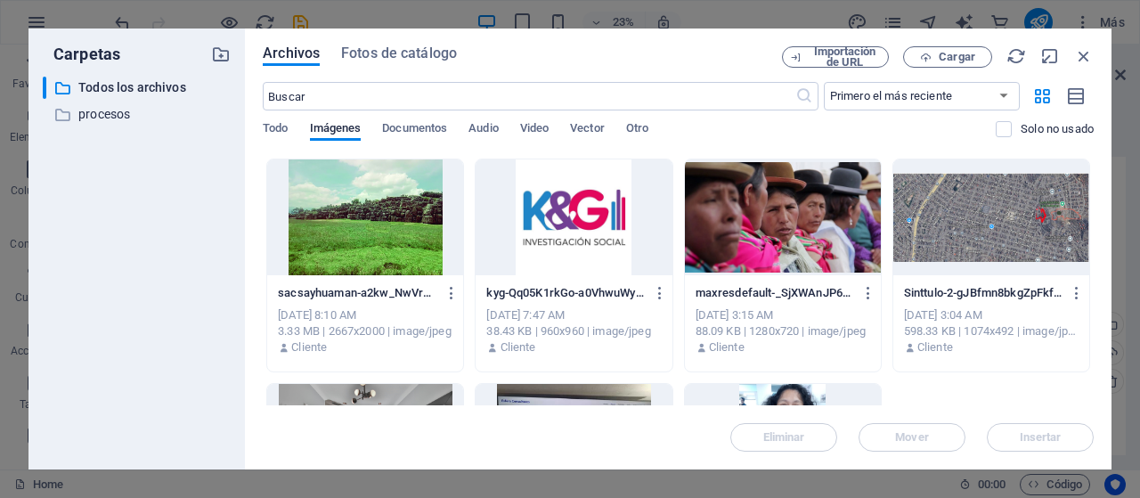
click at [582, 227] on div at bounding box center [573, 217] width 196 height 116
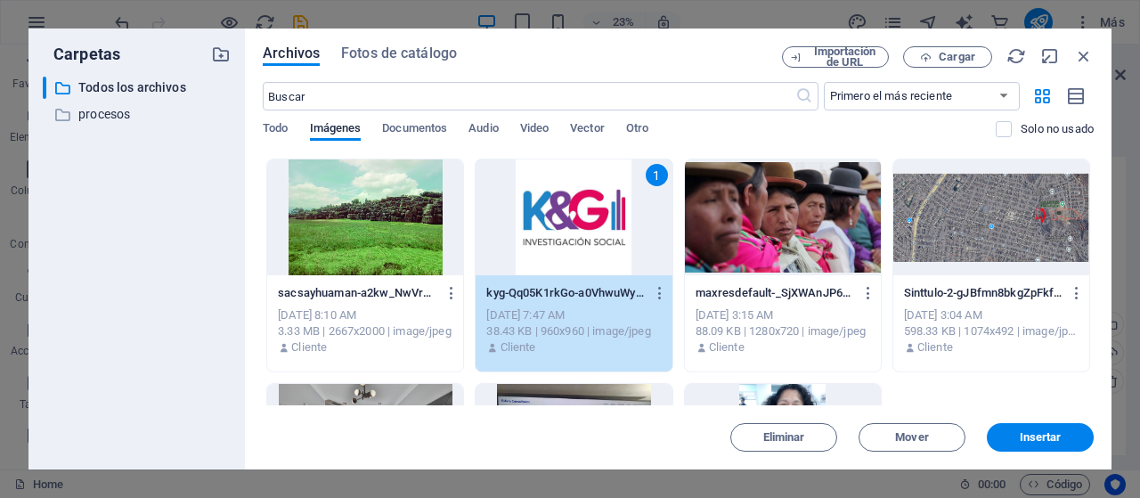
click at [1037, 439] on span "Insertar" at bounding box center [1040, 437] width 42 height 11
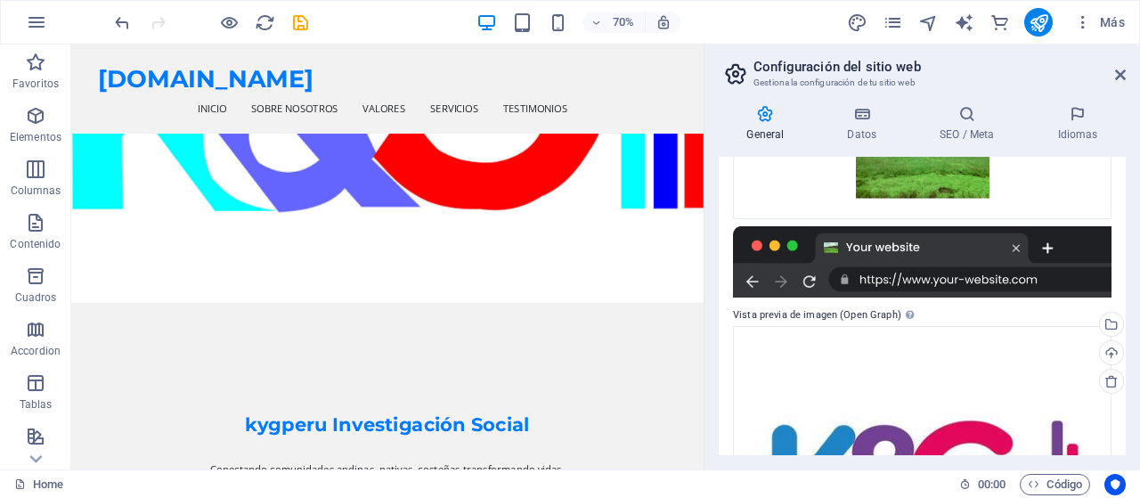
click at [734, 226] on div at bounding box center [922, 261] width 378 height 71
click at [831, 273] on div at bounding box center [922, 261] width 378 height 71
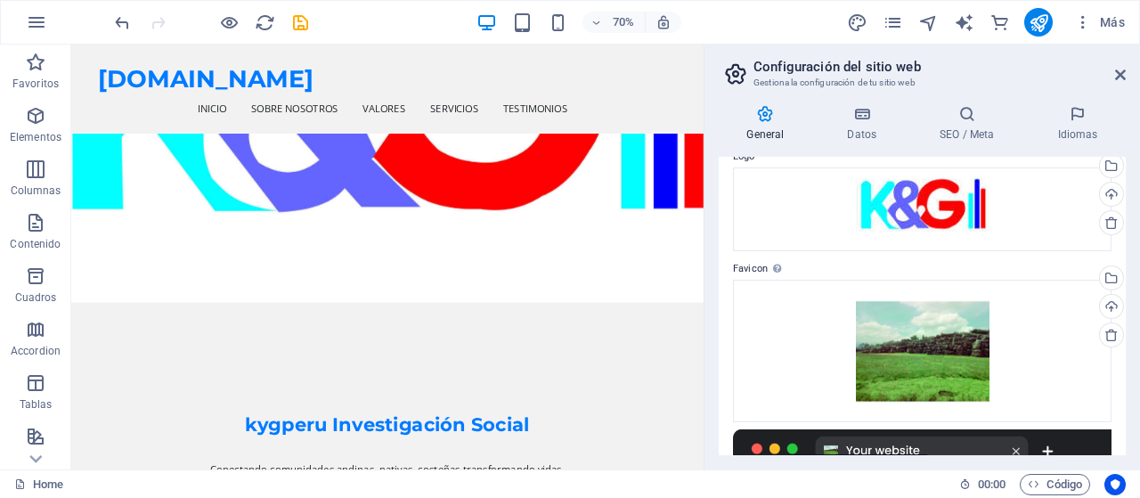
scroll to position [0, 0]
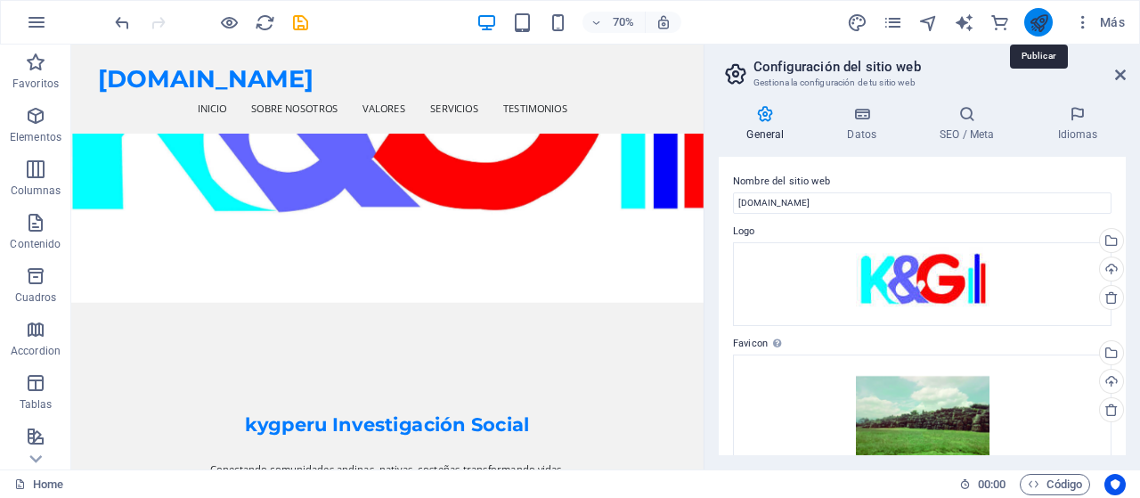
click at [1044, 22] on icon "publish" at bounding box center [1038, 22] width 20 height 20
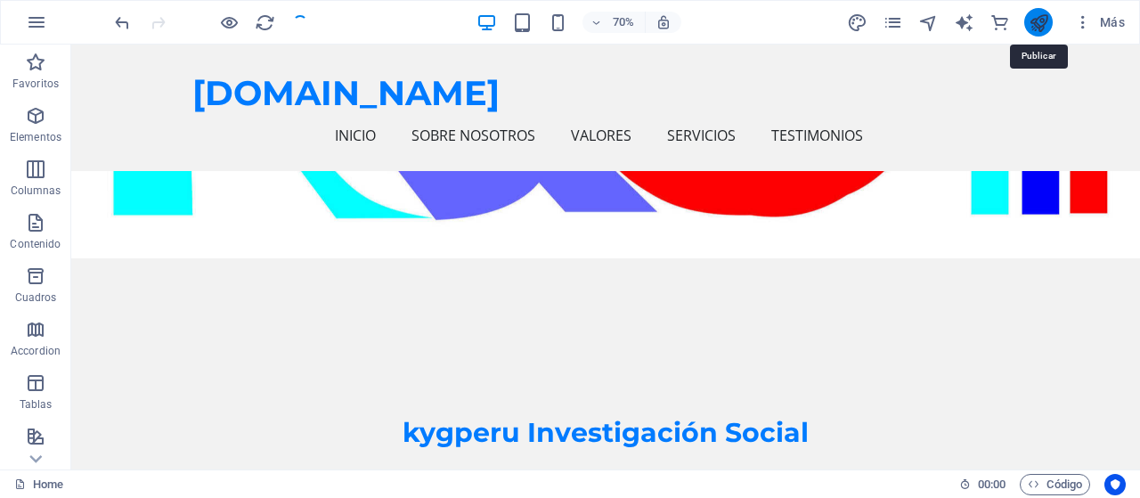
checkbox input "false"
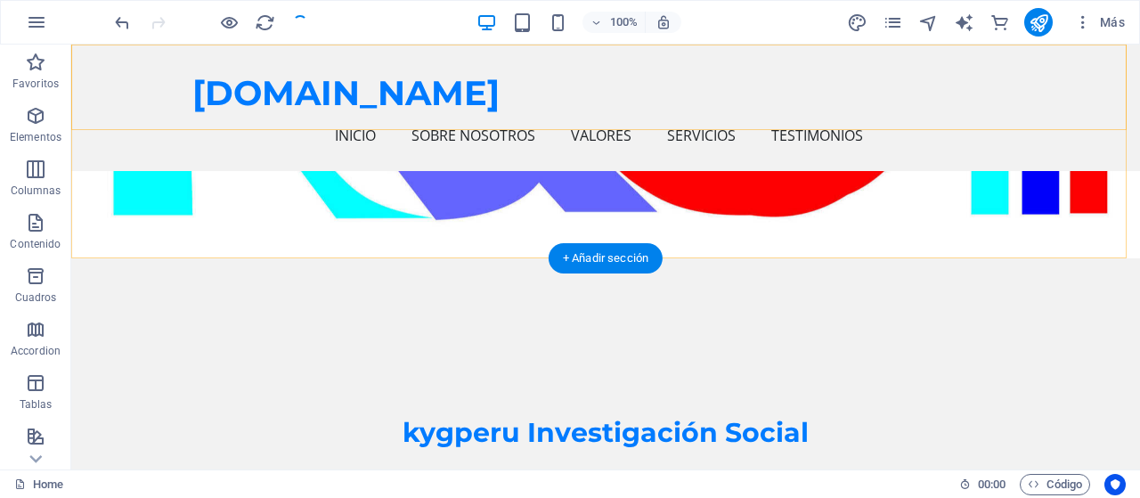
click at [1045, 57] on div "kygperu.com Inicio Sobre Nosotros Valores Servicios Testimonios Menu" at bounding box center [605, 108] width 1068 height 126
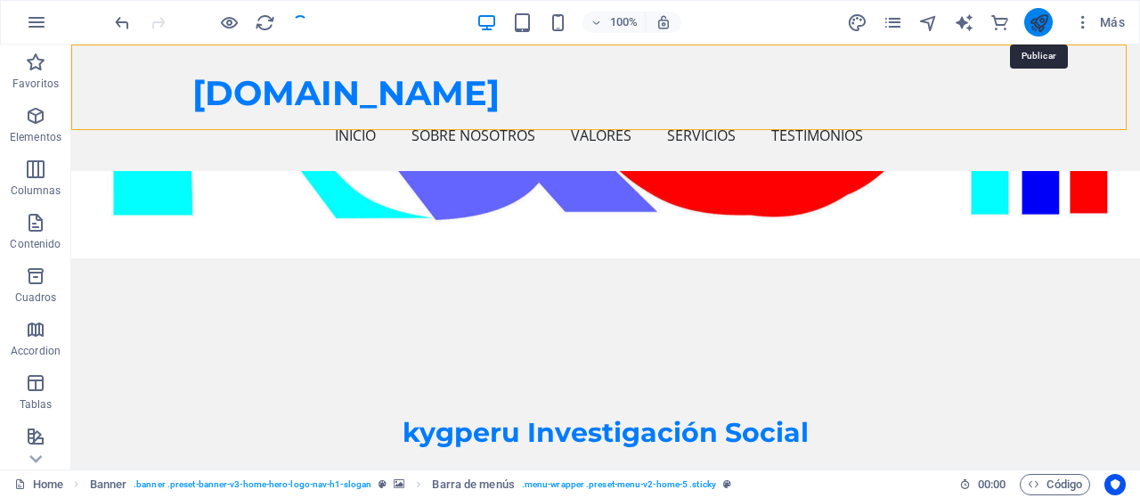
click at [1044, 27] on icon "publish" at bounding box center [1038, 22] width 20 height 20
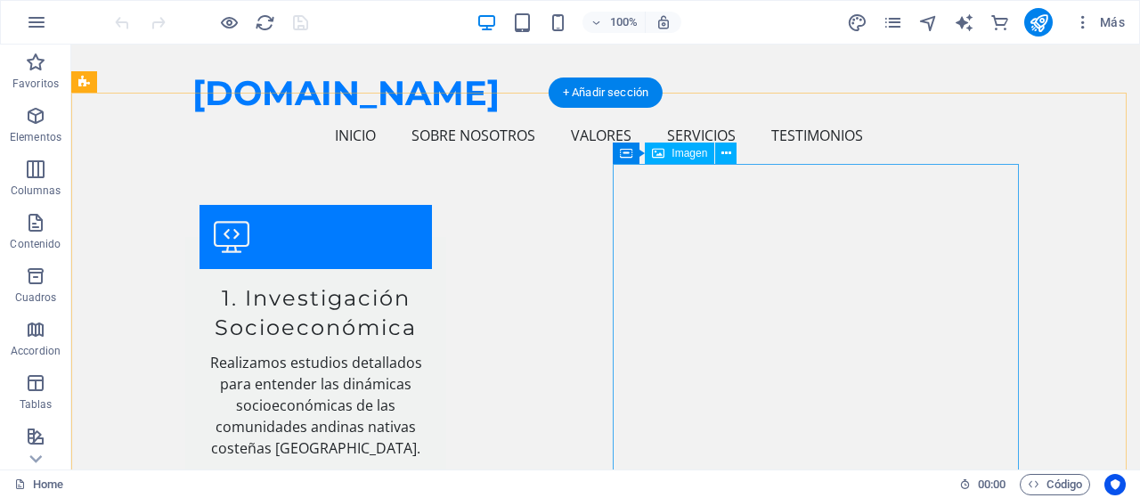
scroll to position [2404, 0]
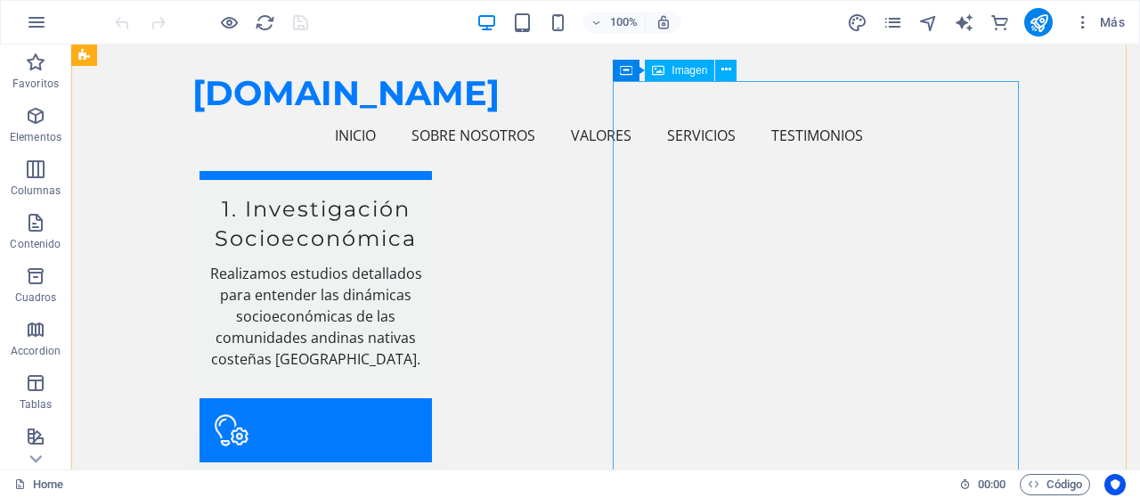
select select "px"
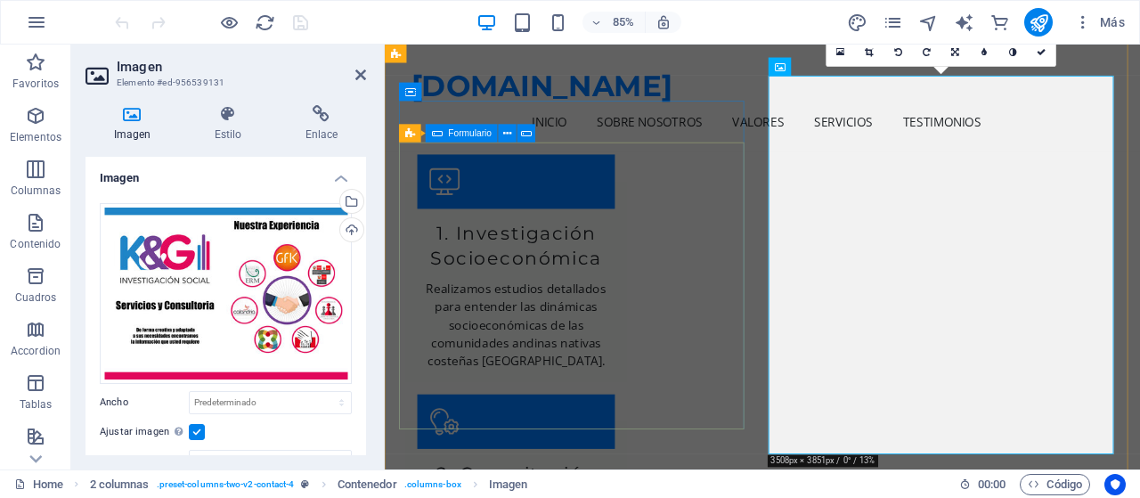
scroll to position [2461, 0]
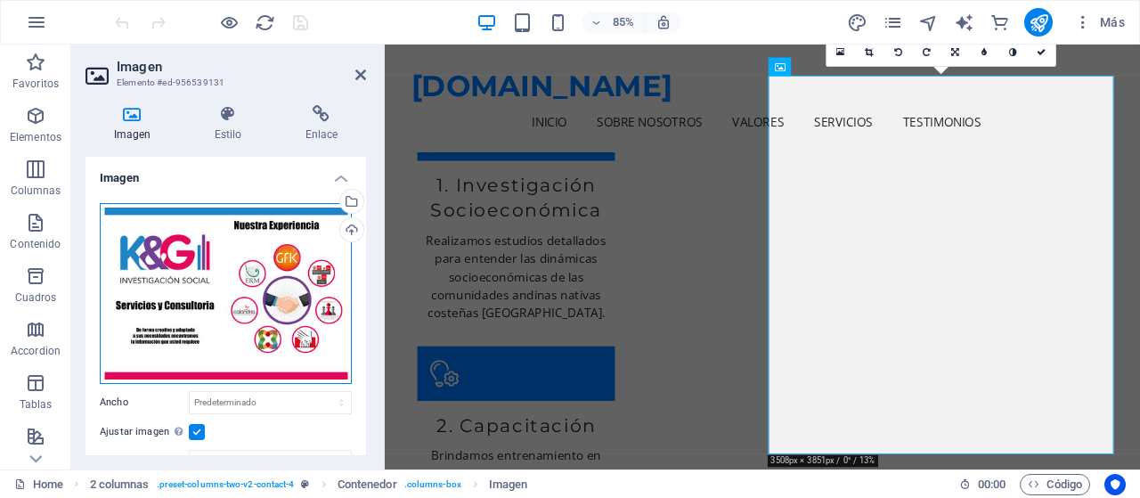
click at [253, 296] on div "Arrastra archivos aquí, haz clic para escoger archivos o selecciona archivos de…" at bounding box center [226, 293] width 252 height 181
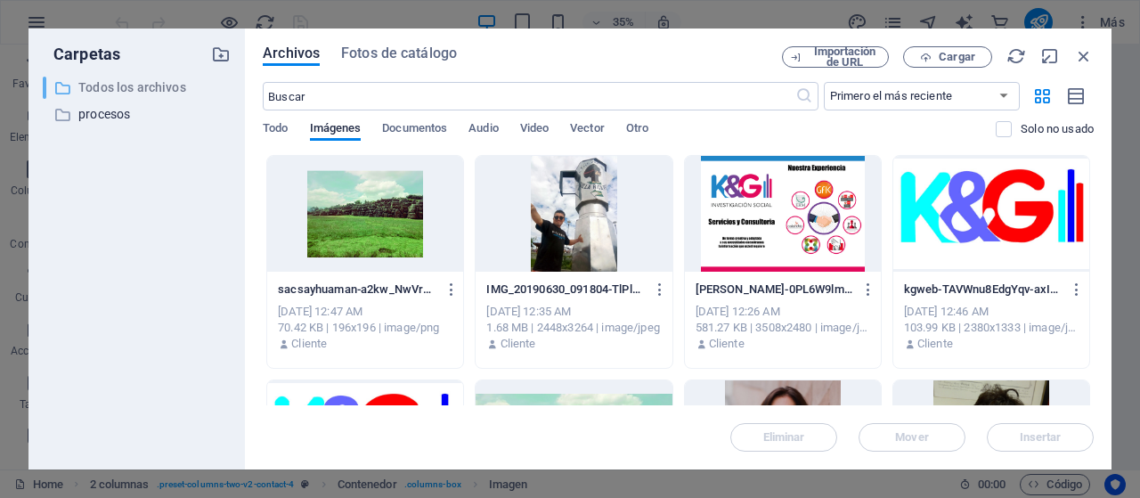
click at [105, 91] on p "Todos los archivos" at bounding box center [137, 87] width 119 height 20
click at [280, 128] on span "Todo" at bounding box center [275, 130] width 25 height 25
click at [645, 132] on span "Otro" at bounding box center [637, 130] width 22 height 25
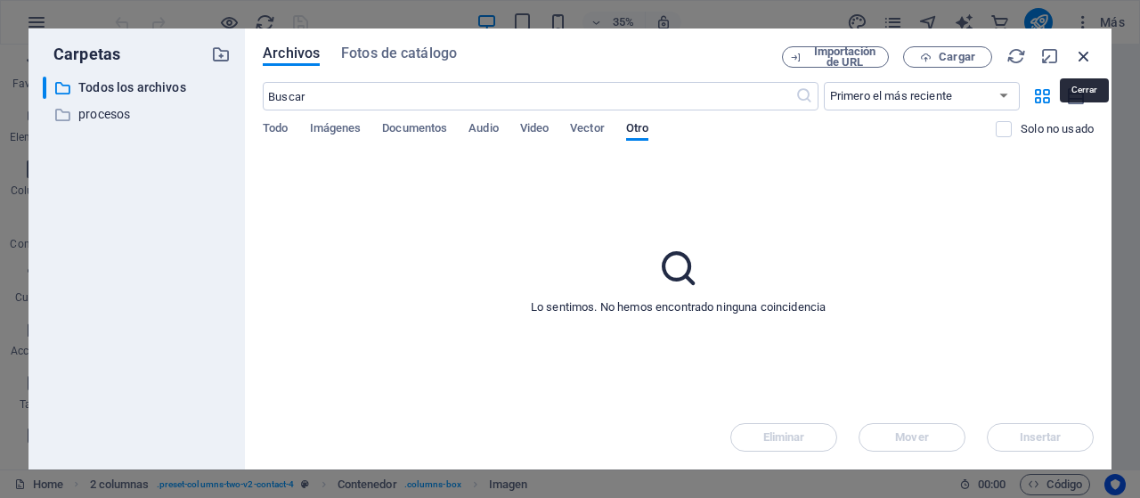
click at [1083, 56] on icon "button" at bounding box center [1084, 56] width 20 height 20
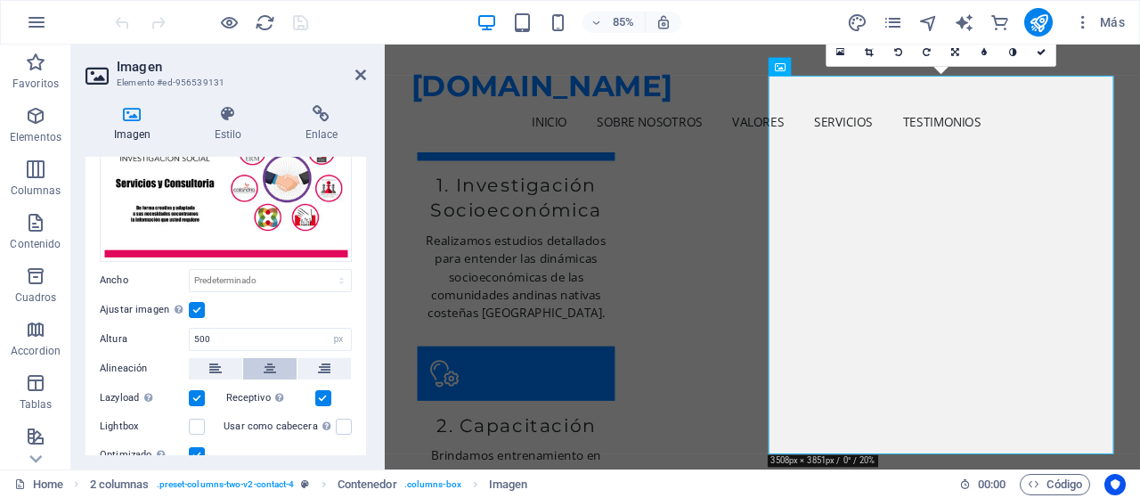
scroll to position [97, 0]
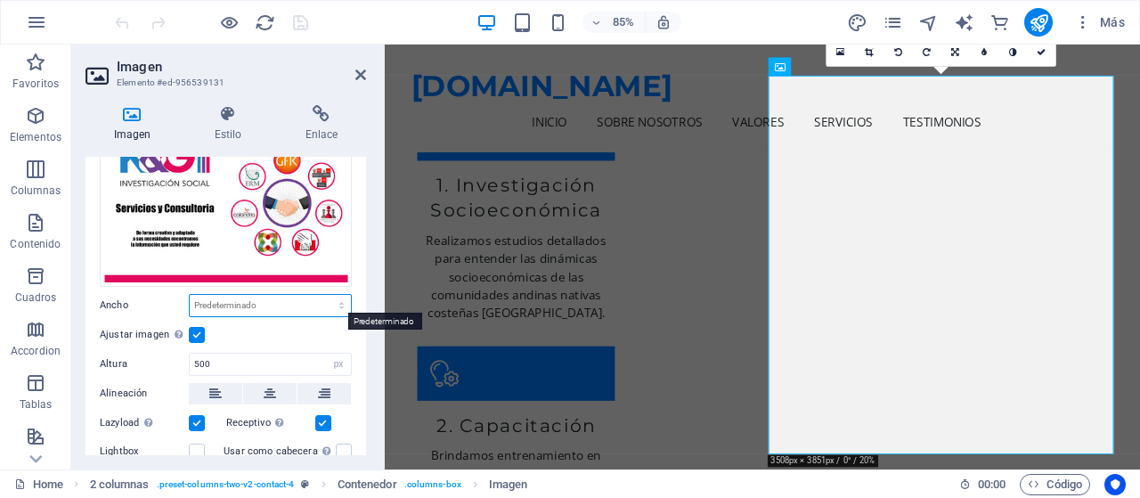
click at [224, 302] on select "Predeterminado automático px rem % em vh vw" at bounding box center [270, 305] width 161 height 21
select select "%"
click at [322, 295] on select "Predeterminado automático px rem % em vh vw" at bounding box center [270, 305] width 161 height 21
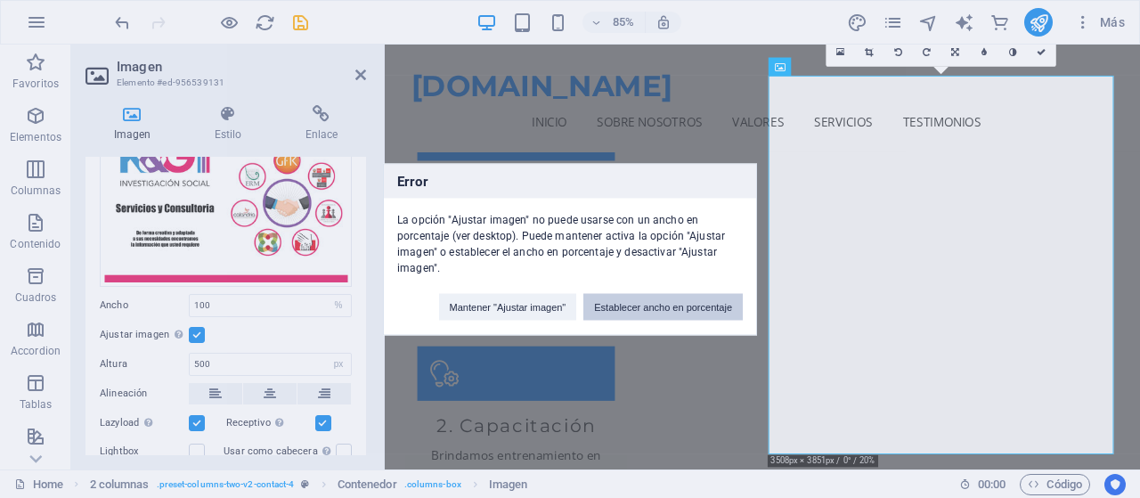
click at [621, 311] on button "Establecer ancho en porcentaje" at bounding box center [662, 306] width 159 height 27
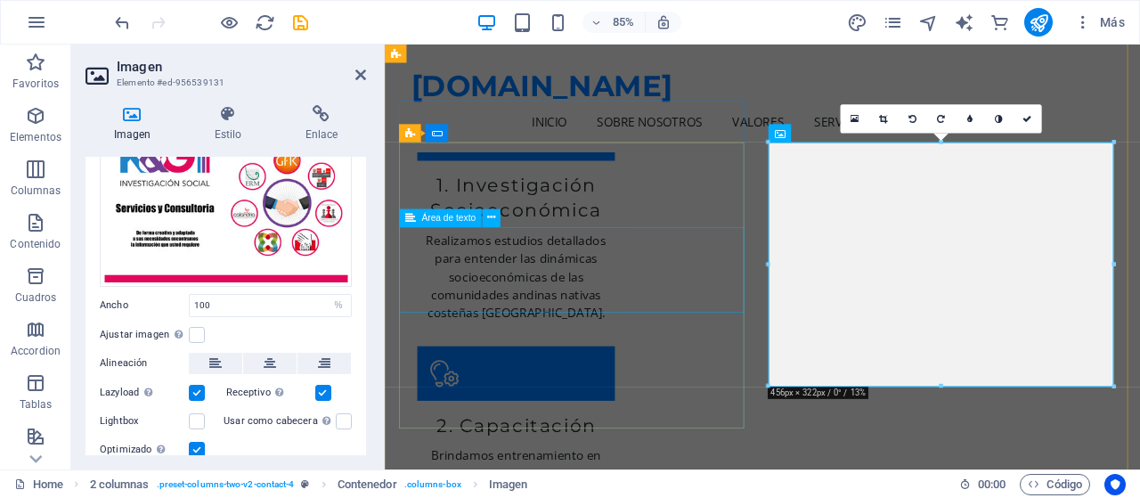
scroll to position [2432, 0]
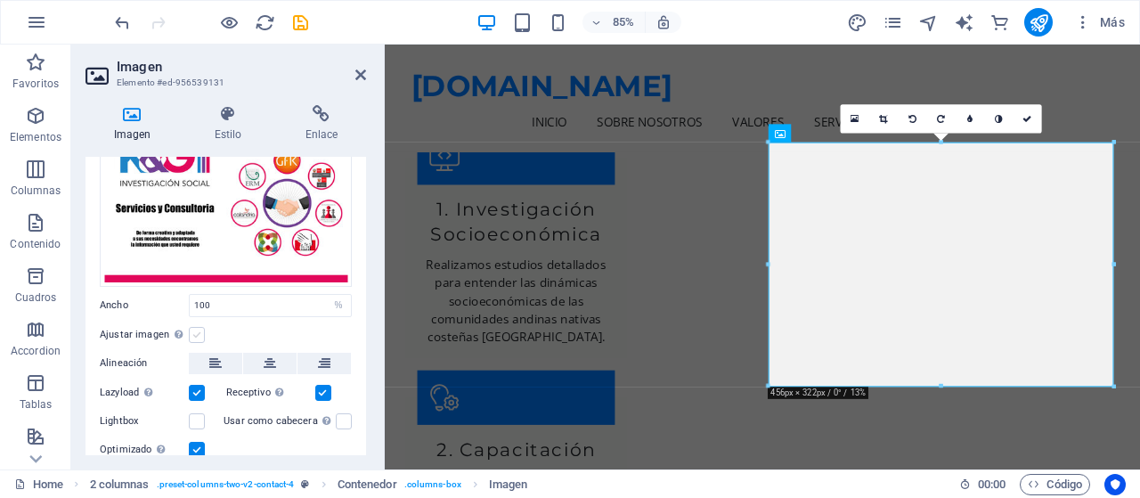
click at [195, 332] on label at bounding box center [197, 335] width 16 height 16
click at [0, 0] on input "Ajustar imagen Ajustar imagen automáticamente a un ancho y alto fijo" at bounding box center [0, 0] width 0 height 0
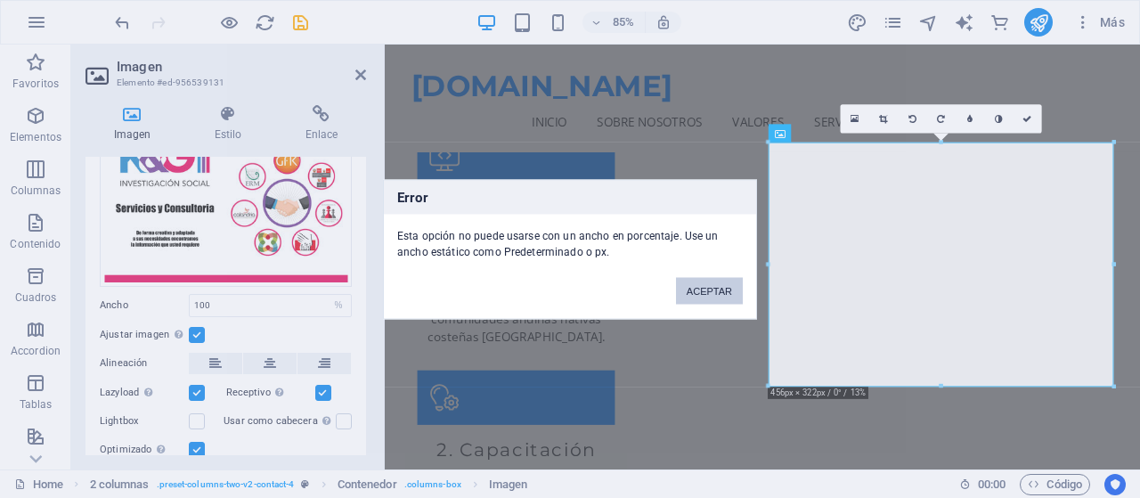
click at [713, 290] on button "ACEPTAR" at bounding box center [709, 290] width 67 height 27
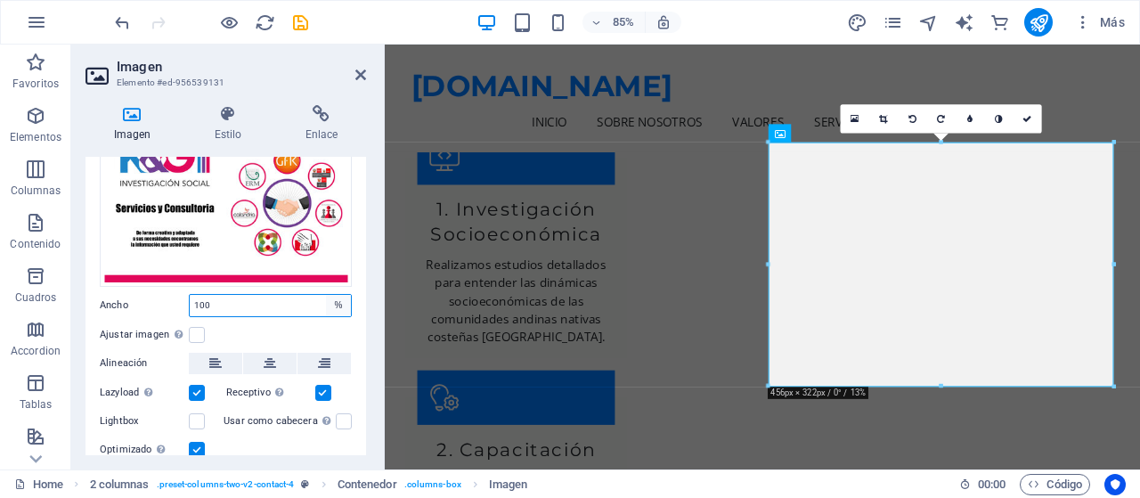
click at [337, 305] on select "Predeterminado automático px rem % em vh vw" at bounding box center [338, 305] width 25 height 21
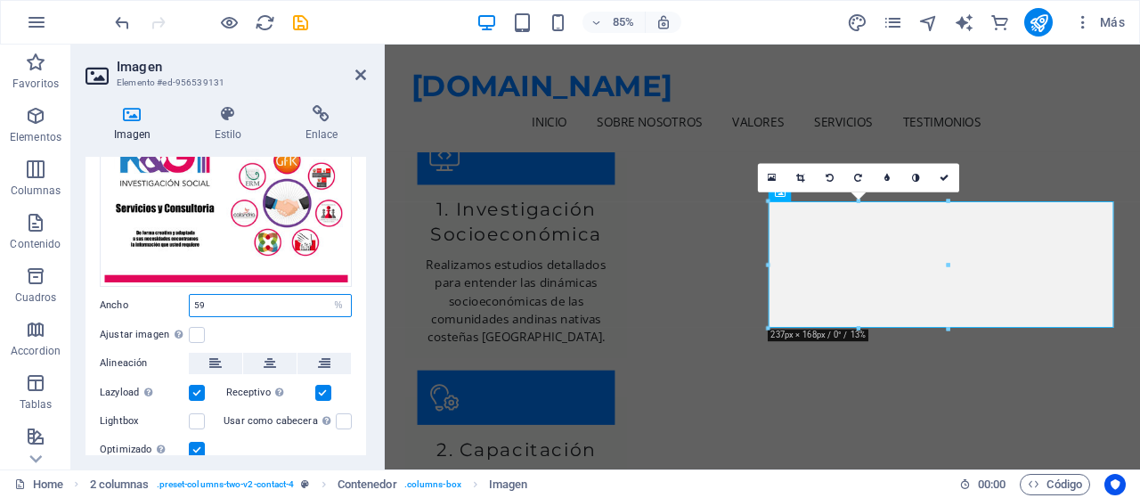
type input "60"
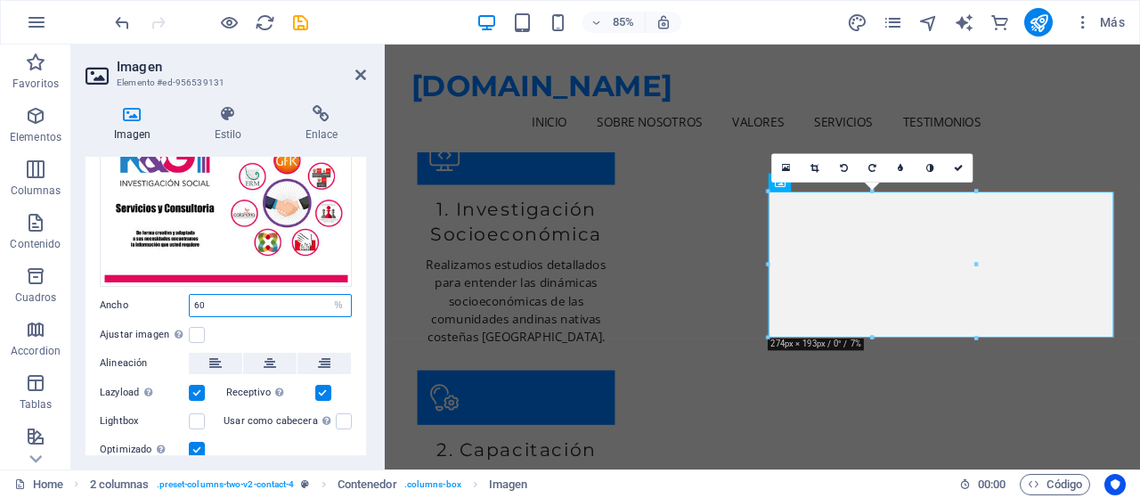
click at [316, 304] on input "60" at bounding box center [270, 305] width 161 height 21
click at [321, 325] on div "Ajustar imagen Ajustar imagen automáticamente a un ancho y alto fijo" at bounding box center [226, 334] width 252 height 21
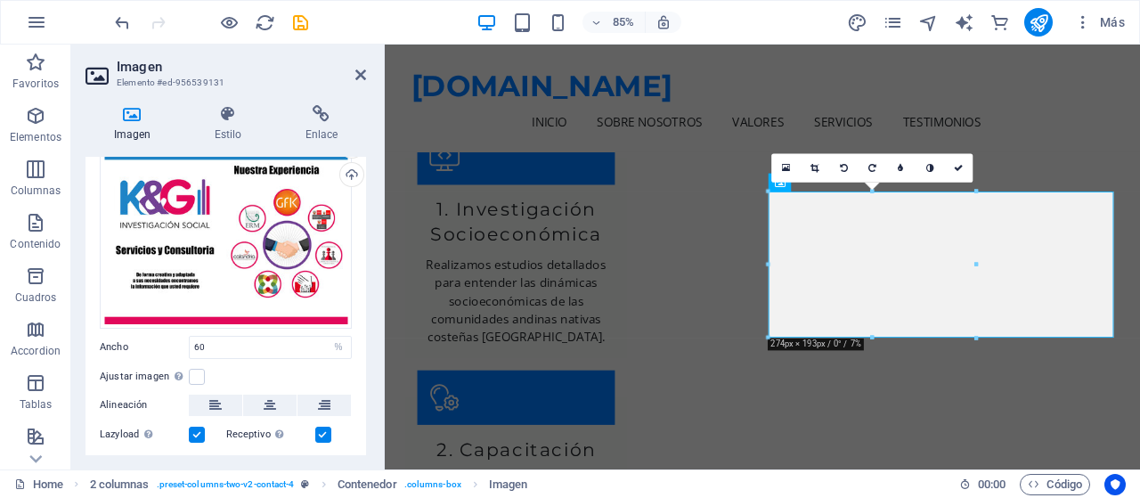
scroll to position [0, 0]
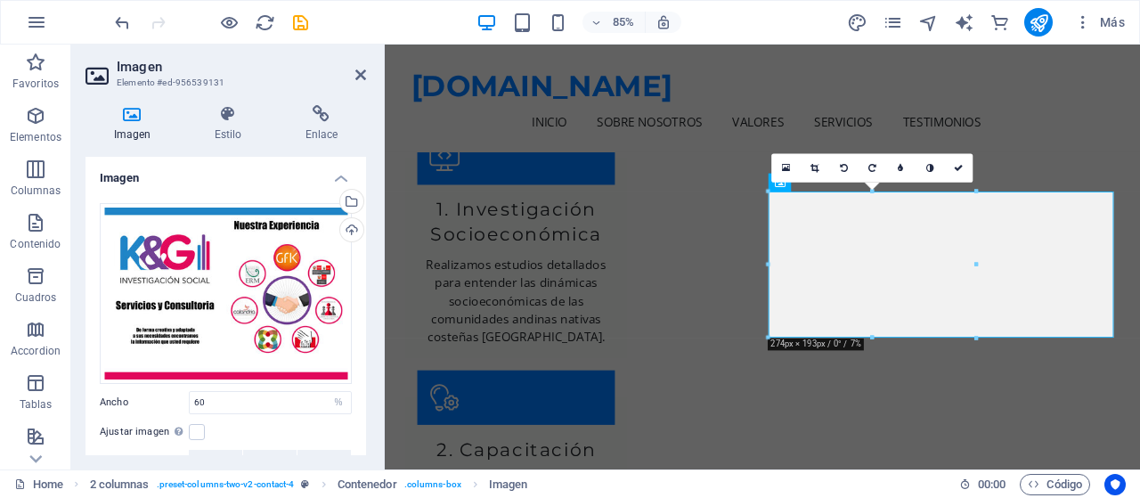
click at [101, 81] on icon at bounding box center [98, 75] width 27 height 28
click at [134, 117] on icon at bounding box center [131, 114] width 93 height 18
click at [230, 119] on icon at bounding box center [228, 114] width 84 height 18
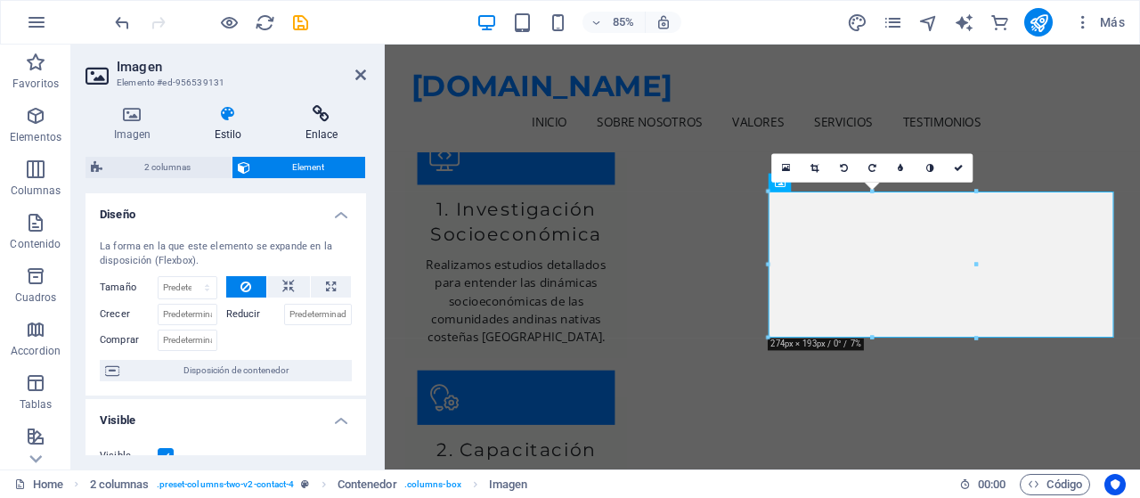
click at [320, 116] on icon at bounding box center [321, 114] width 89 height 18
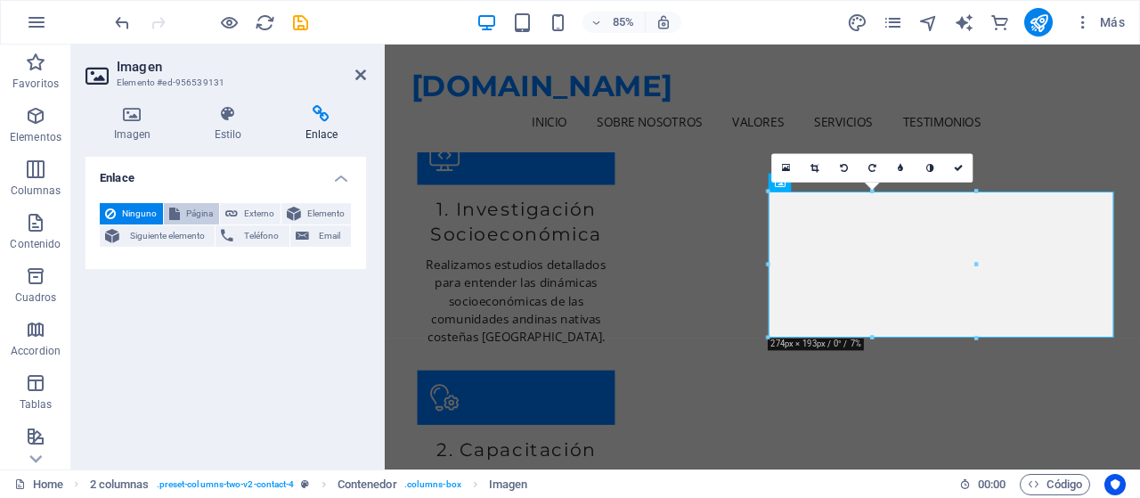
click at [191, 215] on span "Página" at bounding box center [199, 213] width 28 height 21
select select
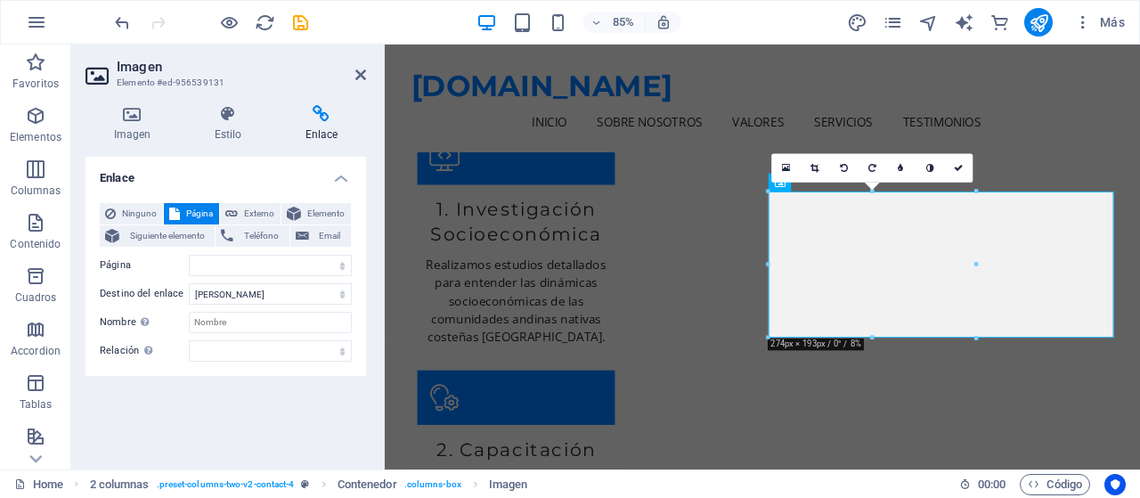
click at [110, 79] on icon at bounding box center [98, 75] width 27 height 28
click at [132, 120] on icon at bounding box center [131, 114] width 93 height 18
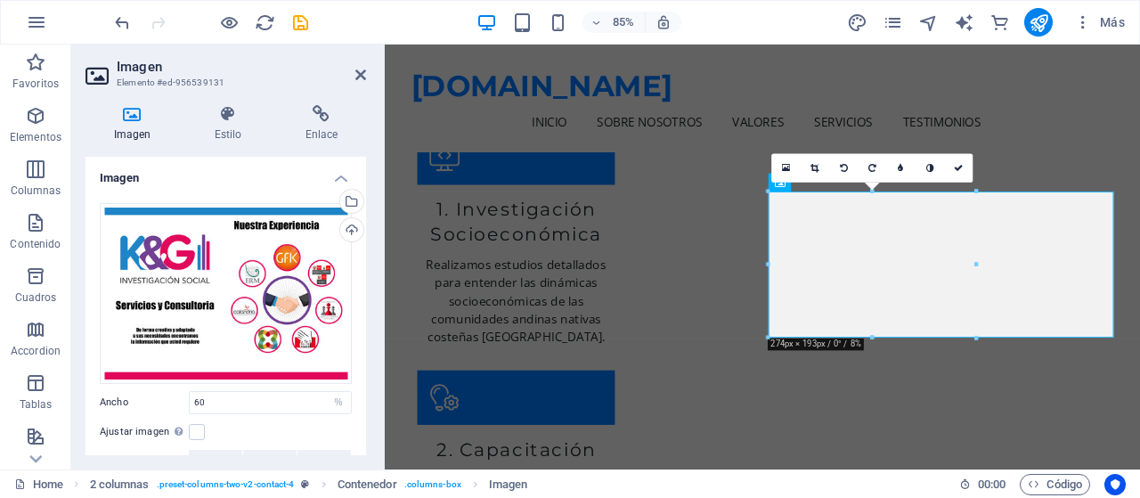
scroll to position [155, 0]
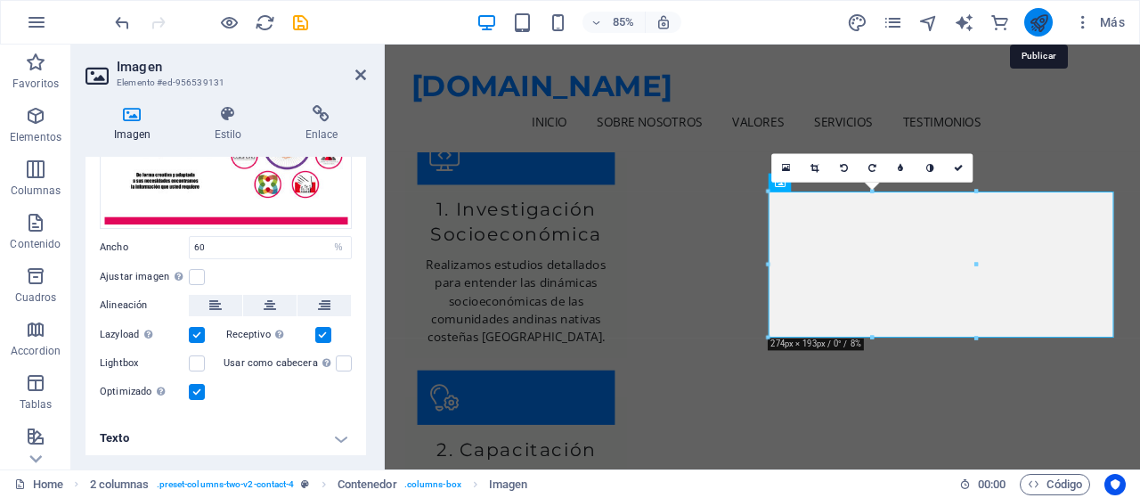
click at [1042, 20] on icon "publish" at bounding box center [1038, 22] width 20 height 20
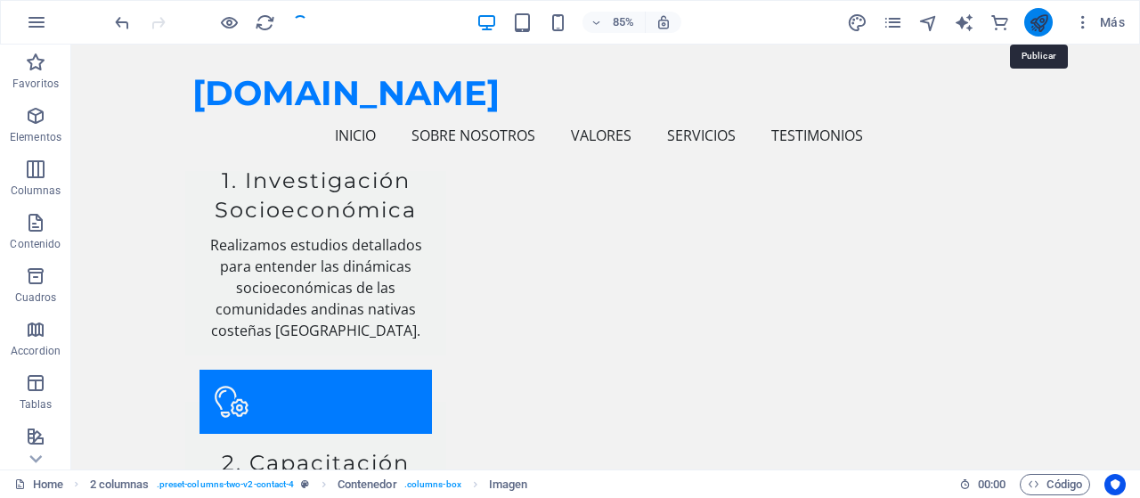
scroll to position [2374, 0]
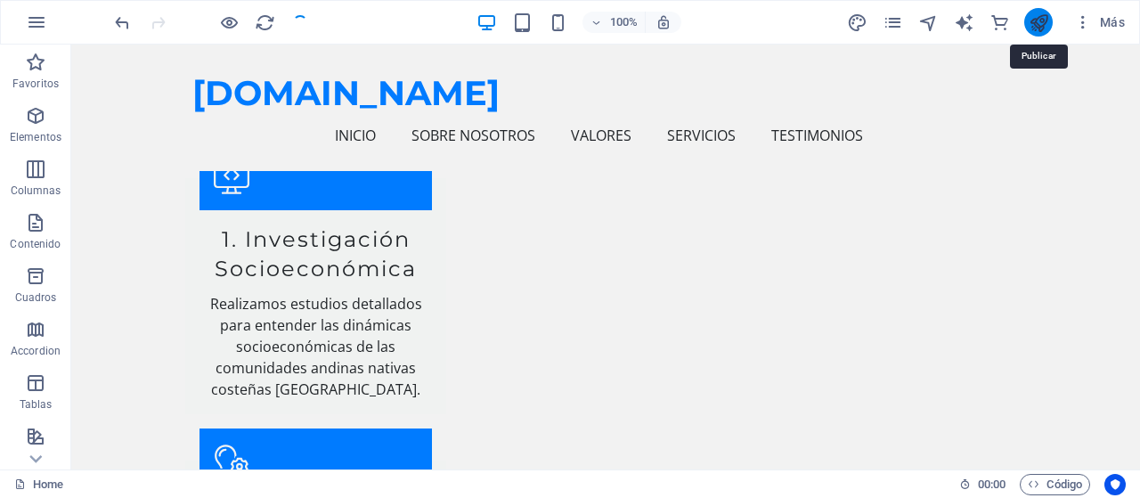
click at [1042, 21] on icon "publish" at bounding box center [1038, 22] width 20 height 20
checkbox input "false"
